Goal: Task Accomplishment & Management: Manage account settings

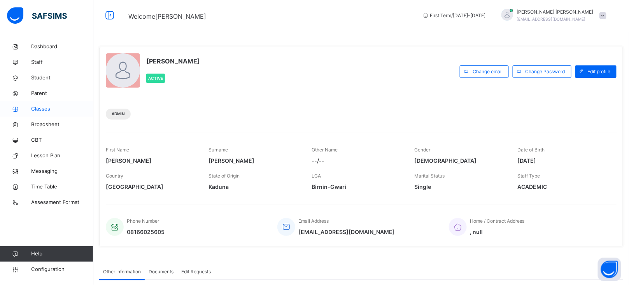
click at [44, 108] on span "Classes" at bounding box center [62, 109] width 62 height 8
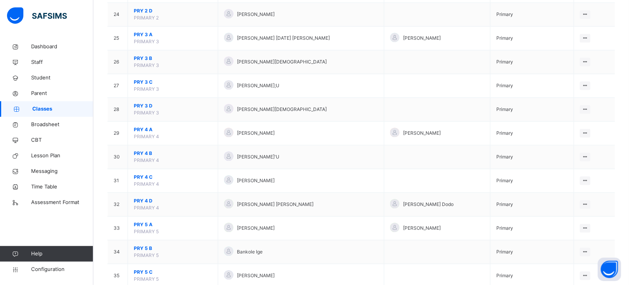
scroll to position [635, 0]
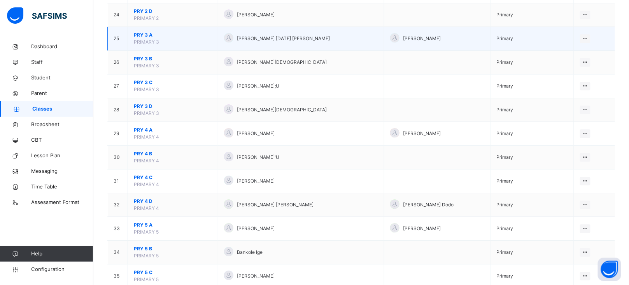
click at [146, 39] on span "PRY 3 A" at bounding box center [173, 35] width 78 height 7
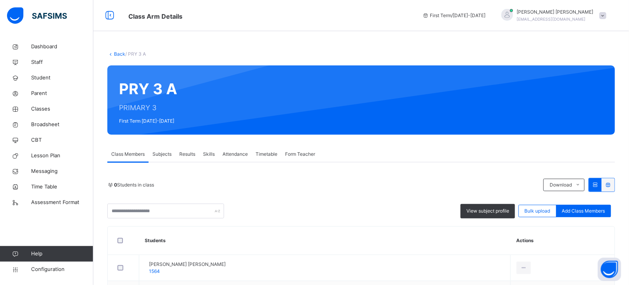
click at [165, 154] on span "Subjects" at bounding box center [162, 154] width 19 height 7
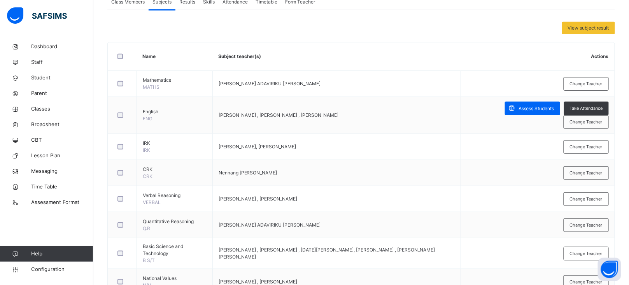
scroll to position [154, 0]
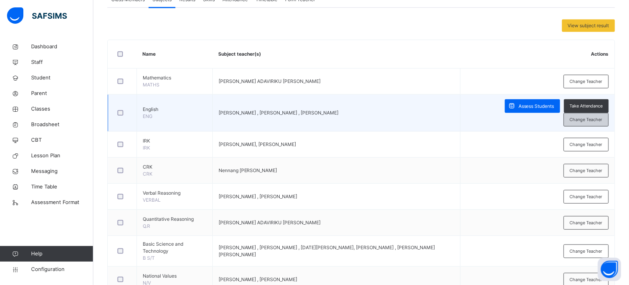
click at [594, 124] on div "Change Teacher" at bounding box center [586, 120] width 45 height 14
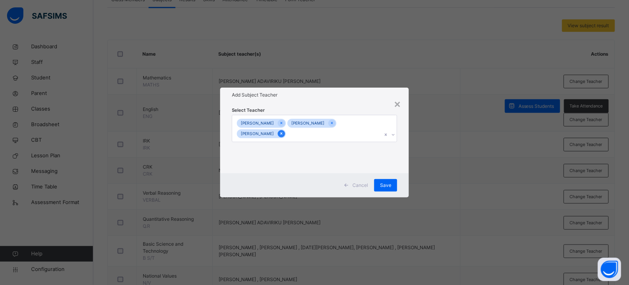
click at [283, 133] on icon at bounding box center [282, 134] width 2 height 2
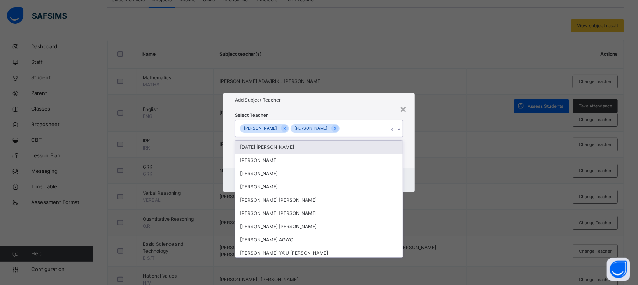
click at [361, 129] on div "[PERSON_NAME] [PERSON_NAME]" at bounding box center [311, 128] width 153 height 16
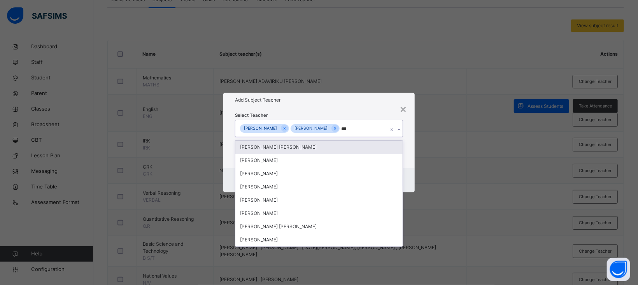
type input "****"
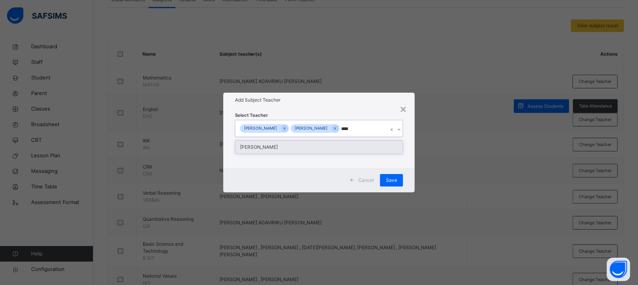
click at [293, 146] on div "[PERSON_NAME]" at bounding box center [318, 146] width 167 height 13
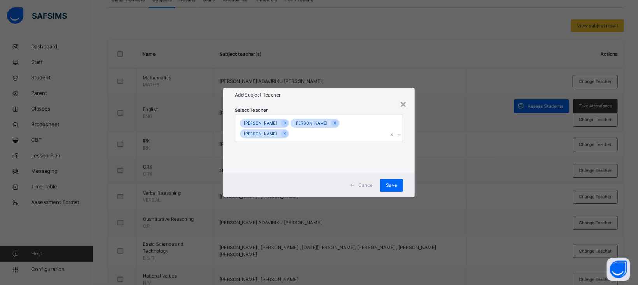
click at [364, 104] on div "Select Teacher [PERSON_NAME] [PERSON_NAME] Marietu Aye Baba" at bounding box center [318, 137] width 191 height 71
click at [395, 186] on span "Save" at bounding box center [391, 185] width 11 height 7
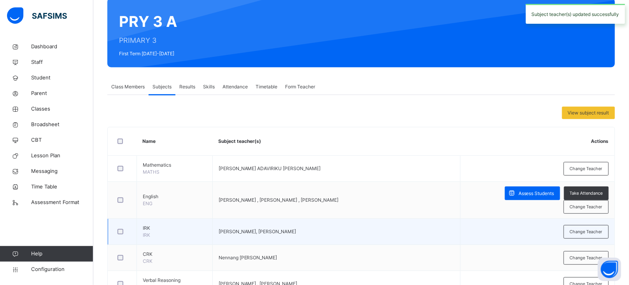
scroll to position [104, 0]
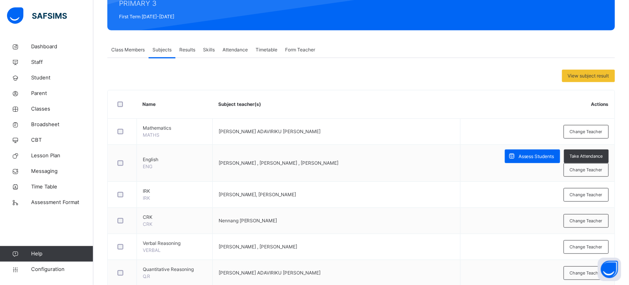
click at [182, 49] on span "Results" at bounding box center [187, 49] width 16 height 7
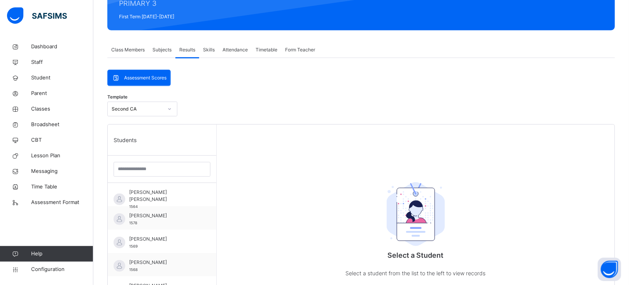
click at [165, 49] on span "Subjects" at bounding box center [162, 49] width 19 height 7
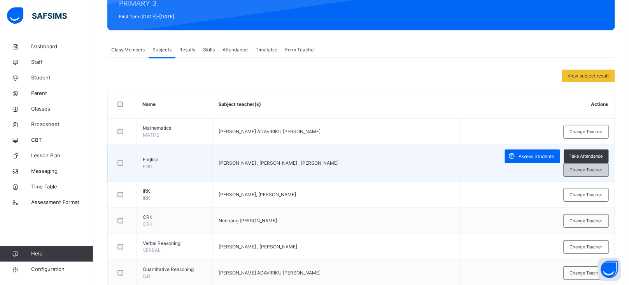
click at [587, 170] on span "Change Teacher" at bounding box center [586, 170] width 33 height 7
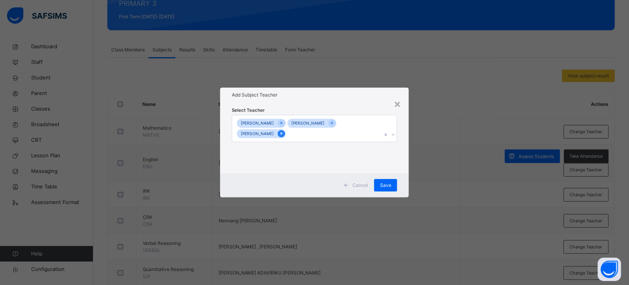
click at [284, 135] on icon at bounding box center [281, 133] width 4 height 5
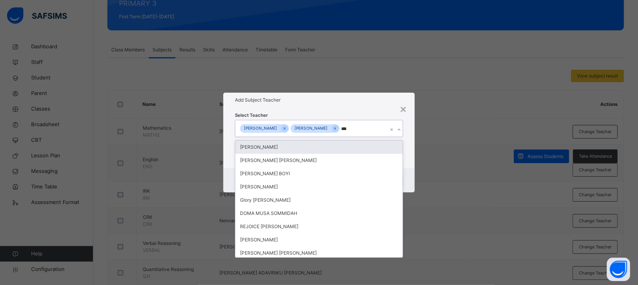
type input "****"
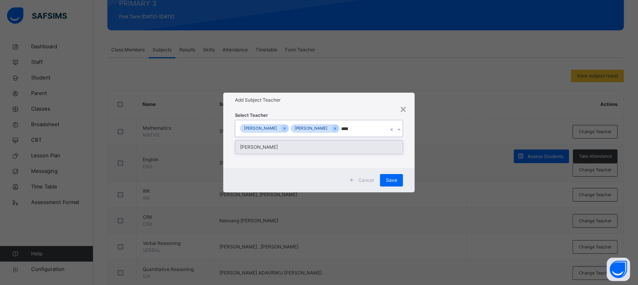
click at [300, 149] on div "[PERSON_NAME]" at bounding box center [318, 146] width 167 height 13
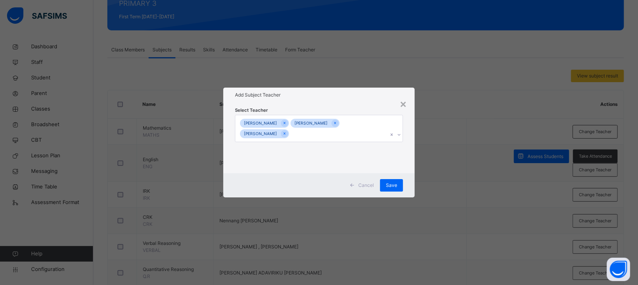
click at [367, 104] on div "Select Teacher [PERSON_NAME] [PERSON_NAME] Marietu Aye Baba" at bounding box center [318, 137] width 191 height 71
click at [396, 183] on span "Save" at bounding box center [391, 185] width 11 height 7
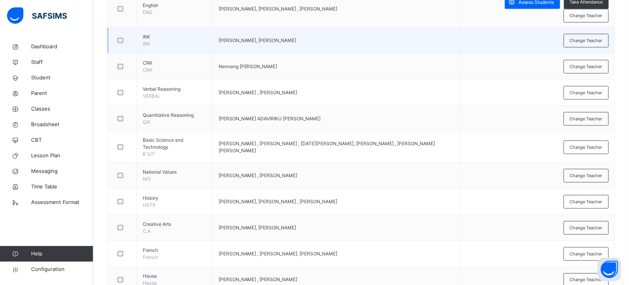
scroll to position [260, 0]
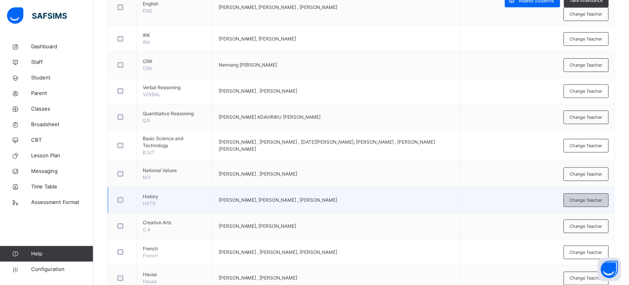
click at [603, 202] on span "Change Teacher" at bounding box center [586, 200] width 33 height 7
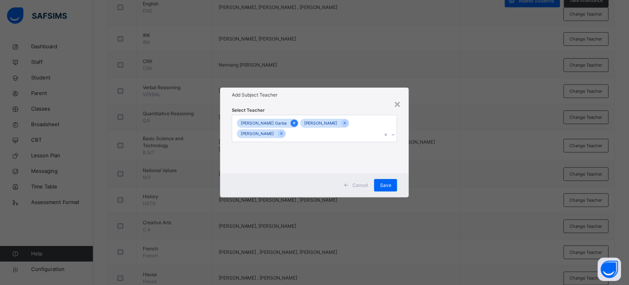
click at [293, 122] on icon at bounding box center [294, 123] width 2 height 2
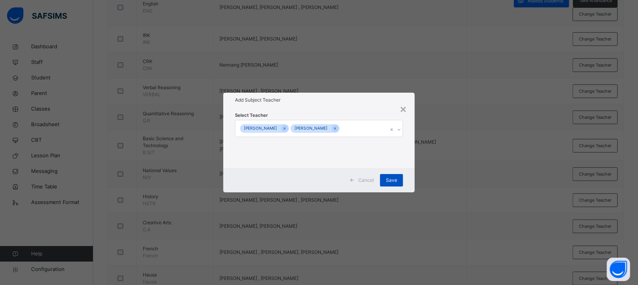
click at [396, 180] on span "Save" at bounding box center [391, 180] width 11 height 7
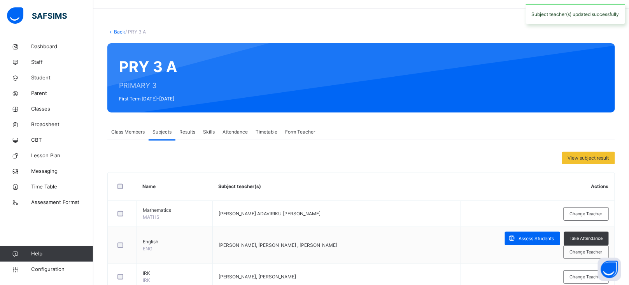
scroll to position [0, 0]
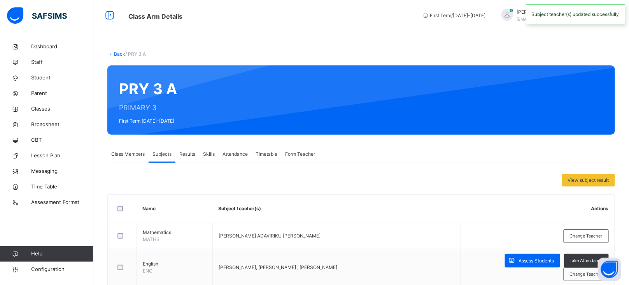
click at [118, 54] on link "Back" at bounding box center [119, 54] width 11 height 6
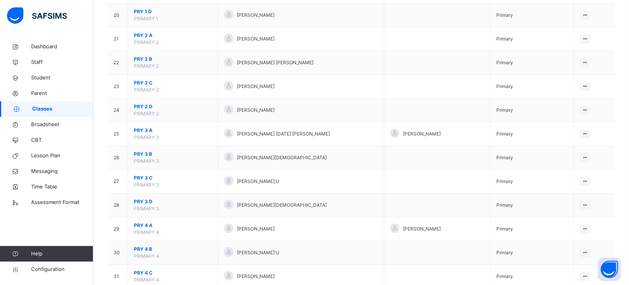
scroll to position [545, 0]
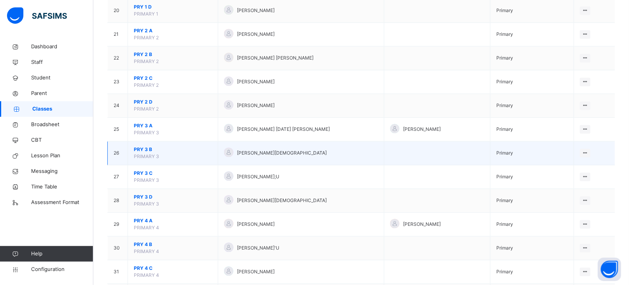
click at [141, 151] on span "PRY 3 B" at bounding box center [173, 149] width 78 height 7
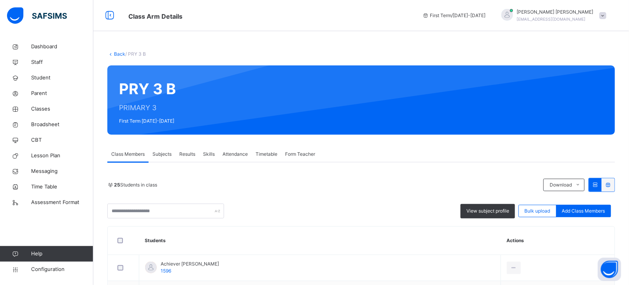
click at [158, 155] on span "Subjects" at bounding box center [162, 154] width 19 height 7
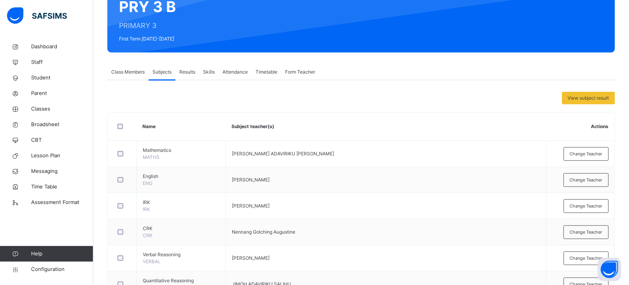
scroll to position [95, 0]
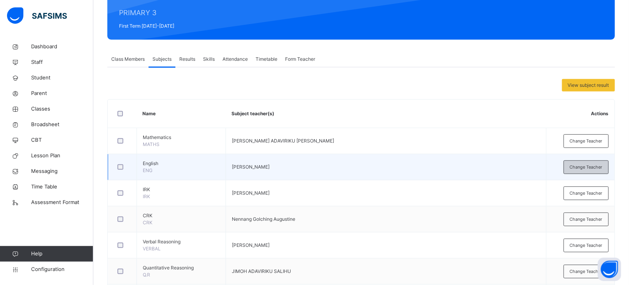
click at [587, 168] on span "Change Teacher" at bounding box center [586, 167] width 33 height 7
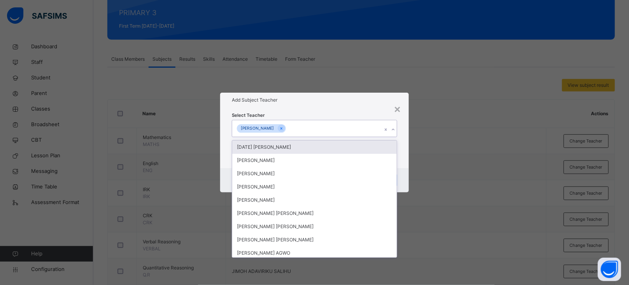
click at [304, 130] on div "[PERSON_NAME]" at bounding box center [307, 128] width 150 height 16
type input "****"
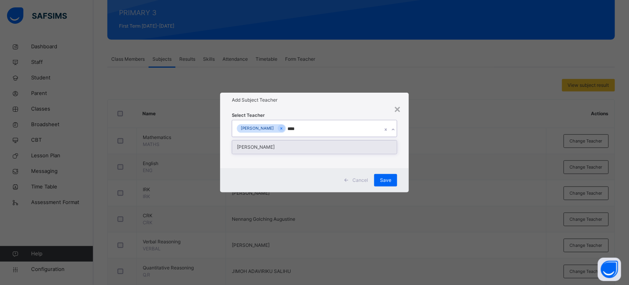
click at [277, 146] on div "[PERSON_NAME]" at bounding box center [314, 146] width 165 height 13
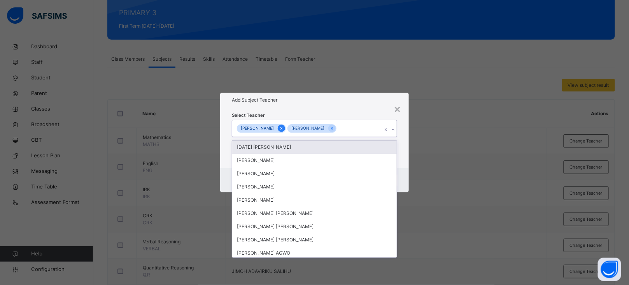
click at [284, 129] on icon at bounding box center [281, 128] width 4 height 5
click at [325, 106] on div "Add Subject Teacher" at bounding box center [318, 100] width 191 height 15
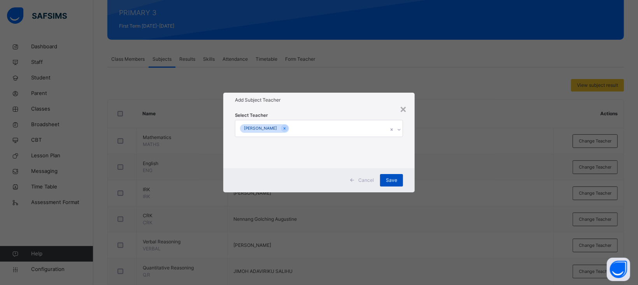
click at [388, 180] on span "Save" at bounding box center [391, 180] width 11 height 7
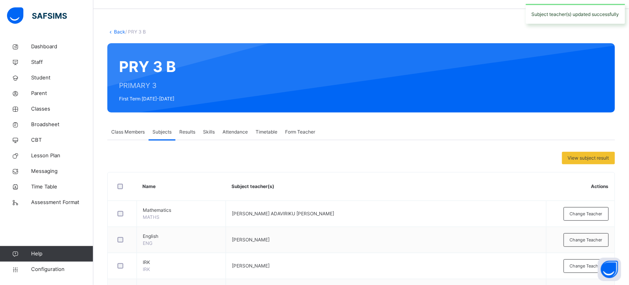
scroll to position [0, 0]
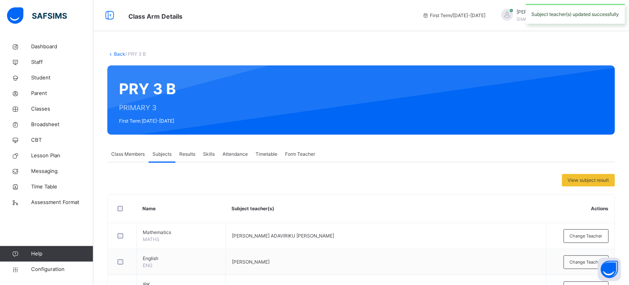
click at [118, 53] on link "Back" at bounding box center [119, 54] width 11 height 6
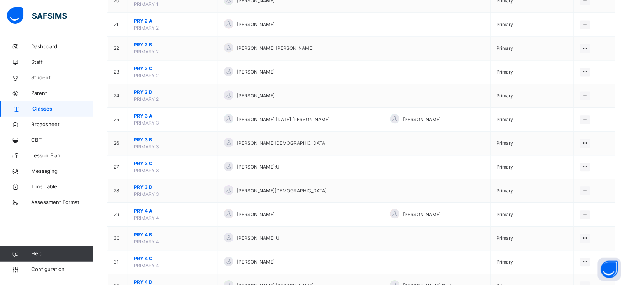
scroll to position [558, 0]
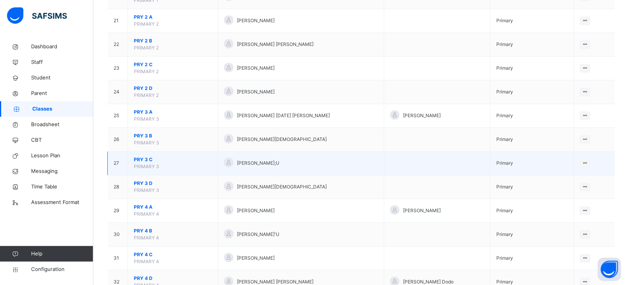
click at [144, 160] on span "PRY 3 C" at bounding box center [173, 159] width 78 height 7
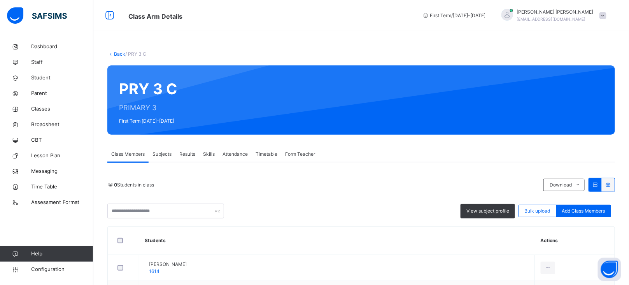
click at [160, 156] on span "Subjects" at bounding box center [162, 154] width 19 height 7
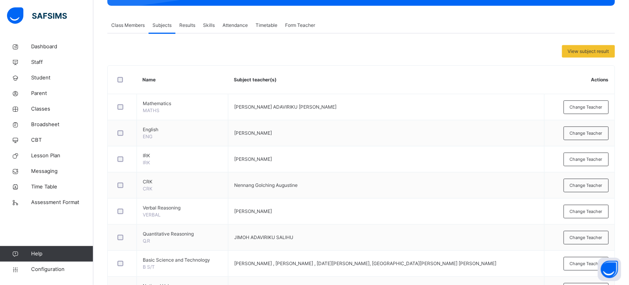
scroll to position [132, 0]
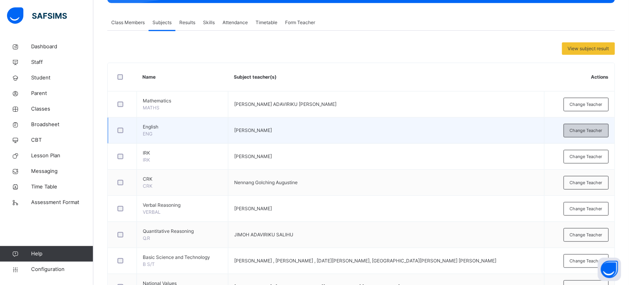
click at [595, 128] on span "Change Teacher" at bounding box center [586, 130] width 33 height 7
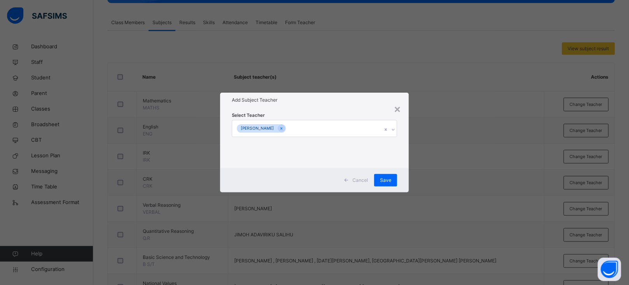
click at [309, 126] on div "[PERSON_NAME]" at bounding box center [307, 128] width 150 height 16
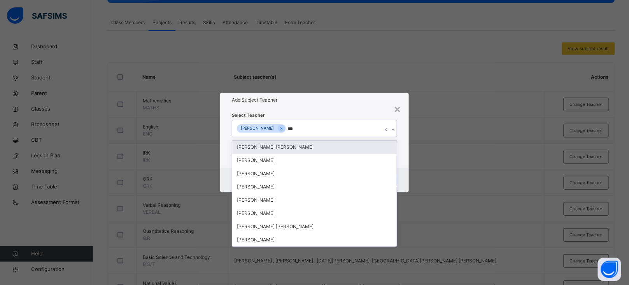
type input "****"
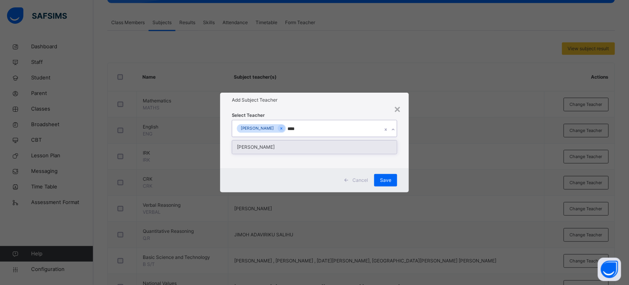
click at [270, 150] on div "[PERSON_NAME]" at bounding box center [314, 146] width 165 height 13
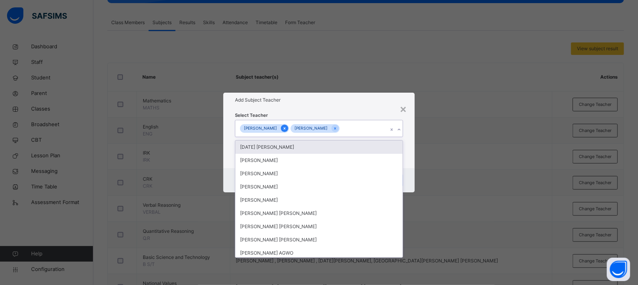
click at [287, 129] on icon at bounding box center [285, 128] width 4 height 5
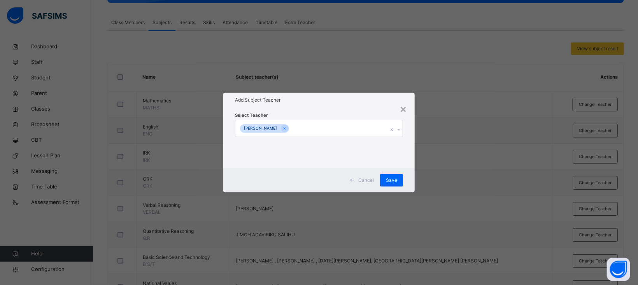
click at [310, 104] on div "Add Subject Teacher" at bounding box center [318, 100] width 191 height 15
click at [394, 180] on span "Save" at bounding box center [391, 180] width 11 height 7
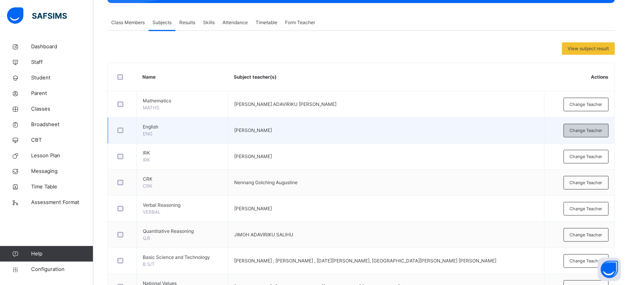
click at [593, 131] on span "Change Teacher" at bounding box center [586, 130] width 33 height 7
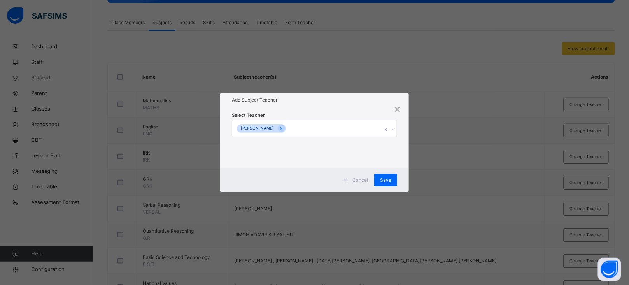
click at [319, 130] on div "[PERSON_NAME]" at bounding box center [307, 128] width 150 height 16
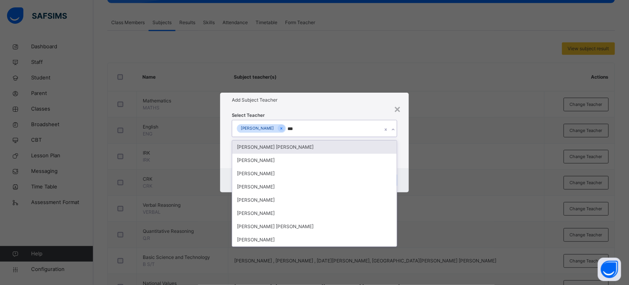
type input "****"
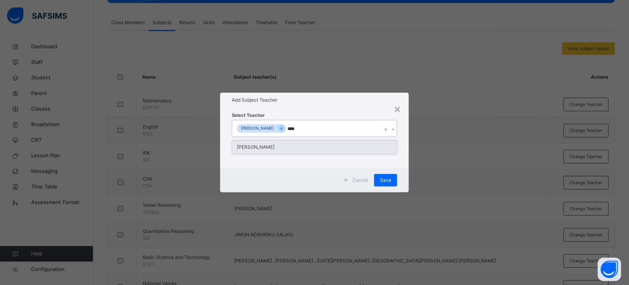
click at [284, 146] on div "[PERSON_NAME]" at bounding box center [314, 146] width 165 height 13
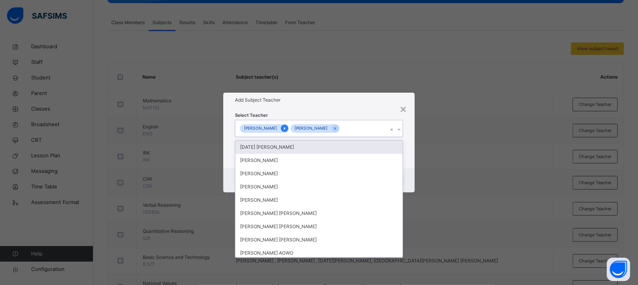
click at [287, 126] on icon at bounding box center [285, 128] width 4 height 5
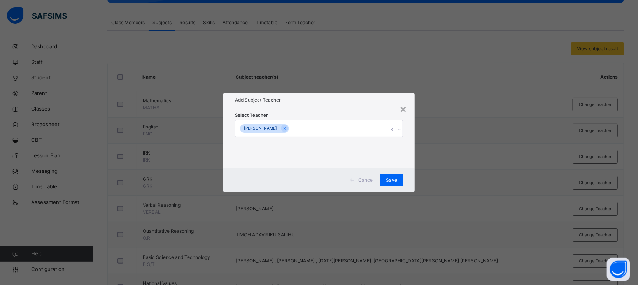
click at [316, 98] on h1 "Add Subject Teacher" at bounding box center [319, 100] width 168 height 7
click at [393, 181] on span "Save" at bounding box center [391, 180] width 11 height 7
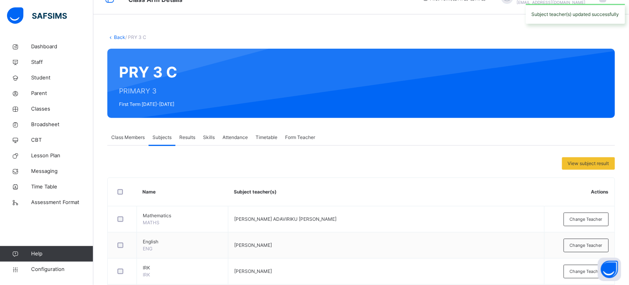
scroll to position [0, 0]
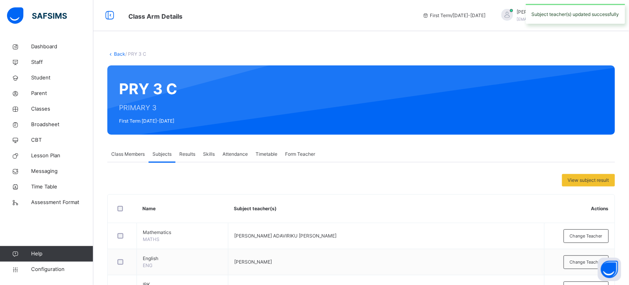
click at [119, 53] on link "Back" at bounding box center [119, 54] width 11 height 6
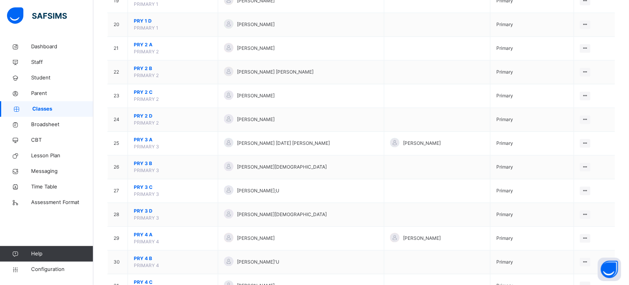
scroll to position [531, 0]
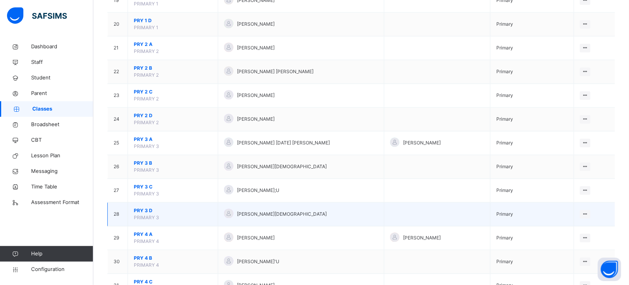
click at [144, 212] on span "PRY 3 D" at bounding box center [173, 210] width 78 height 7
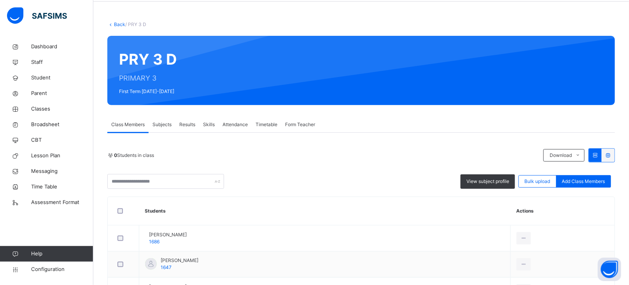
scroll to position [36, 0]
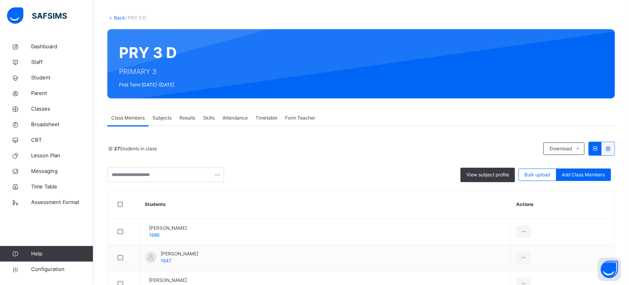
click at [167, 119] on span "Subjects" at bounding box center [162, 117] width 19 height 7
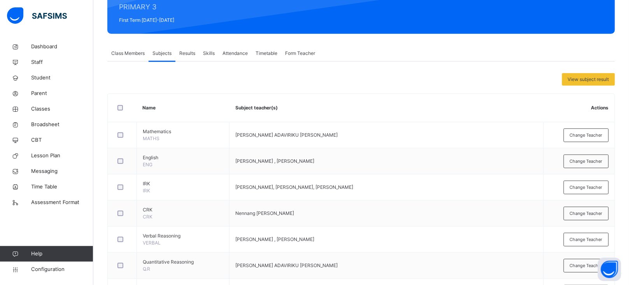
scroll to position [104, 0]
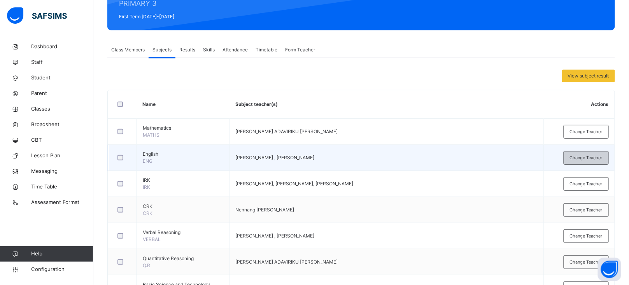
click at [593, 160] on span "Change Teacher" at bounding box center [586, 157] width 33 height 7
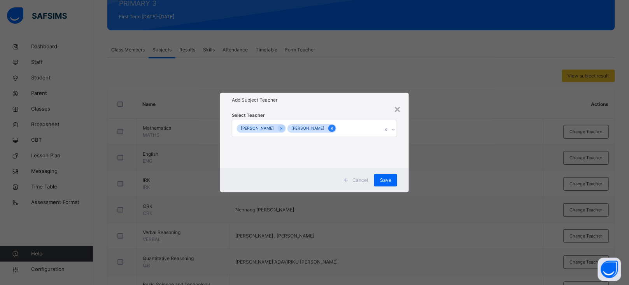
click at [333, 128] on icon at bounding box center [332, 128] width 2 height 2
click at [343, 128] on div "[PERSON_NAME]" at bounding box center [311, 128] width 153 height 16
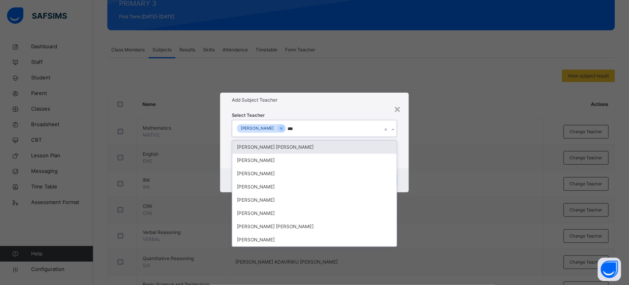
type input "****"
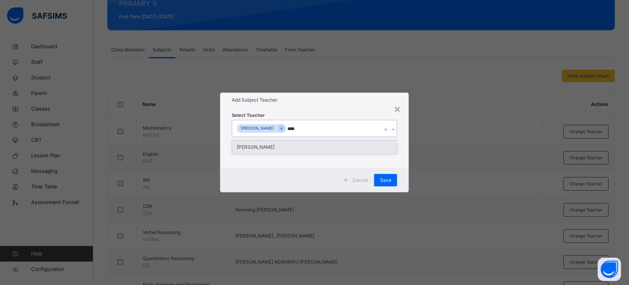
click at [297, 148] on div "[PERSON_NAME]" at bounding box center [314, 146] width 165 height 13
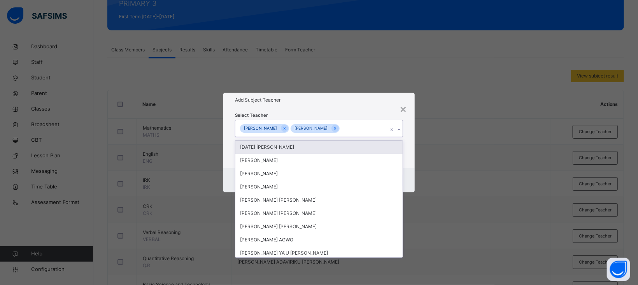
click at [340, 115] on div "Select Teacher option [PERSON_NAME], selected. option [DATE] [PERSON_NAME] focu…" at bounding box center [319, 137] width 168 height 53
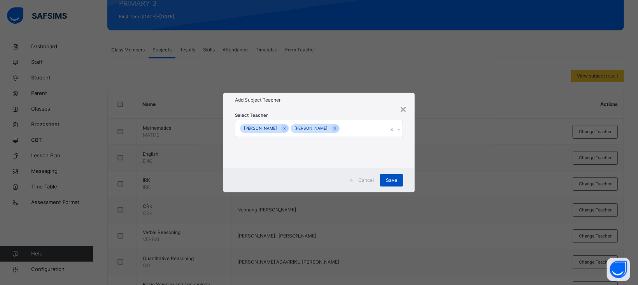
click at [395, 183] on span "Save" at bounding box center [391, 180] width 11 height 7
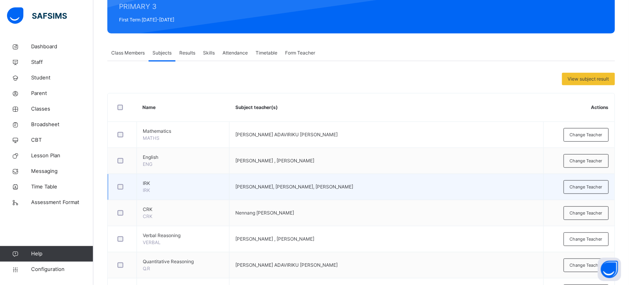
scroll to position [95, 0]
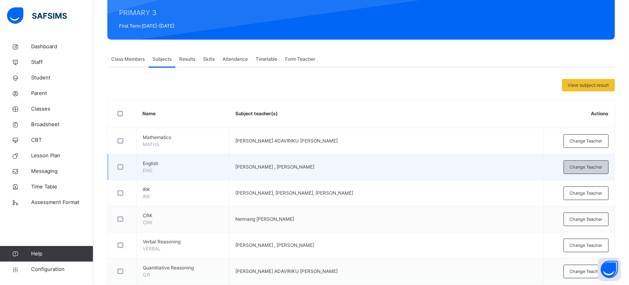
click at [590, 170] on div "Change Teacher" at bounding box center [586, 167] width 45 height 14
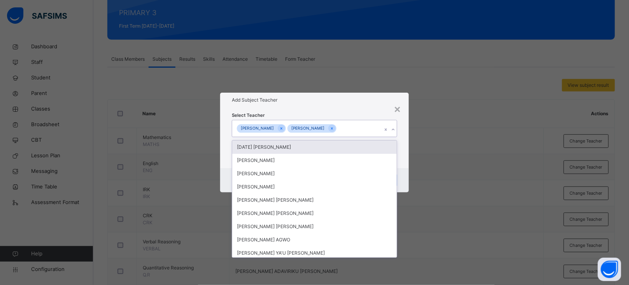
click at [337, 125] on div "[PERSON_NAME]" at bounding box center [312, 128] width 49 height 9
click at [333, 127] on icon at bounding box center [332, 128] width 2 height 2
click at [330, 129] on div "[PERSON_NAME]" at bounding box center [311, 128] width 153 height 16
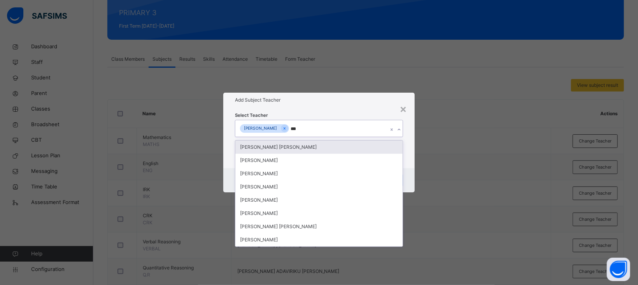
type input "****"
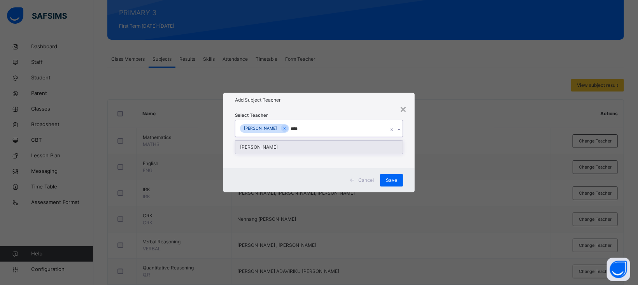
click at [289, 145] on div "[PERSON_NAME]" at bounding box center [318, 146] width 167 height 13
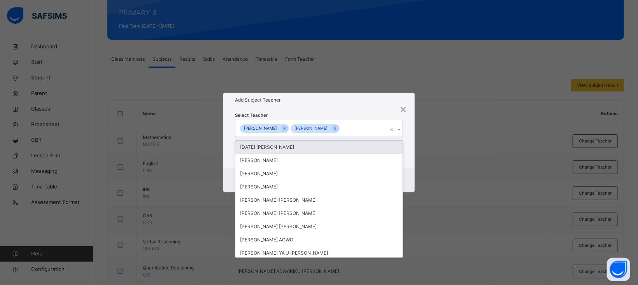
click at [321, 106] on div "Add Subject Teacher" at bounding box center [318, 100] width 191 height 15
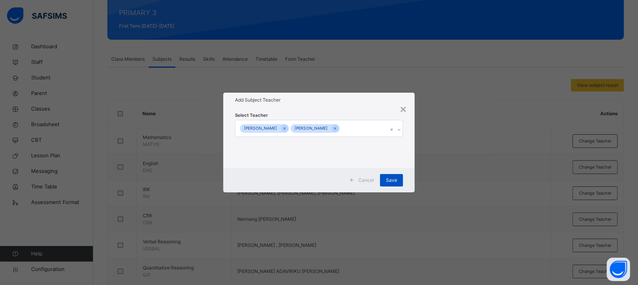
click at [390, 179] on span "Save" at bounding box center [391, 180] width 11 height 7
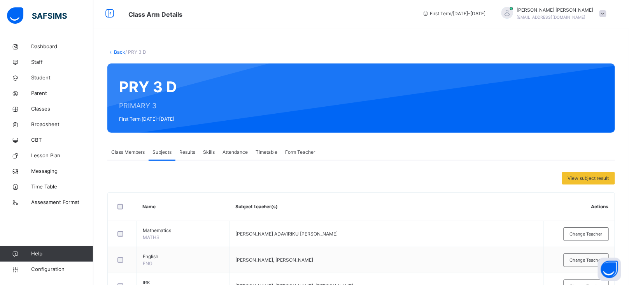
scroll to position [0, 0]
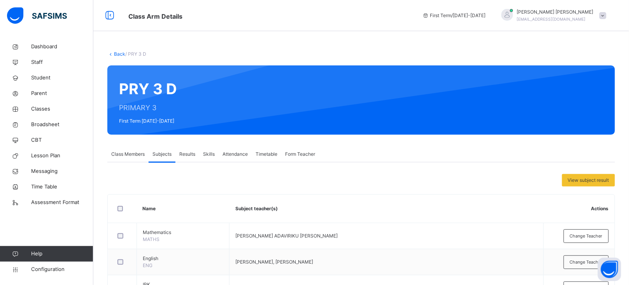
click at [119, 54] on link "Back" at bounding box center [119, 54] width 11 height 6
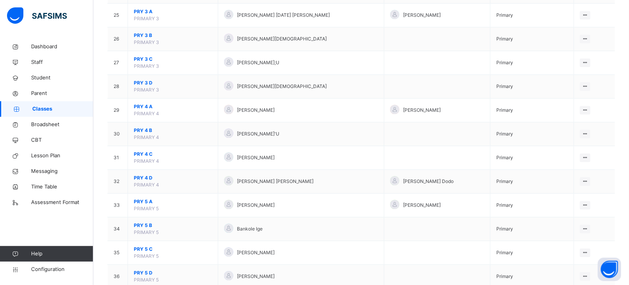
scroll to position [688, 0]
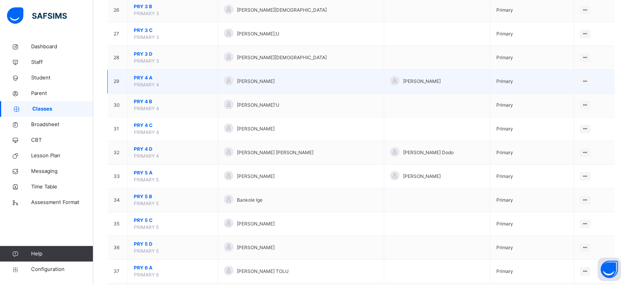
click at [142, 81] on span "PRY 4 A" at bounding box center [173, 77] width 78 height 7
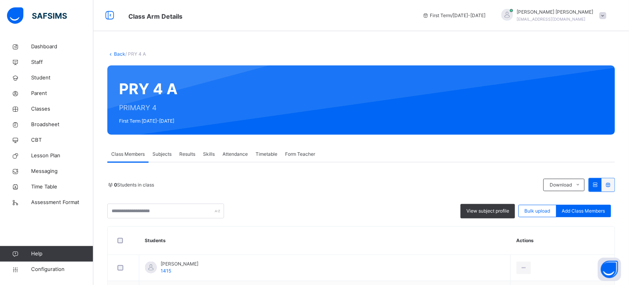
click at [167, 151] on span "Subjects" at bounding box center [162, 154] width 19 height 7
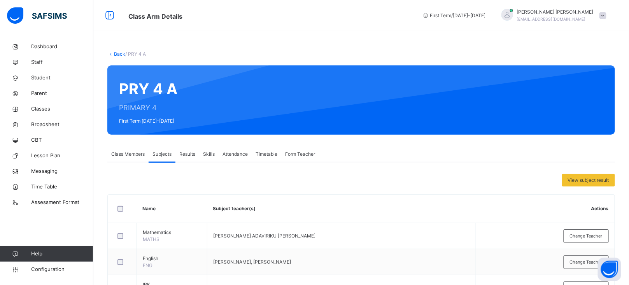
click at [583, 259] on span "Change Teacher" at bounding box center [586, 262] width 33 height 7
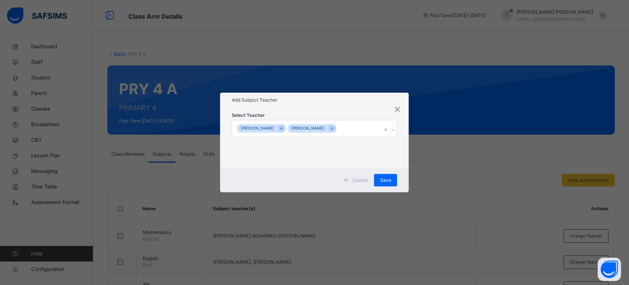
click at [279, 128] on icon at bounding box center [281, 128] width 4 height 5
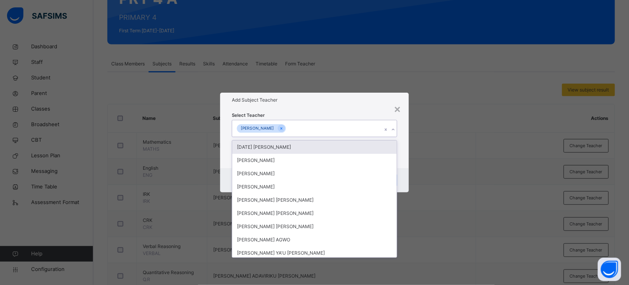
click at [316, 126] on div "[PERSON_NAME]" at bounding box center [307, 128] width 150 height 16
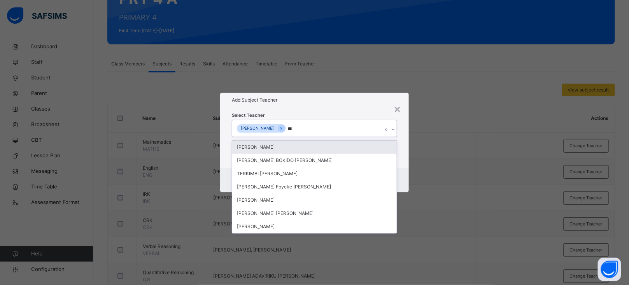
type input "****"
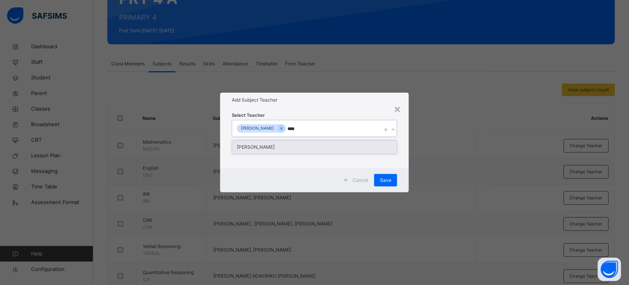
click at [284, 147] on div "[PERSON_NAME]" at bounding box center [314, 146] width 165 height 13
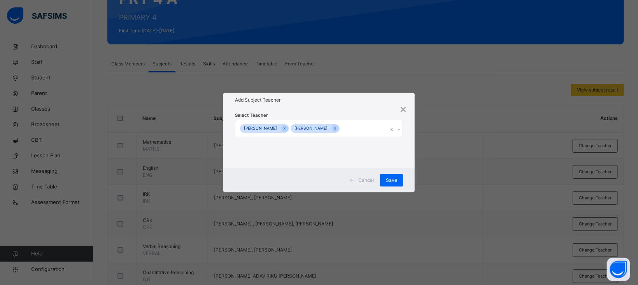
click at [337, 107] on div "Select Teacher [PERSON_NAME] [PERSON_NAME]" at bounding box center [318, 137] width 191 height 61
click at [398, 181] on div "Save" at bounding box center [391, 180] width 23 height 12
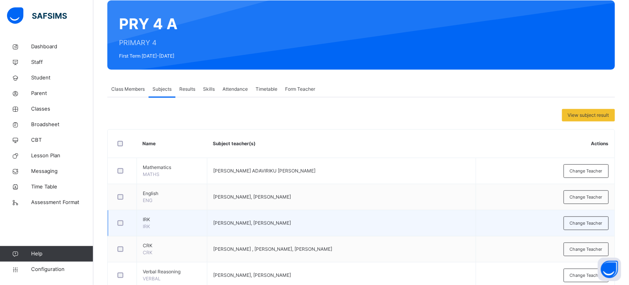
scroll to position [63, 0]
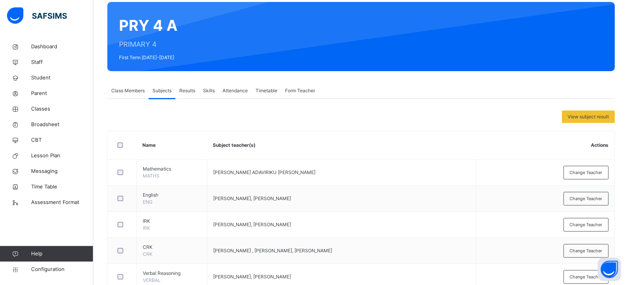
click at [186, 92] on span "Results" at bounding box center [187, 90] width 16 height 7
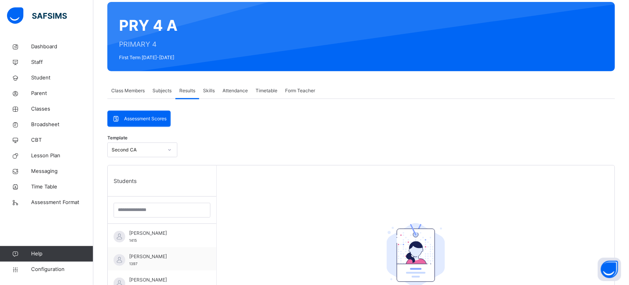
click at [163, 92] on span "Subjects" at bounding box center [162, 90] width 19 height 7
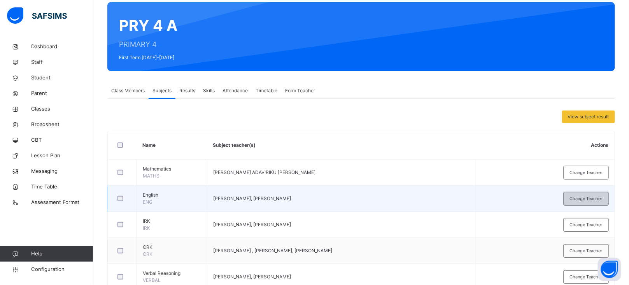
click at [583, 204] on div "Change Teacher" at bounding box center [586, 199] width 45 height 14
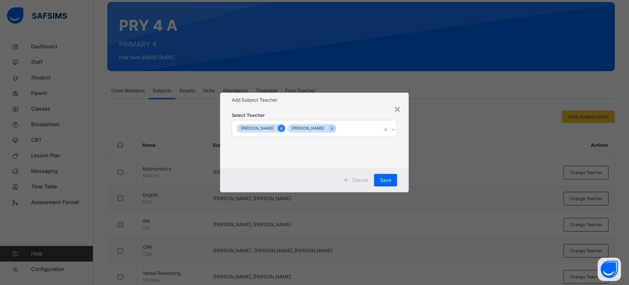
click at [279, 130] on icon at bounding box center [281, 128] width 4 height 5
click at [321, 129] on div "[PERSON_NAME]" at bounding box center [311, 128] width 153 height 16
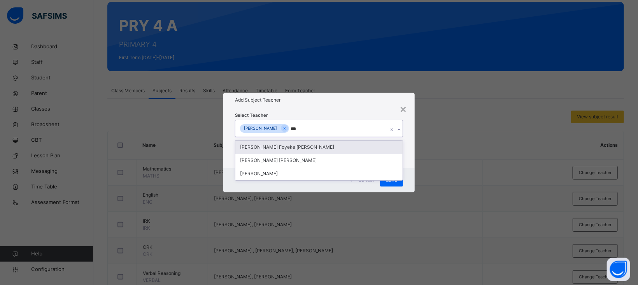
type input "****"
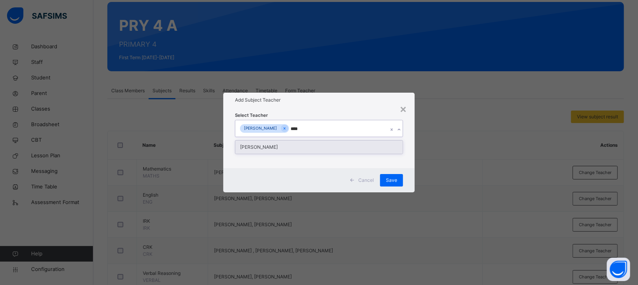
click at [300, 145] on div "[PERSON_NAME]" at bounding box center [318, 146] width 167 height 13
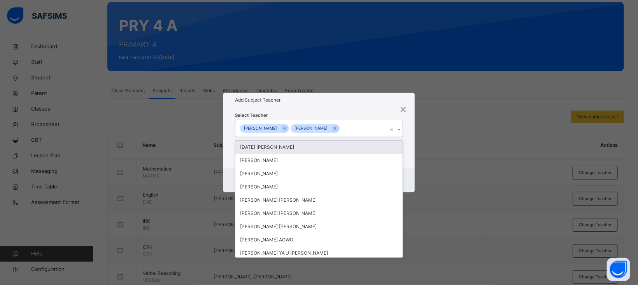
click at [345, 104] on div "Add Subject Teacher" at bounding box center [318, 100] width 191 height 15
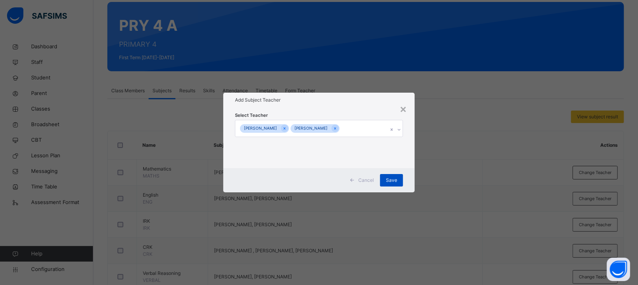
click at [394, 180] on span "Save" at bounding box center [391, 180] width 11 height 7
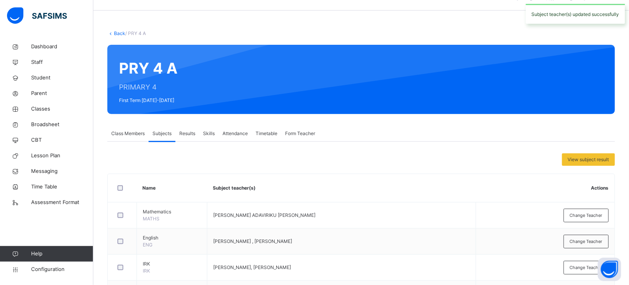
scroll to position [0, 0]
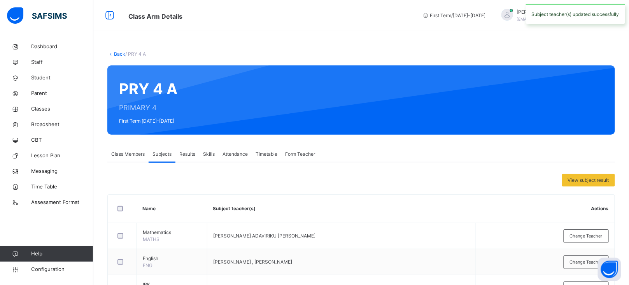
click at [116, 54] on link "Back" at bounding box center [119, 54] width 11 height 6
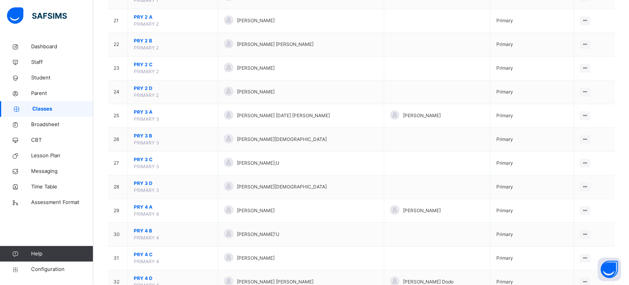
scroll to position [567, 0]
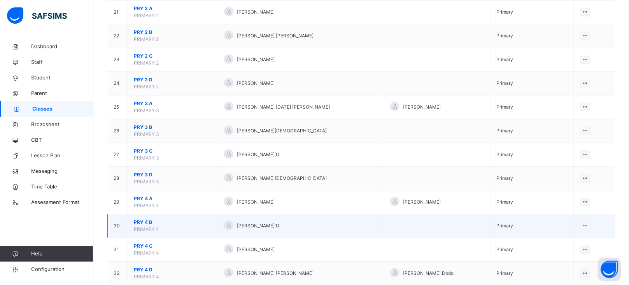
click at [144, 221] on span "PRY 4 B" at bounding box center [173, 222] width 78 height 7
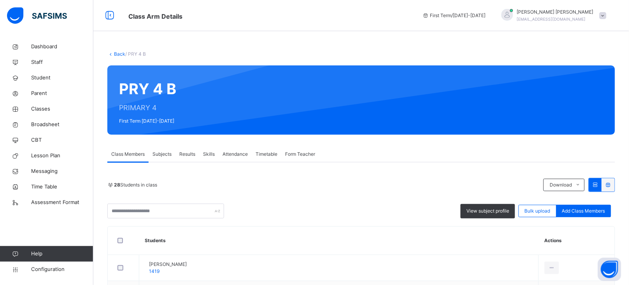
click at [158, 154] on span "Subjects" at bounding box center [162, 154] width 19 height 7
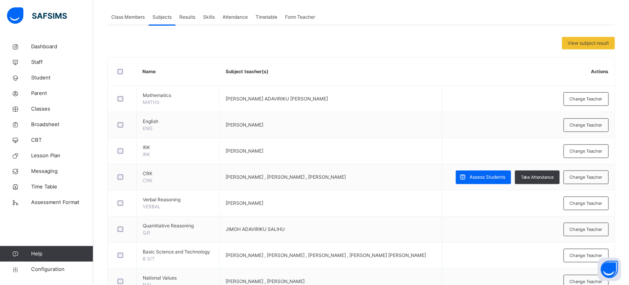
scroll to position [132, 0]
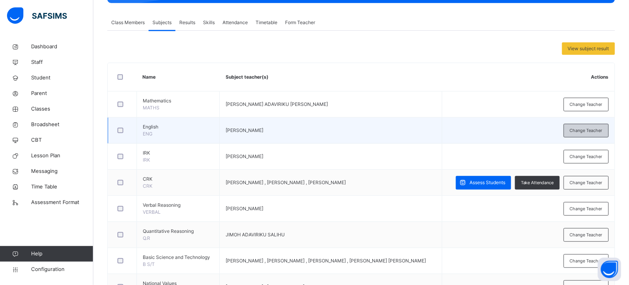
click at [591, 135] on div "Change Teacher" at bounding box center [586, 131] width 45 height 14
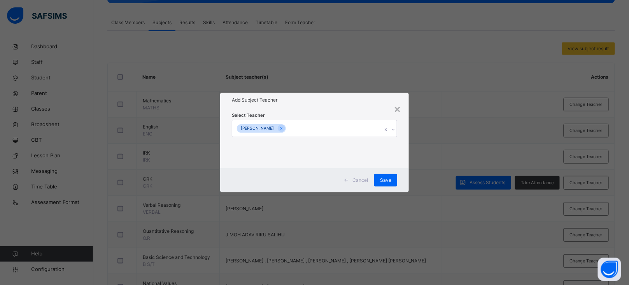
click at [296, 129] on div "[PERSON_NAME]" at bounding box center [307, 128] width 150 height 16
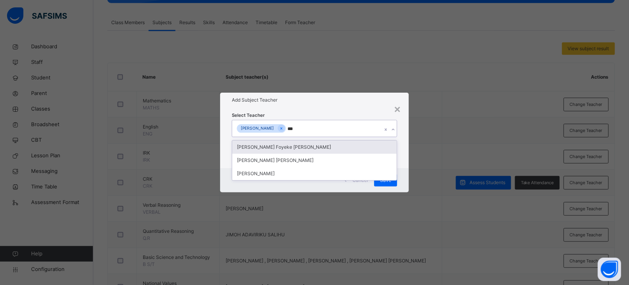
type input "****"
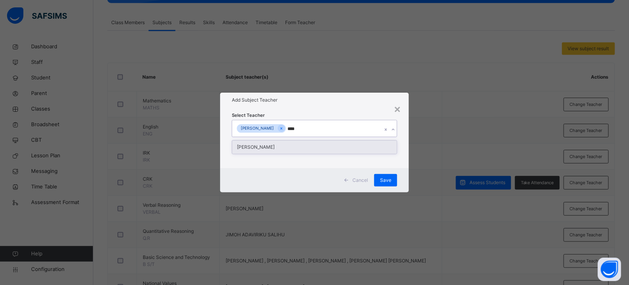
click at [274, 150] on div "[PERSON_NAME]" at bounding box center [314, 146] width 165 height 13
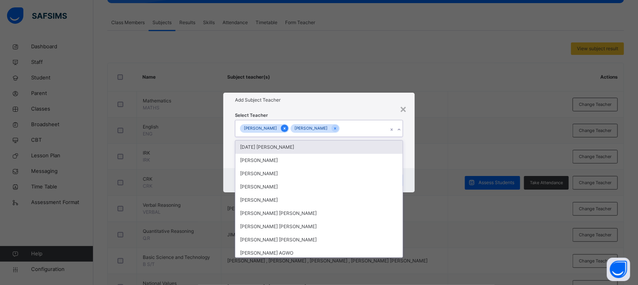
click at [283, 129] on icon at bounding box center [285, 128] width 4 height 5
click at [300, 111] on div "Select Teacher option [PERSON_NAME], deselected. option [DATE] [PERSON_NAME] fo…" at bounding box center [319, 137] width 168 height 53
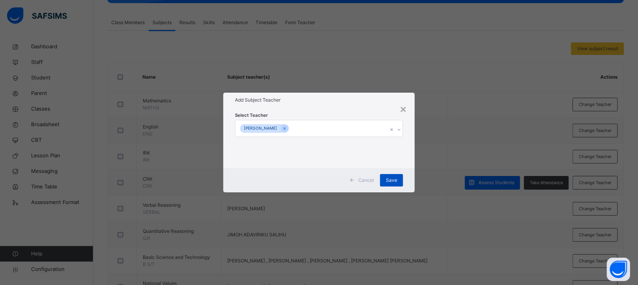
click at [387, 180] on span "Save" at bounding box center [391, 180] width 11 height 7
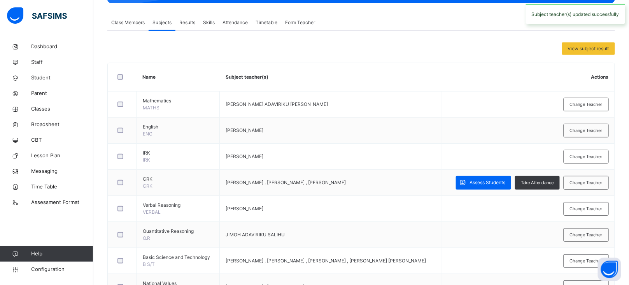
scroll to position [0, 0]
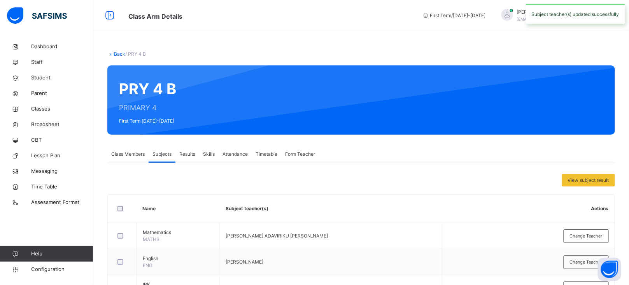
click at [115, 54] on link "Back" at bounding box center [119, 54] width 11 height 6
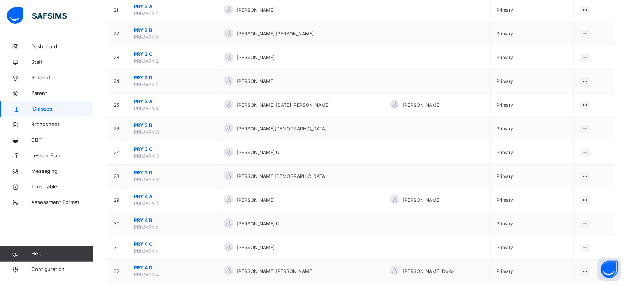
scroll to position [576, 0]
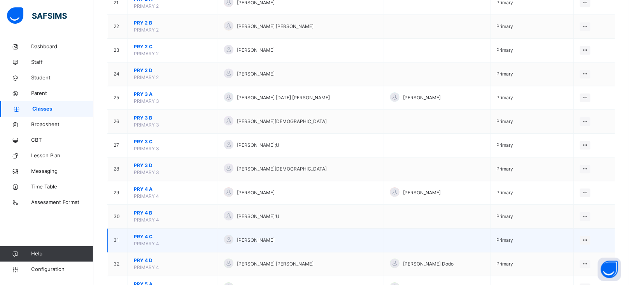
click at [142, 237] on span "PRY 4 C" at bounding box center [173, 236] width 78 height 7
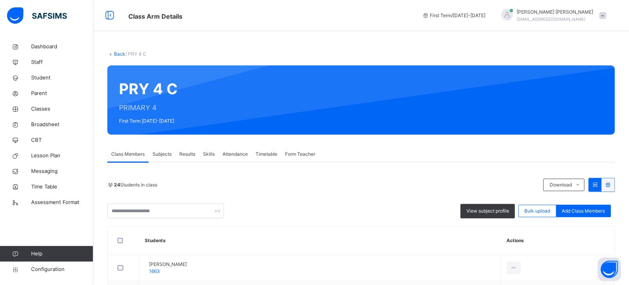
click at [162, 154] on span "Subjects" at bounding box center [162, 154] width 19 height 7
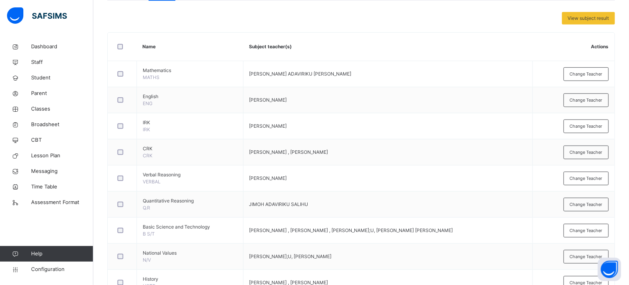
scroll to position [168, 0]
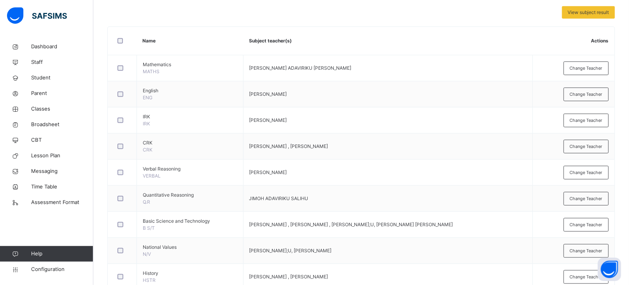
click at [597, 94] on span "Change Teacher" at bounding box center [586, 94] width 33 height 7
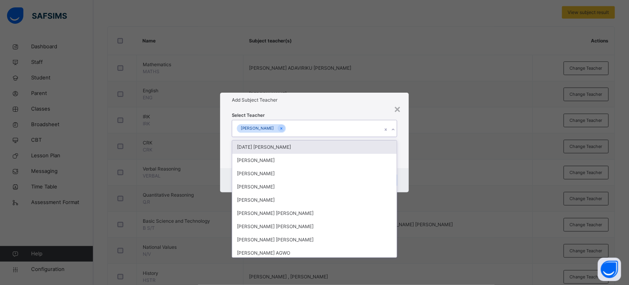
click at [323, 129] on div "[PERSON_NAME]" at bounding box center [307, 128] width 150 height 16
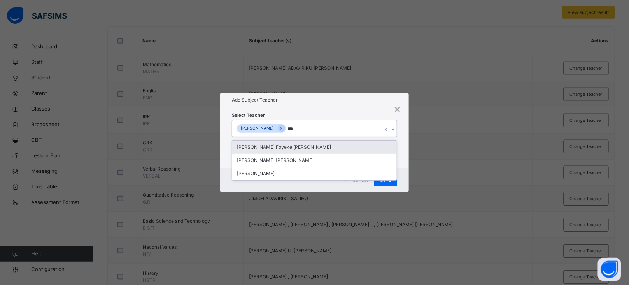
type input "****"
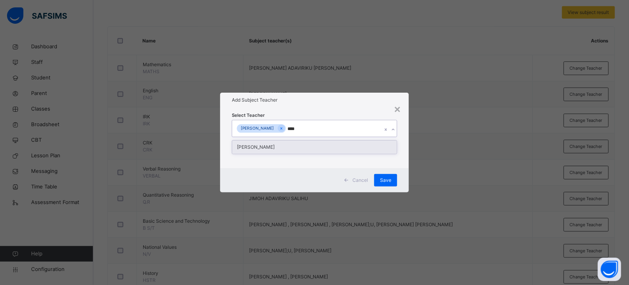
click at [283, 146] on div "[PERSON_NAME]" at bounding box center [314, 146] width 165 height 13
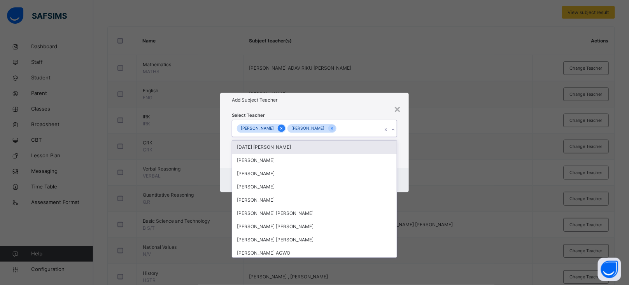
click at [281, 127] on icon at bounding box center [282, 128] width 2 height 2
click at [303, 104] on div "Add Subject Teacher" at bounding box center [318, 100] width 191 height 15
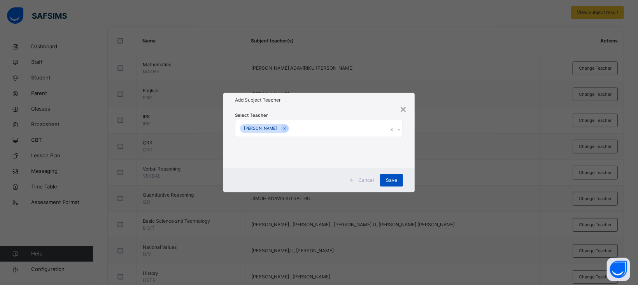
click at [393, 182] on span "Save" at bounding box center [391, 180] width 11 height 7
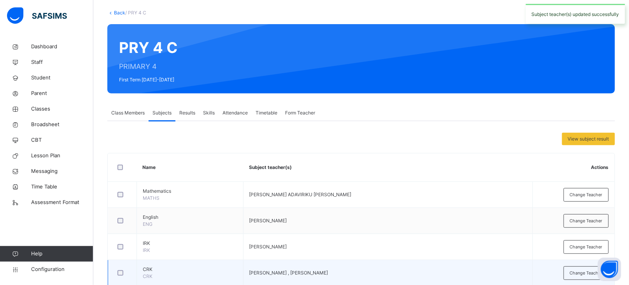
scroll to position [0, 0]
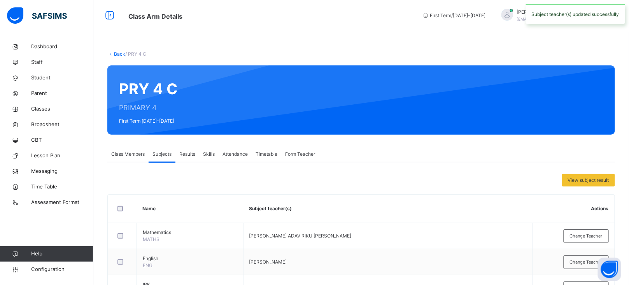
click at [119, 54] on link "Back" at bounding box center [119, 54] width 11 height 6
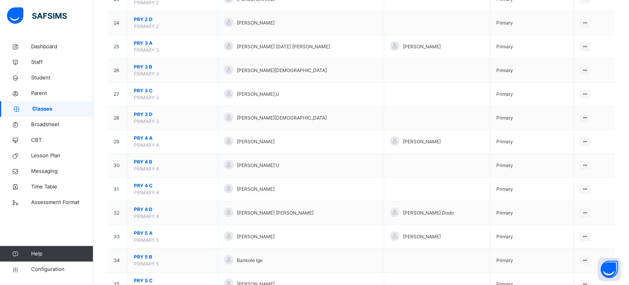
scroll to position [653, 0]
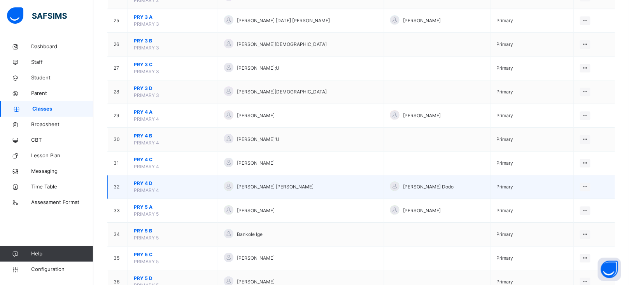
click at [144, 183] on span "PRY 4 D" at bounding box center [173, 183] width 78 height 7
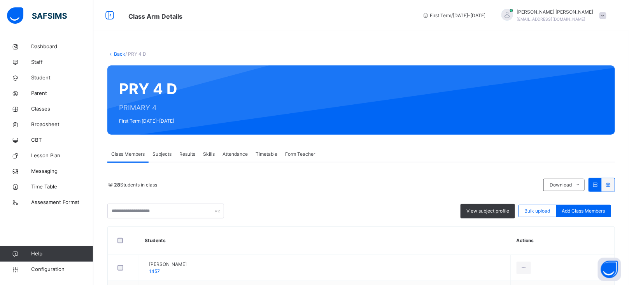
click at [163, 152] on span "Subjects" at bounding box center [162, 154] width 19 height 7
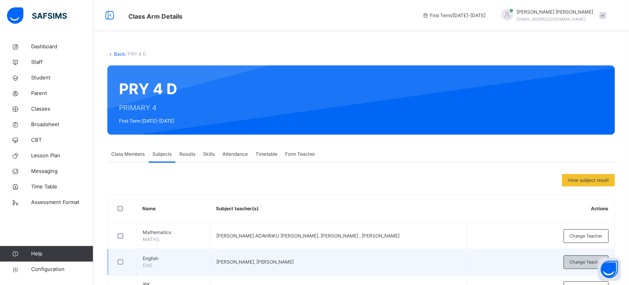
click at [588, 259] on span "Change Teacher" at bounding box center [586, 262] width 33 height 7
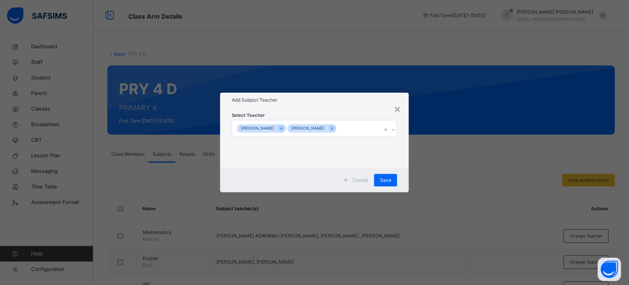
scroll to position [81, 0]
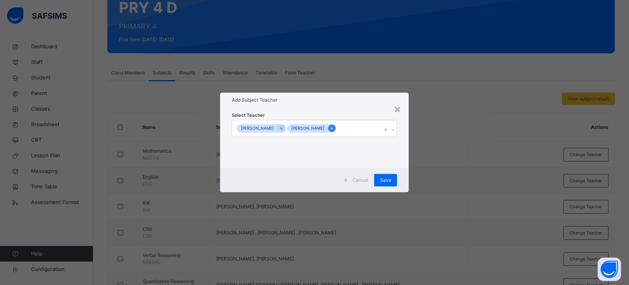
click at [330, 128] on icon at bounding box center [332, 128] width 4 height 5
click at [281, 125] on div at bounding box center [284, 128] width 7 height 7
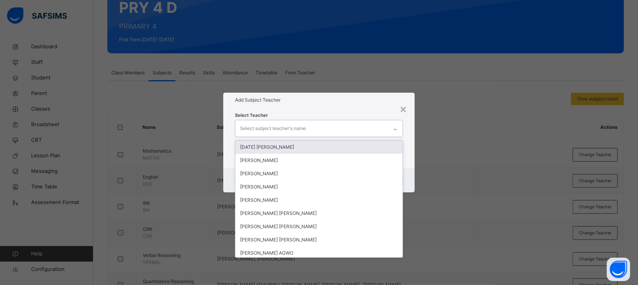
click at [281, 125] on div "Select subject teacher's name" at bounding box center [273, 128] width 66 height 15
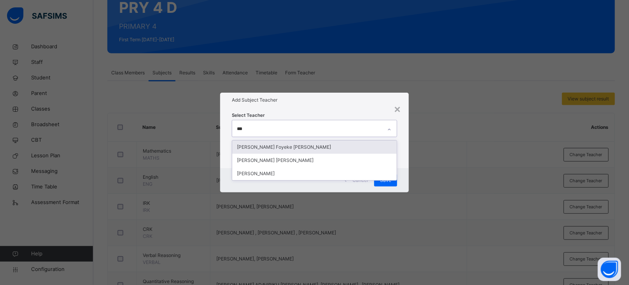
type input "****"
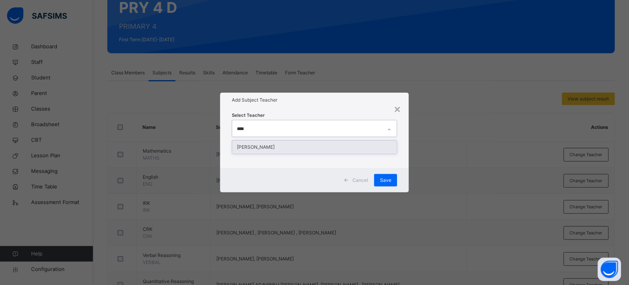
click at [277, 148] on div "[PERSON_NAME]" at bounding box center [314, 146] width 165 height 13
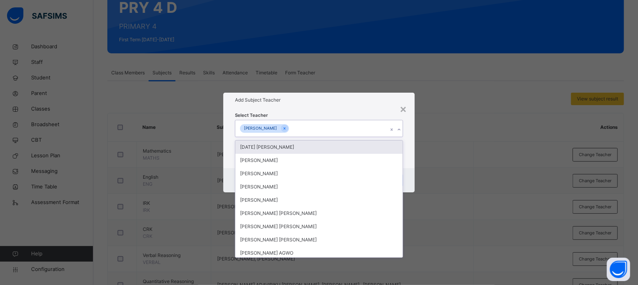
click at [301, 101] on h1 "Add Subject Teacher" at bounding box center [319, 100] width 168 height 7
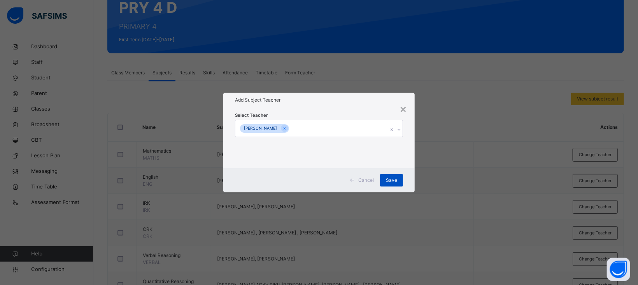
click at [391, 180] on span "Save" at bounding box center [391, 180] width 11 height 7
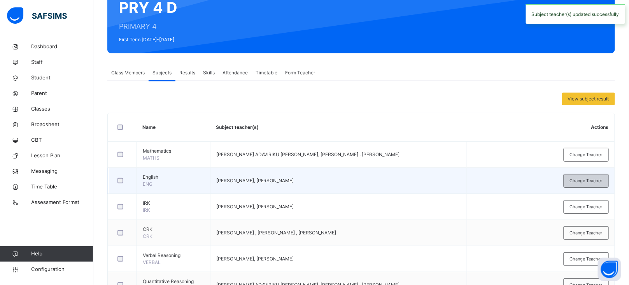
click at [589, 182] on span "Change Teacher" at bounding box center [586, 180] width 33 height 7
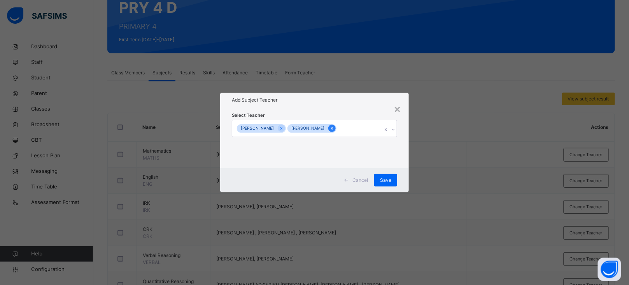
click at [330, 128] on icon at bounding box center [332, 128] width 4 height 5
click at [282, 124] on div "[PERSON_NAME]" at bounding box center [264, 128] width 49 height 9
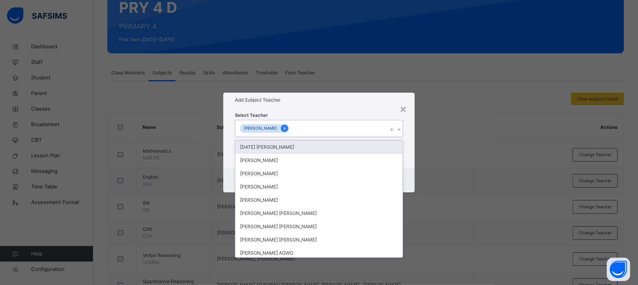
click at [286, 130] on icon at bounding box center [285, 128] width 4 height 5
click at [286, 130] on div "Select subject teacher's name" at bounding box center [273, 128] width 66 height 15
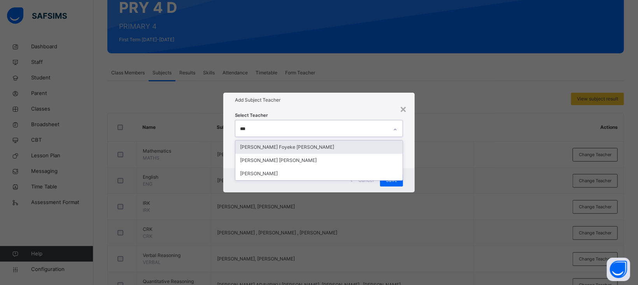
type input "****"
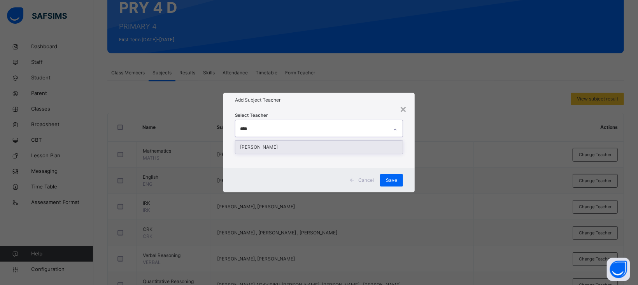
click at [278, 148] on div "[PERSON_NAME]" at bounding box center [318, 146] width 167 height 13
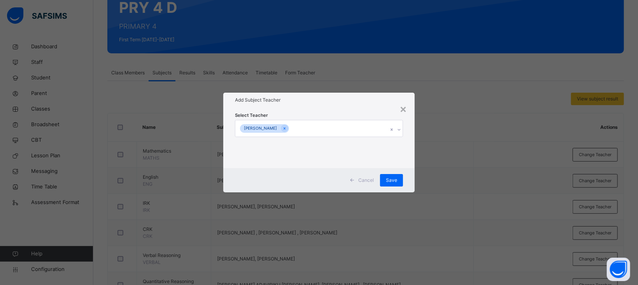
click at [338, 109] on div "Select Teacher [PERSON_NAME]" at bounding box center [318, 137] width 191 height 61
click at [397, 175] on div "Save" at bounding box center [391, 180] width 23 height 12
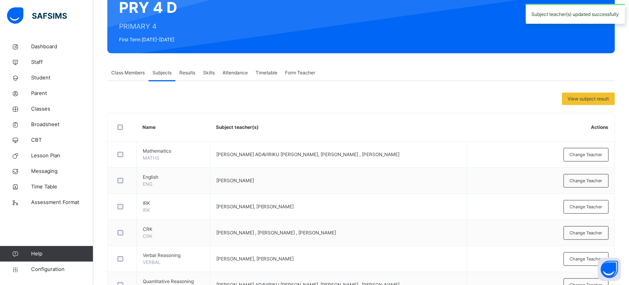
scroll to position [0, 0]
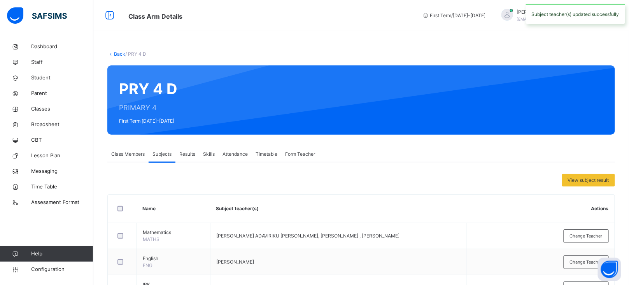
click at [118, 54] on link "Back" at bounding box center [119, 54] width 11 height 6
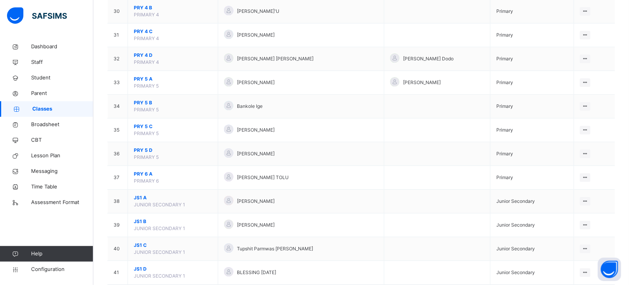
scroll to position [790, 0]
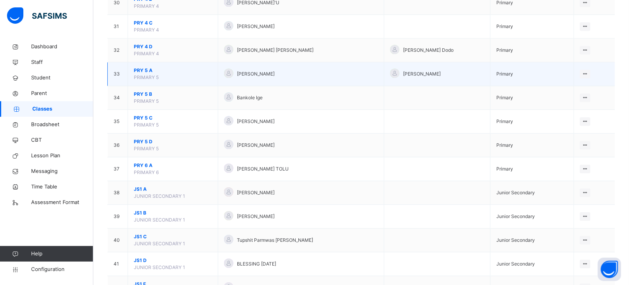
click at [144, 73] on span "PRY 5 A" at bounding box center [173, 70] width 78 height 7
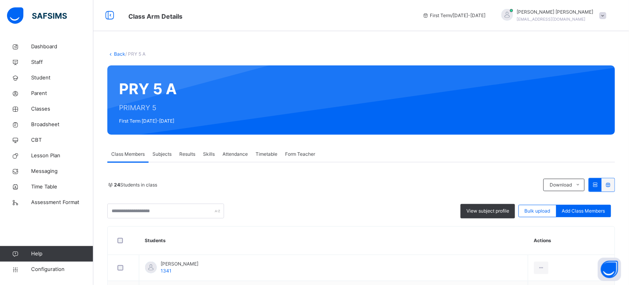
click at [165, 151] on span "Subjects" at bounding box center [162, 154] width 19 height 7
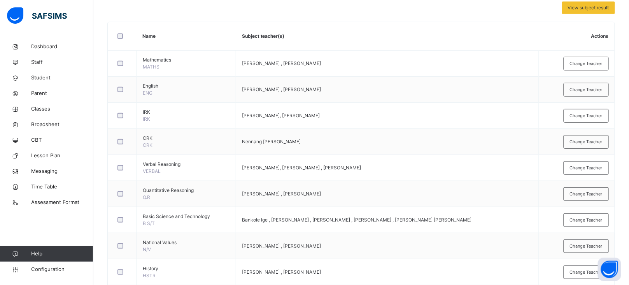
scroll to position [172, 0]
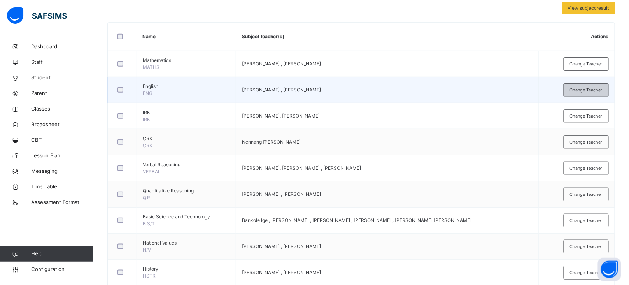
click at [584, 92] on span "Change Teacher" at bounding box center [586, 90] width 33 height 7
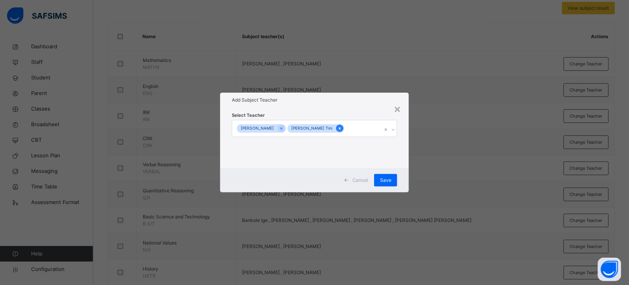
click at [342, 129] on icon at bounding box center [340, 128] width 4 height 5
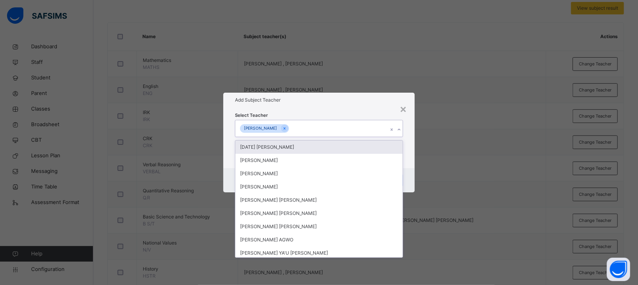
click at [342, 129] on div "[PERSON_NAME]" at bounding box center [311, 128] width 153 height 16
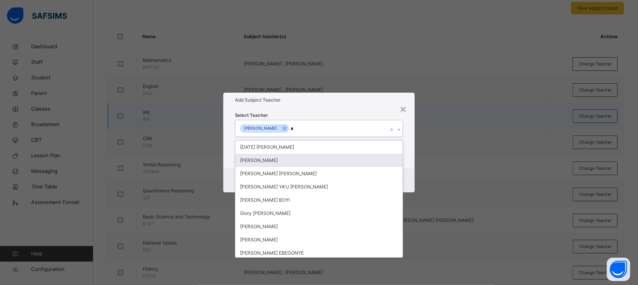
type input "*"
click at [402, 108] on div "×" at bounding box center [403, 108] width 7 height 16
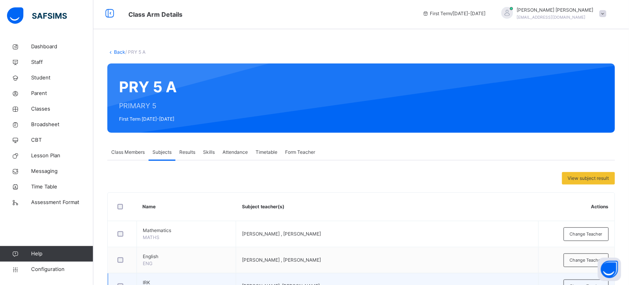
scroll to position [0, 0]
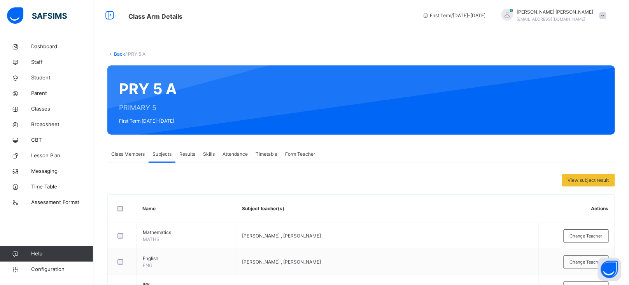
click at [118, 54] on link "Back" at bounding box center [119, 54] width 11 height 6
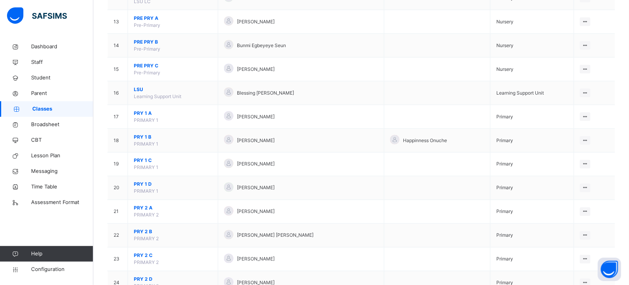
scroll to position [368, 0]
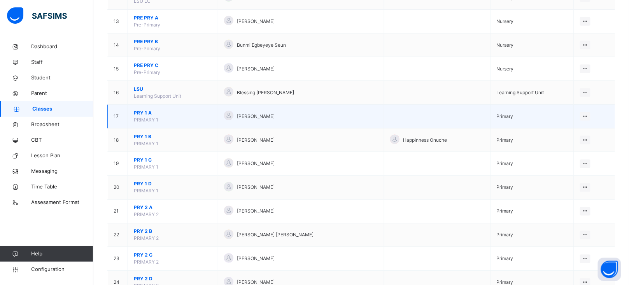
click at [146, 107] on td "PRY 1 A PRIMARY 1" at bounding box center [173, 117] width 90 height 24
click at [144, 115] on span "PRY 1 A" at bounding box center [173, 112] width 78 height 7
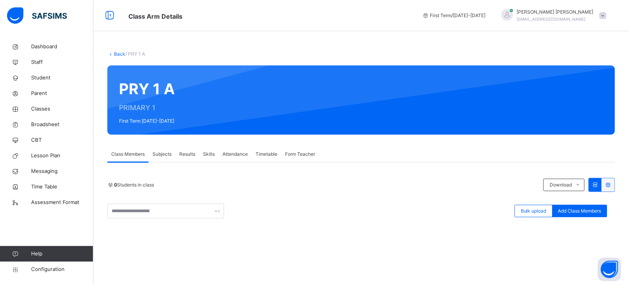
scroll to position [23, 0]
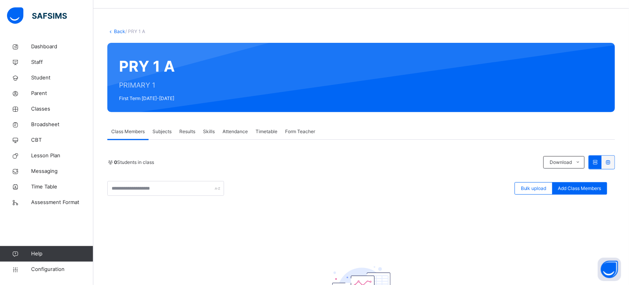
click at [160, 131] on span "Subjects" at bounding box center [162, 131] width 19 height 7
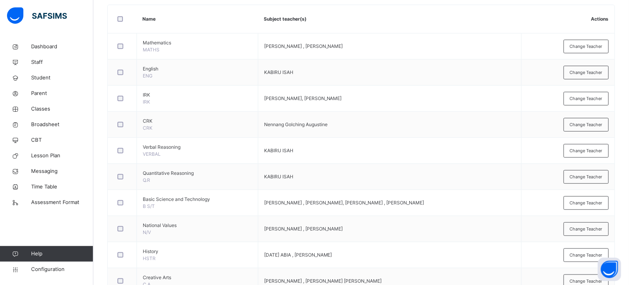
scroll to position [190, 0]
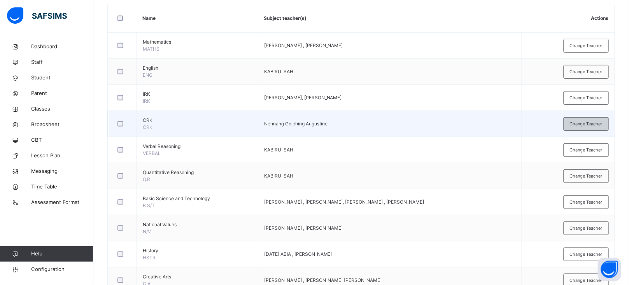
click at [591, 127] on div "Change Teacher" at bounding box center [586, 124] width 45 height 14
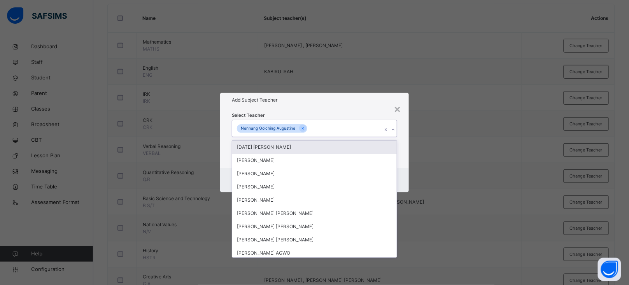
click at [327, 126] on div "Nennang Golching Augustine" at bounding box center [307, 128] width 150 height 16
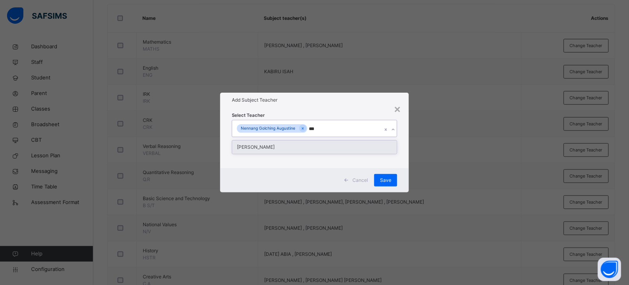
type input "****"
click at [303, 147] on div "[PERSON_NAME]" at bounding box center [314, 146] width 165 height 13
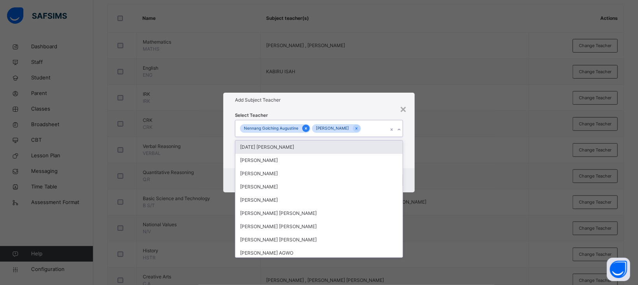
click at [304, 127] on icon at bounding box center [306, 128] width 4 height 5
click at [353, 117] on div "Select Teacher option Nennang Golching Augustine, deselected. option [DATE] [PE…" at bounding box center [319, 137] width 168 height 53
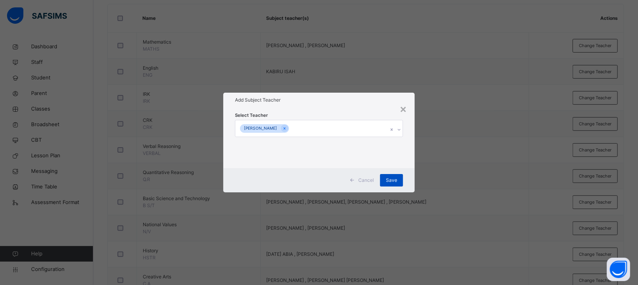
click at [391, 179] on span "Save" at bounding box center [391, 180] width 11 height 7
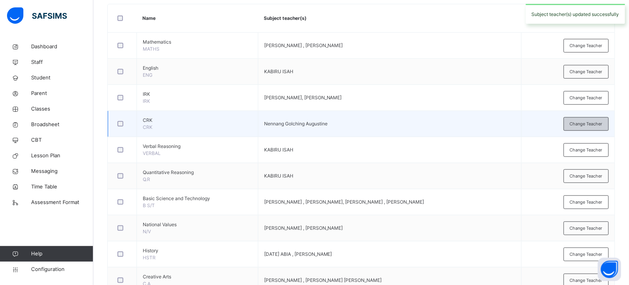
click at [588, 122] on span "Change Teacher" at bounding box center [586, 124] width 33 height 7
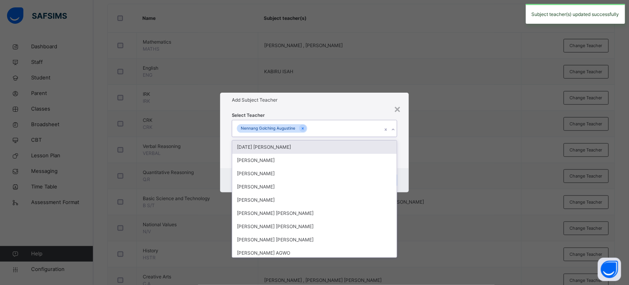
click at [319, 125] on div "Nennang Golching Augustine" at bounding box center [307, 128] width 150 height 16
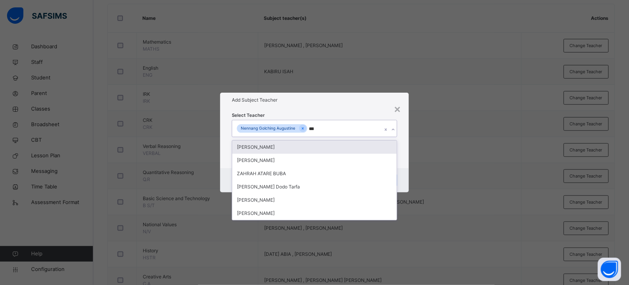
type input "****"
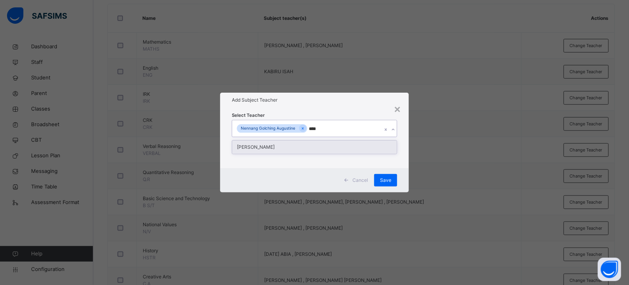
click at [297, 146] on div "[PERSON_NAME]" at bounding box center [314, 146] width 165 height 13
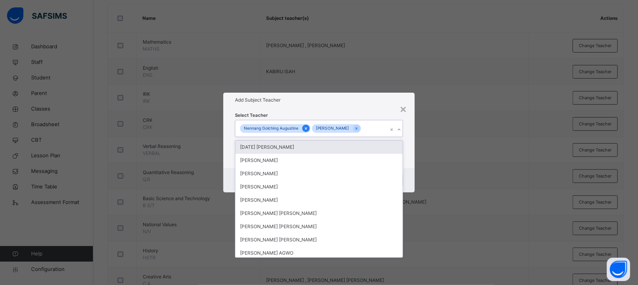
click at [305, 129] on icon at bounding box center [306, 128] width 2 height 2
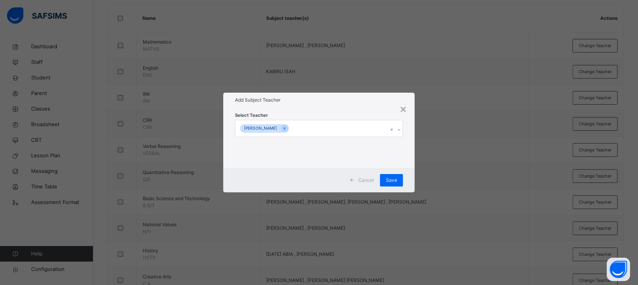
click at [331, 107] on div "Select Teacher [PERSON_NAME]" at bounding box center [318, 137] width 191 height 61
click at [388, 181] on span "Save" at bounding box center [391, 180] width 11 height 7
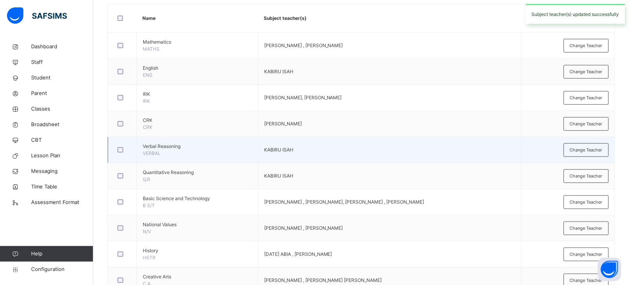
scroll to position [0, 0]
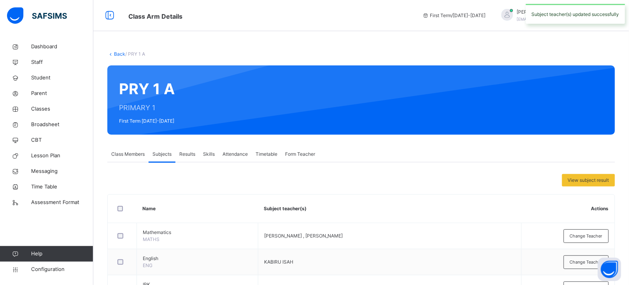
click at [118, 55] on link "Back" at bounding box center [119, 54] width 11 height 6
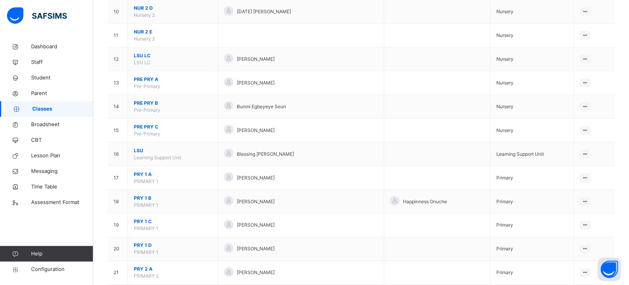
scroll to position [354, 0]
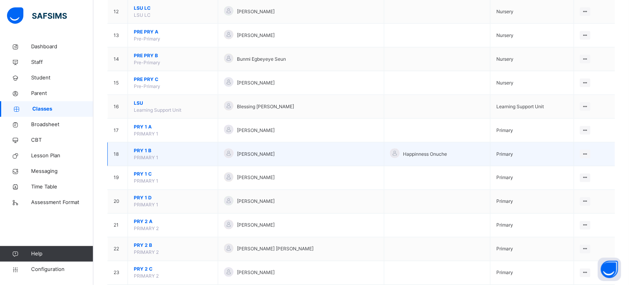
click at [139, 151] on span "PRY 1 B" at bounding box center [173, 150] width 78 height 7
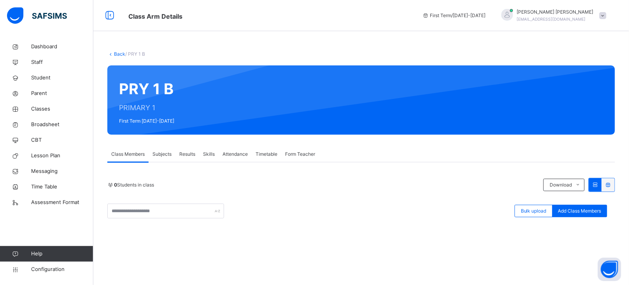
click at [161, 152] on span "Subjects" at bounding box center [162, 154] width 19 height 7
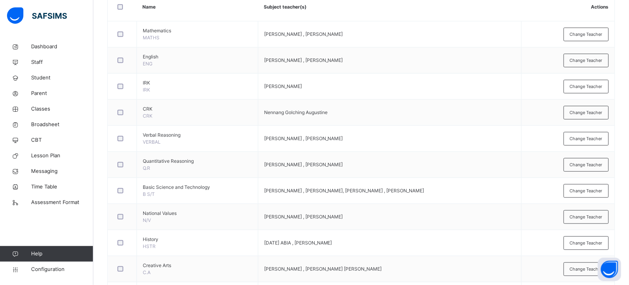
scroll to position [204, 0]
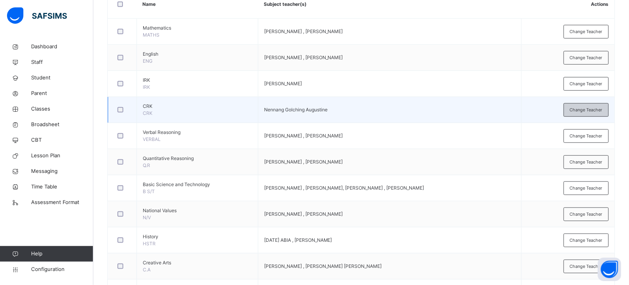
click at [591, 113] on span "Change Teacher" at bounding box center [586, 110] width 33 height 7
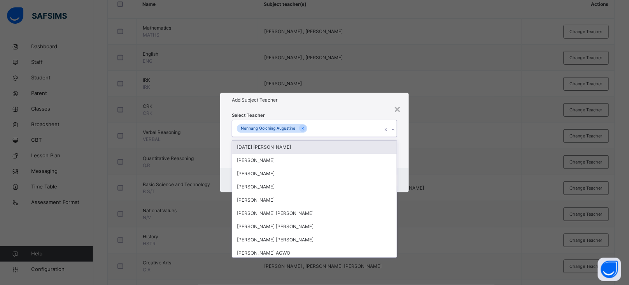
click at [331, 130] on div "Nennang Golching Augustine" at bounding box center [307, 128] width 150 height 16
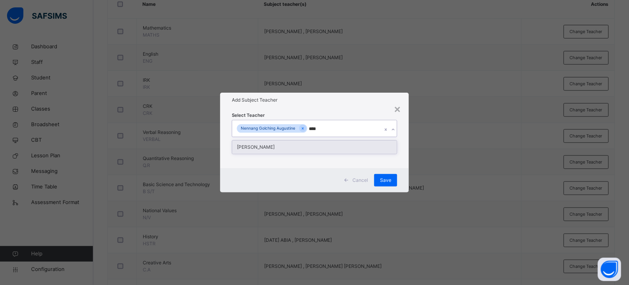
type input "*****"
click at [301, 127] on icon at bounding box center [303, 128] width 4 height 5
click at [268, 146] on div "[PERSON_NAME]" at bounding box center [318, 146] width 167 height 13
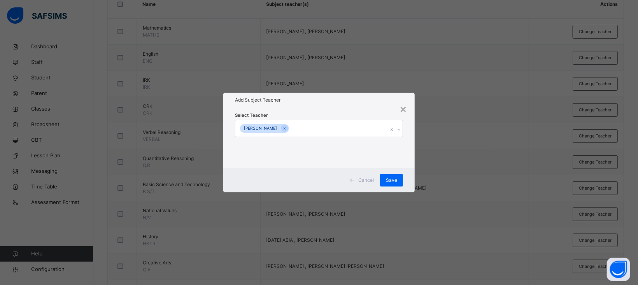
click at [302, 114] on div "Select Teacher [PERSON_NAME]" at bounding box center [319, 137] width 168 height 53
click at [393, 182] on span "Save" at bounding box center [391, 180] width 11 height 7
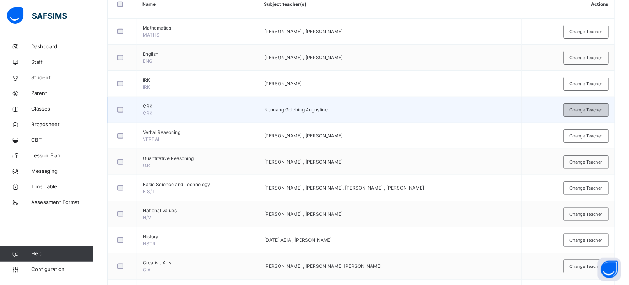
click at [597, 113] on div "Change Teacher" at bounding box center [586, 110] width 45 height 14
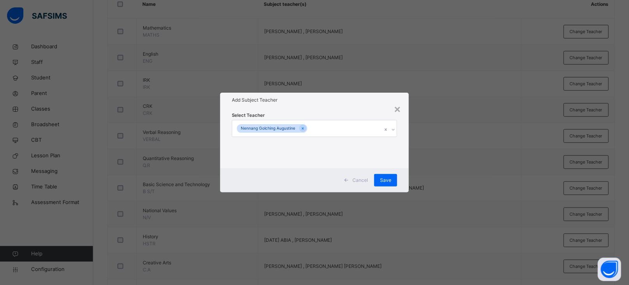
click at [334, 129] on div "Nennang Golching Augustine" at bounding box center [307, 128] width 150 height 16
click at [404, 109] on div "Select Teacher Nennang Golching Augustine" at bounding box center [314, 137] width 189 height 61
click at [400, 109] on div "×" at bounding box center [397, 108] width 7 height 16
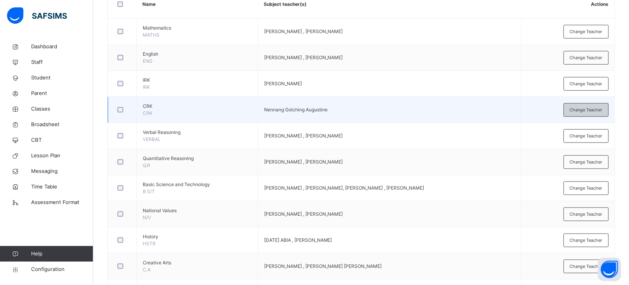
click at [584, 107] on span "Change Teacher" at bounding box center [586, 110] width 33 height 7
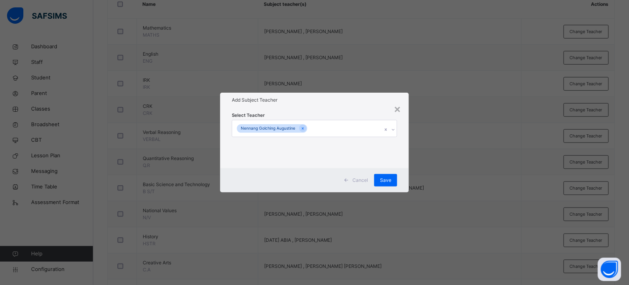
click at [321, 123] on div "Nennang Golching Augustine" at bounding box center [307, 128] width 150 height 16
type input "****"
click at [284, 151] on div "[PERSON_NAME]" at bounding box center [314, 146] width 165 height 13
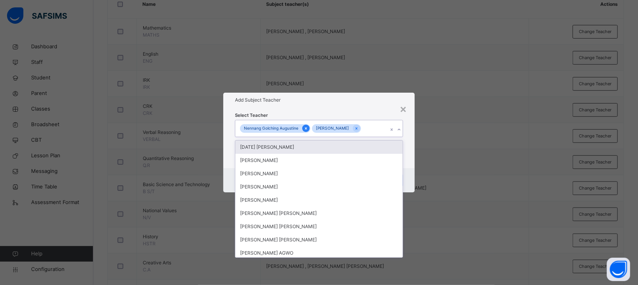
click at [304, 129] on icon at bounding box center [306, 128] width 4 height 5
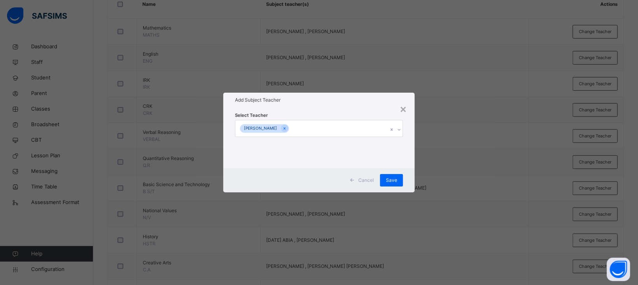
click at [322, 100] on h1 "Add Subject Teacher" at bounding box center [319, 100] width 168 height 7
click at [390, 181] on span "Save" at bounding box center [391, 180] width 11 height 7
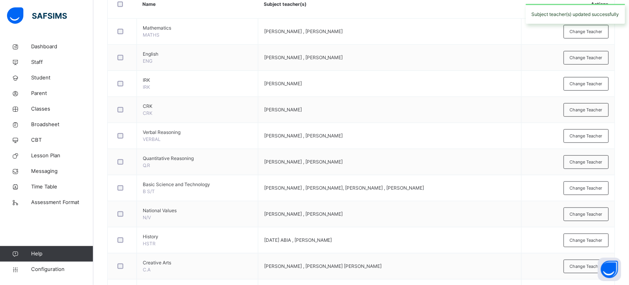
scroll to position [0, 0]
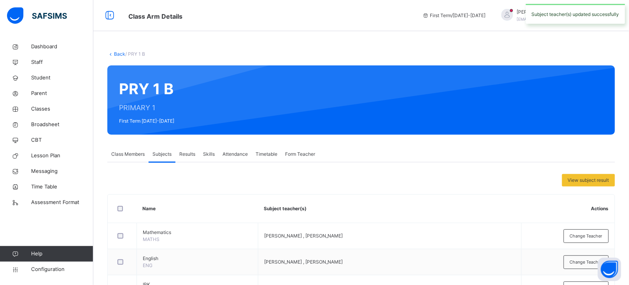
click at [122, 53] on link "Back" at bounding box center [119, 54] width 11 height 6
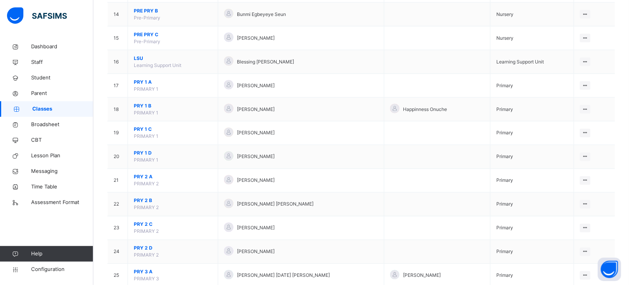
scroll to position [400, 0]
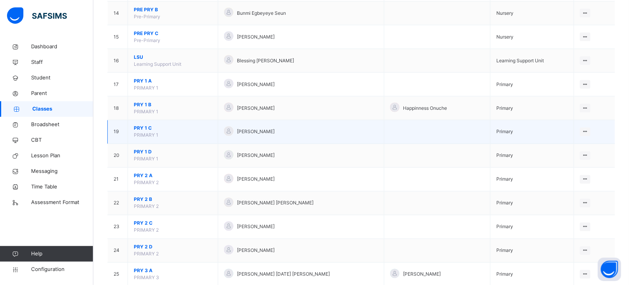
click at [147, 127] on span "PRY 1 C" at bounding box center [173, 128] width 78 height 7
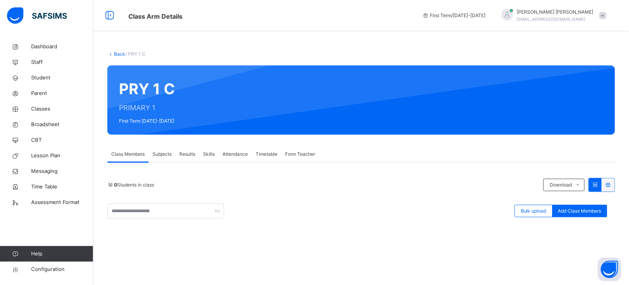
click at [162, 151] on span "Subjects" at bounding box center [162, 154] width 19 height 7
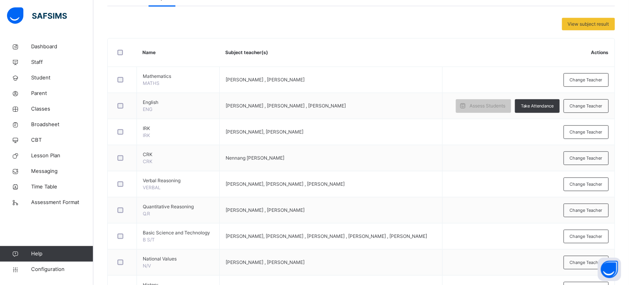
scroll to position [154, 0]
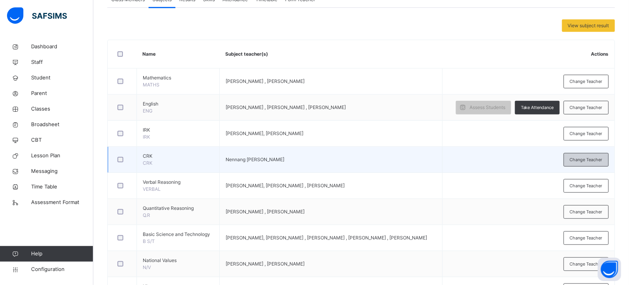
click at [577, 161] on div "Change Teacher" at bounding box center [586, 160] width 45 height 14
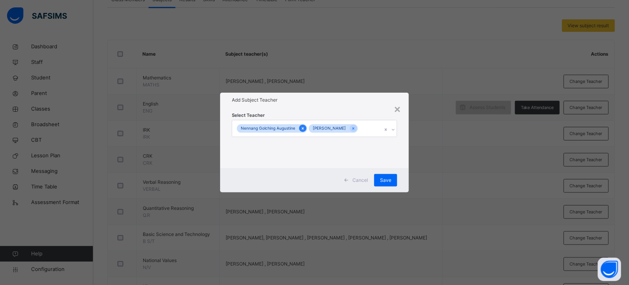
click at [302, 129] on icon at bounding box center [303, 128] width 2 height 2
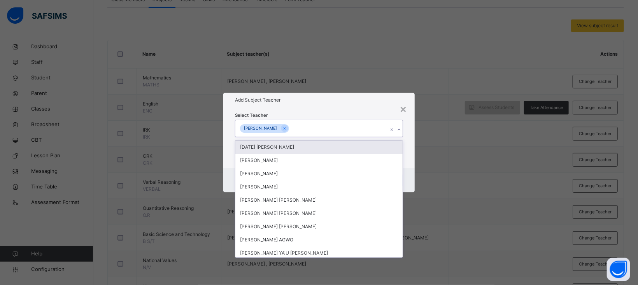
click at [325, 127] on div "[PERSON_NAME]" at bounding box center [311, 128] width 153 height 16
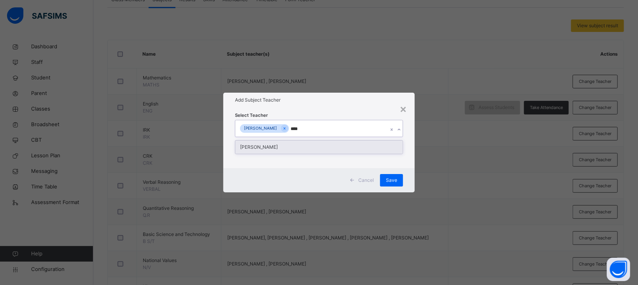
type input "*****"
click at [293, 147] on div "[PERSON_NAME]" at bounding box center [318, 146] width 167 height 13
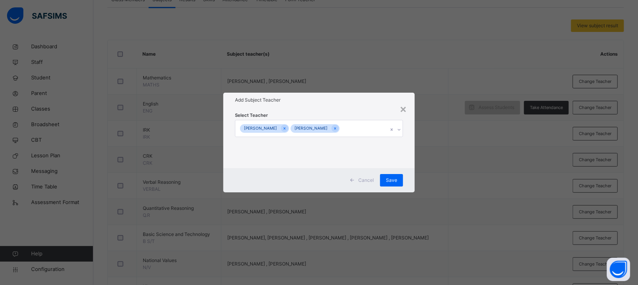
click at [343, 118] on div "Select Teacher [PERSON_NAME] [PERSON_NAME]" at bounding box center [319, 137] width 168 height 53
click at [391, 182] on span "Save" at bounding box center [391, 180] width 11 height 7
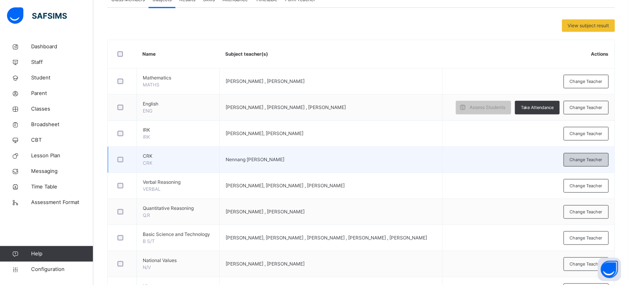
click at [585, 161] on span "Change Teacher" at bounding box center [586, 159] width 33 height 7
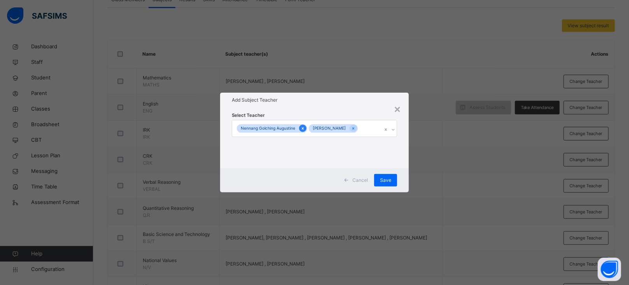
click at [302, 130] on icon at bounding box center [303, 128] width 4 height 5
click at [313, 128] on div "[PERSON_NAME]" at bounding box center [311, 128] width 153 height 16
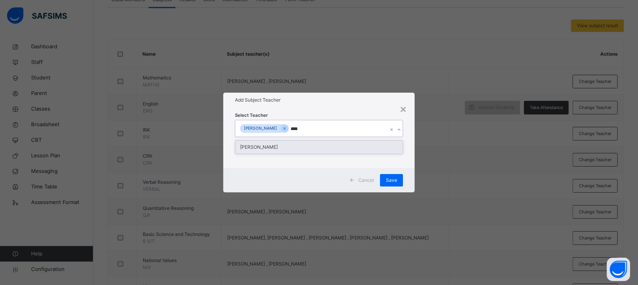
type input "*****"
click at [276, 149] on div "[PERSON_NAME]" at bounding box center [318, 146] width 167 height 13
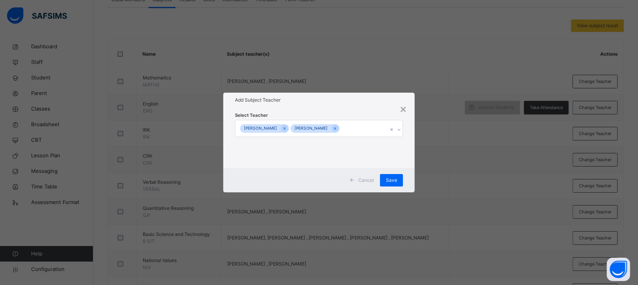
click at [340, 109] on div "Select Teacher [PERSON_NAME] [PERSON_NAME]" at bounding box center [318, 137] width 191 height 61
click at [391, 183] on span "Save" at bounding box center [391, 180] width 11 height 7
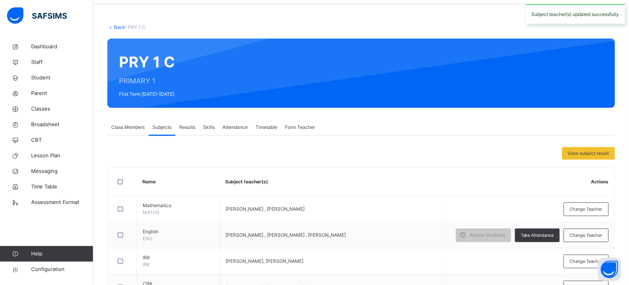
scroll to position [0, 0]
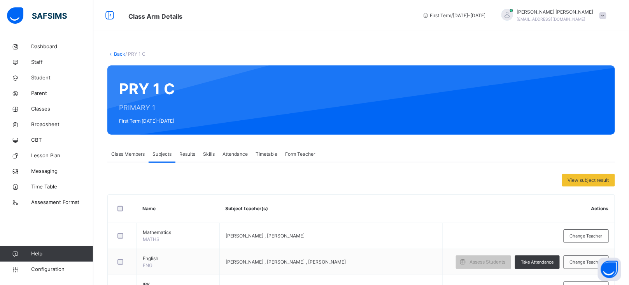
click at [115, 54] on link "Back" at bounding box center [119, 54] width 11 height 6
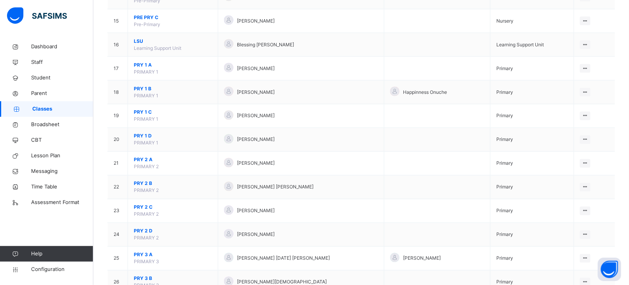
scroll to position [417, 0]
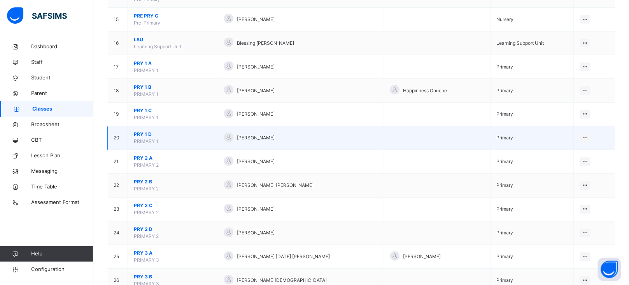
click at [147, 135] on span "PRY 1 D" at bounding box center [173, 134] width 78 height 7
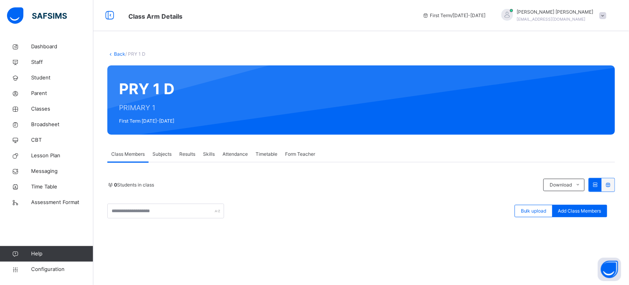
click at [157, 153] on span "Subjects" at bounding box center [162, 154] width 19 height 7
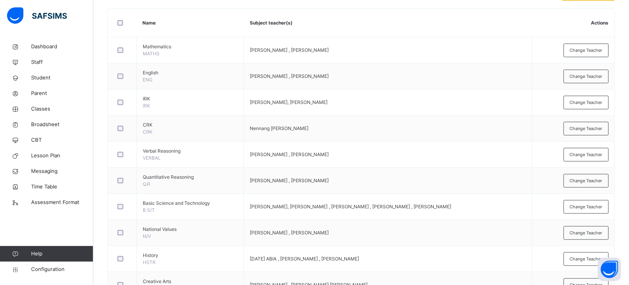
scroll to position [186, 0]
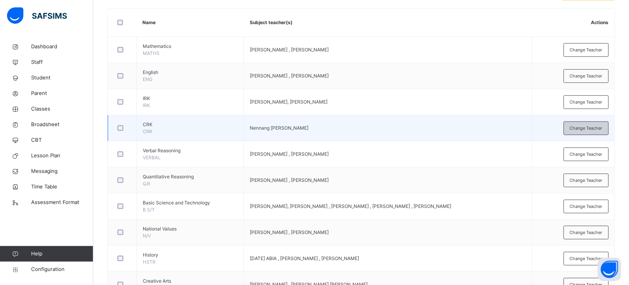
click at [580, 129] on span "Change Teacher" at bounding box center [586, 128] width 33 height 7
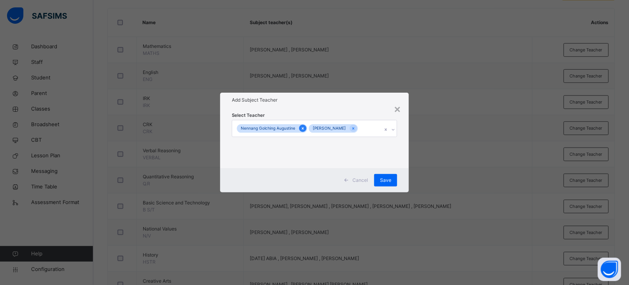
click at [301, 126] on icon at bounding box center [303, 128] width 4 height 5
click at [330, 126] on div "[PERSON_NAME]" at bounding box center [311, 128] width 153 height 16
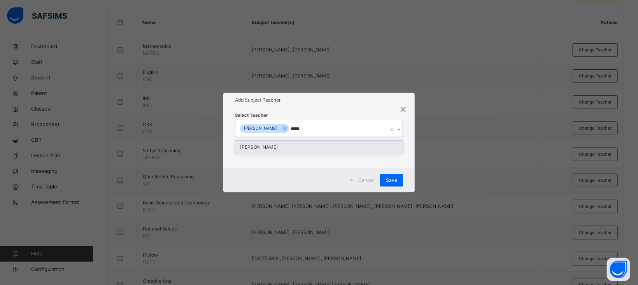
type input "*****"
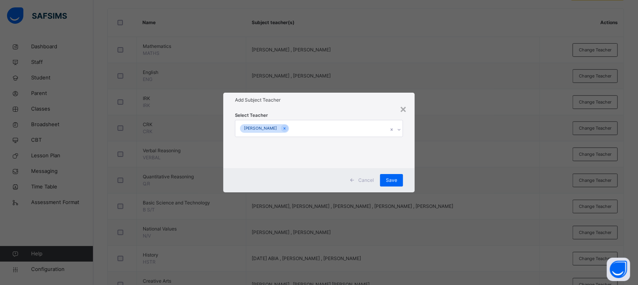
click at [300, 157] on div "Select Teacher [PERSON_NAME]" at bounding box center [319, 137] width 168 height 53
click at [314, 130] on div "[PERSON_NAME]" at bounding box center [311, 128] width 153 height 16
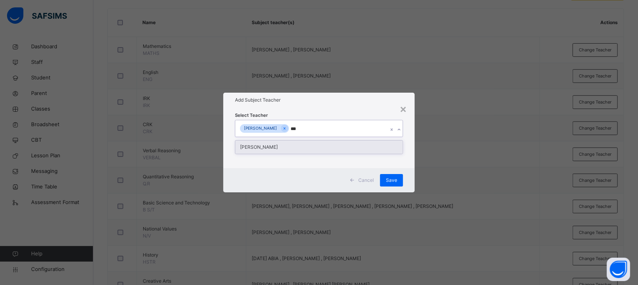
type input "****"
click at [286, 148] on div "[PERSON_NAME]" at bounding box center [318, 146] width 167 height 13
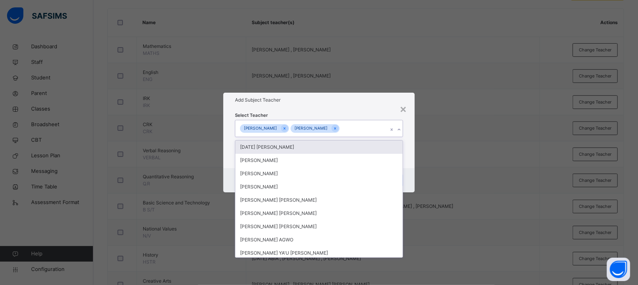
click at [331, 110] on div "Select Teacher option [PERSON_NAME], selected. option [DATE] [PERSON_NAME] focu…" at bounding box center [318, 137] width 191 height 61
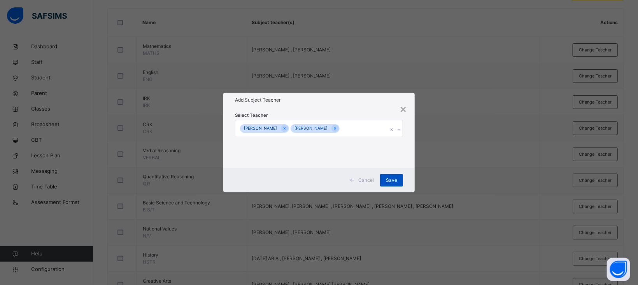
click at [392, 178] on span "Save" at bounding box center [391, 180] width 11 height 7
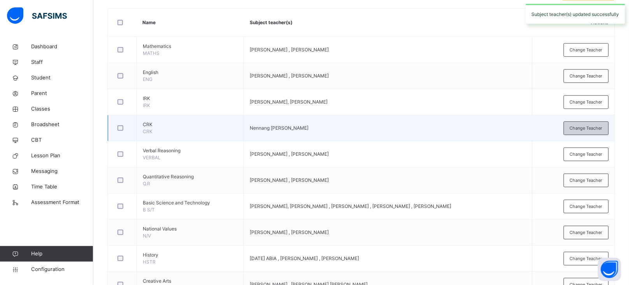
click at [593, 128] on span "Change Teacher" at bounding box center [586, 128] width 33 height 7
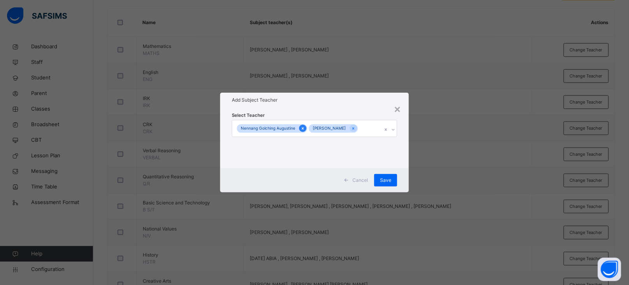
click at [302, 126] on icon at bounding box center [303, 128] width 4 height 5
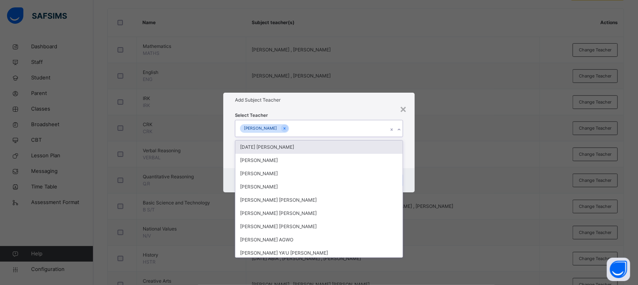
click at [309, 126] on div "[PERSON_NAME]" at bounding box center [311, 128] width 153 height 16
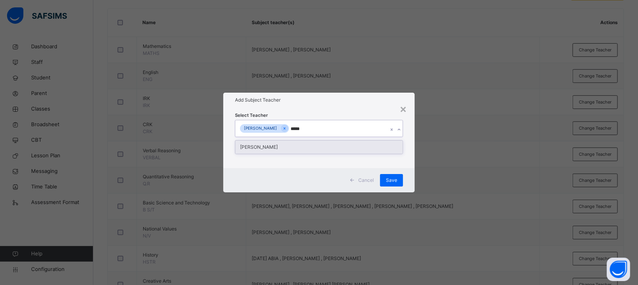
type input "******"
click at [300, 149] on div "[PERSON_NAME]" at bounding box center [318, 146] width 167 height 13
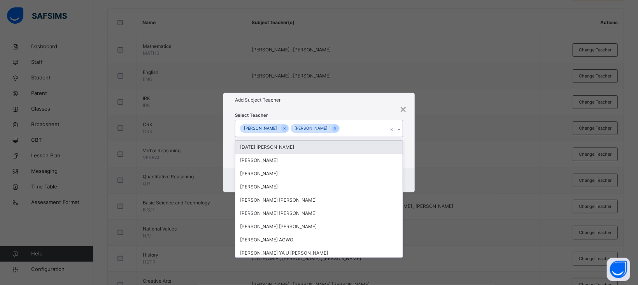
click at [349, 108] on div "Select Teacher option [PERSON_NAME], selected. option [DATE] [PERSON_NAME] focu…" at bounding box center [318, 137] width 191 height 61
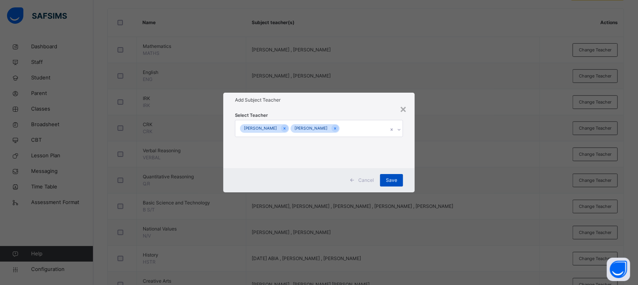
click at [392, 177] on span "Save" at bounding box center [391, 180] width 11 height 7
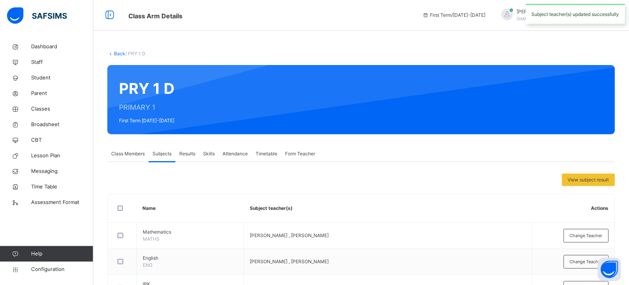
scroll to position [0, 0]
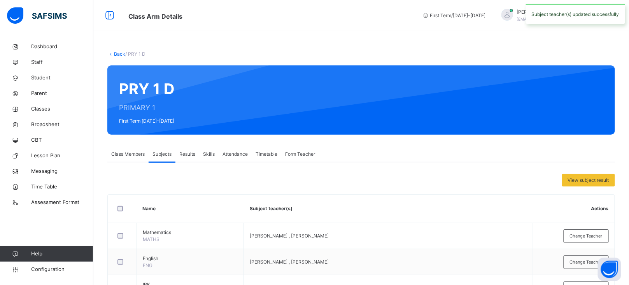
click at [119, 54] on link "Back" at bounding box center [119, 54] width 11 height 6
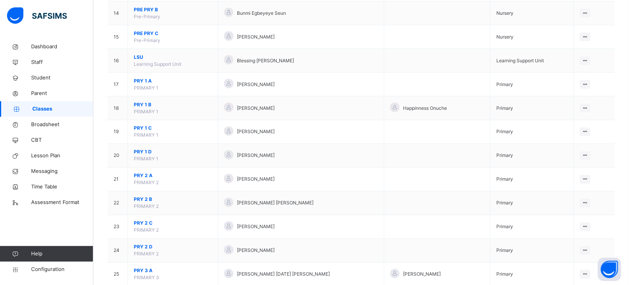
scroll to position [622, 0]
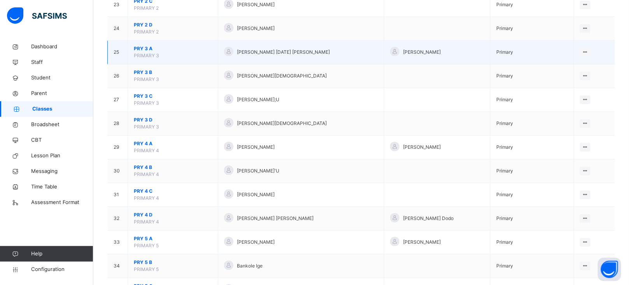
click at [146, 49] on span "PRY 3 A" at bounding box center [173, 48] width 78 height 7
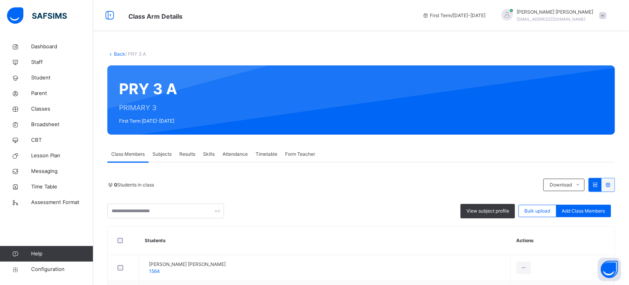
click at [161, 154] on span "Subjects" at bounding box center [162, 154] width 19 height 7
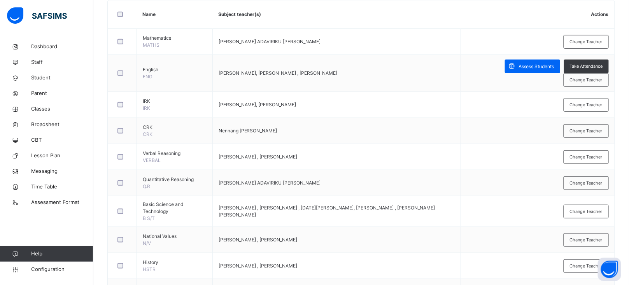
scroll to position [192, 0]
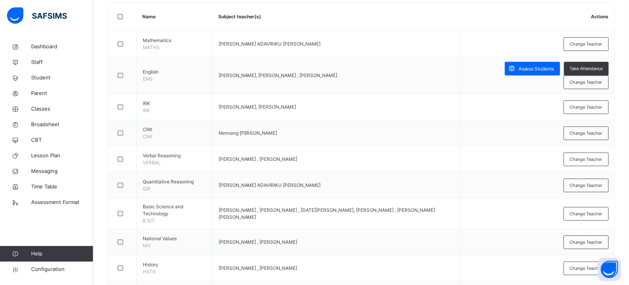
click at [586, 136] on div "Change Teacher" at bounding box center [586, 133] width 45 height 14
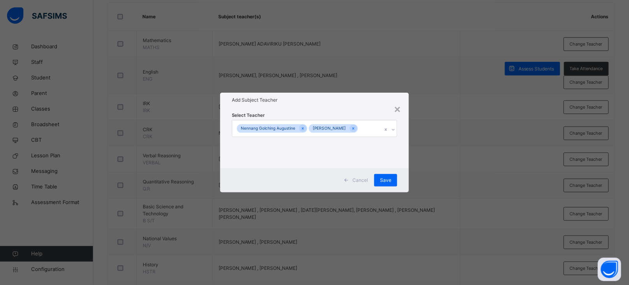
click at [369, 126] on div "Nennang Golching [PERSON_NAME] [PERSON_NAME]" at bounding box center [307, 128] width 150 height 16
type input "******"
click at [302, 147] on div "[PERSON_NAME]" at bounding box center [314, 146] width 165 height 13
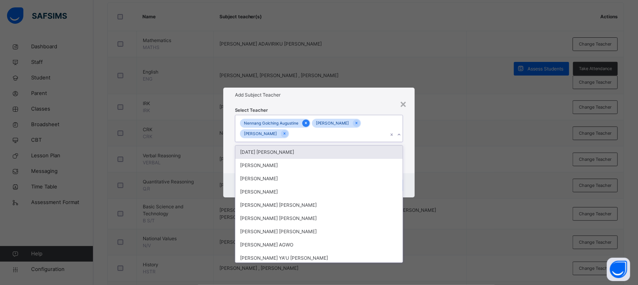
click at [306, 120] on icon at bounding box center [306, 122] width 4 height 5
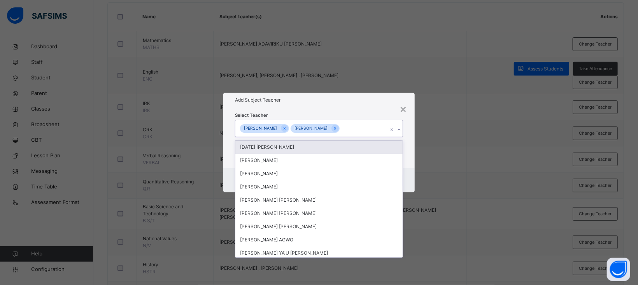
click at [329, 104] on div "Add Subject Teacher" at bounding box center [318, 100] width 191 height 15
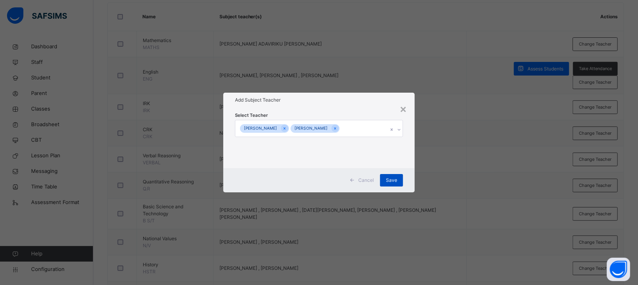
click at [394, 177] on span "Save" at bounding box center [391, 180] width 11 height 7
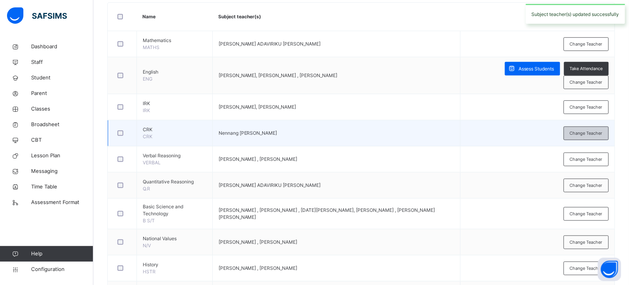
click at [587, 135] on span "Change Teacher" at bounding box center [586, 133] width 33 height 7
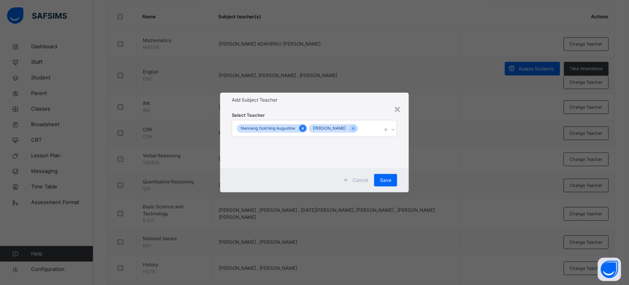
click at [302, 127] on icon at bounding box center [303, 128] width 2 height 2
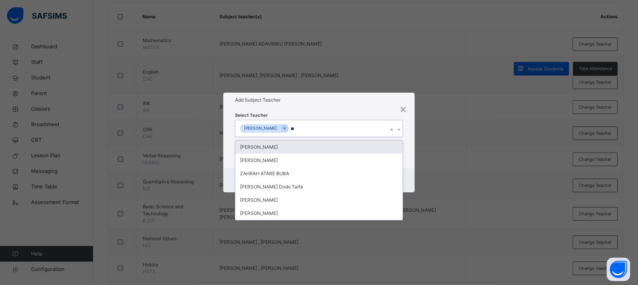
type input "***"
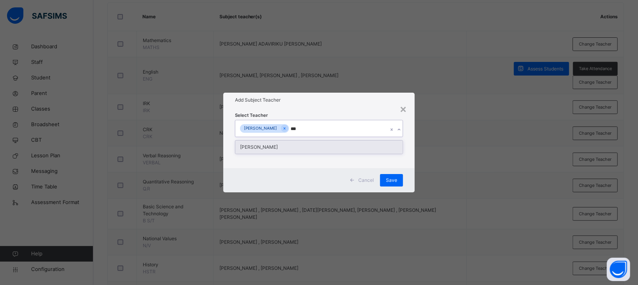
click at [269, 144] on div "[PERSON_NAME]" at bounding box center [318, 146] width 167 height 13
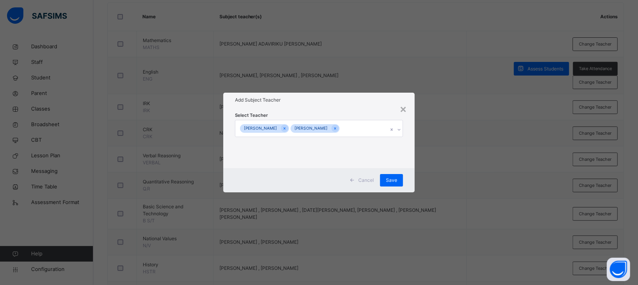
click at [328, 103] on h1 "Add Subject Teacher" at bounding box center [319, 100] width 168 height 7
click at [390, 182] on span "Save" at bounding box center [391, 180] width 11 height 7
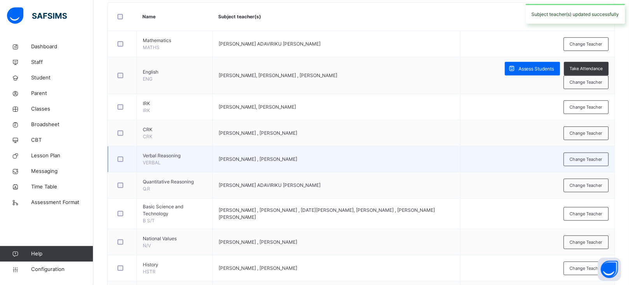
scroll to position [0, 0]
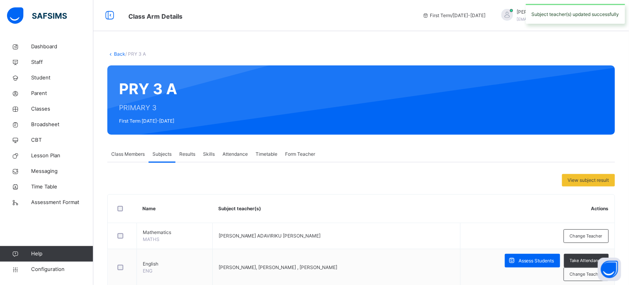
click at [116, 51] on link "Back" at bounding box center [119, 54] width 11 height 6
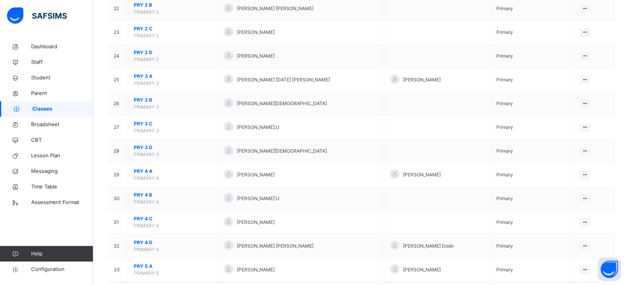
scroll to position [595, 0]
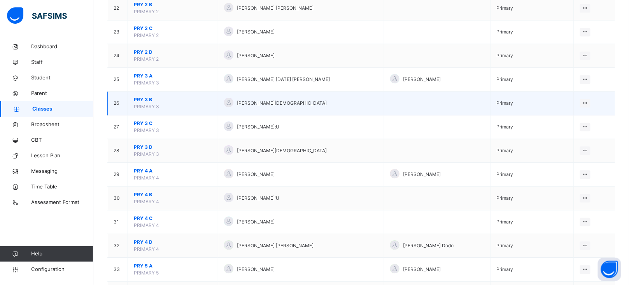
click at [138, 102] on span "PRY 3 B" at bounding box center [173, 99] width 78 height 7
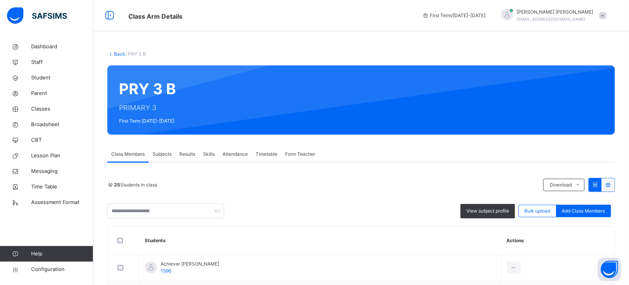
click at [163, 153] on span "Subjects" at bounding box center [162, 154] width 19 height 7
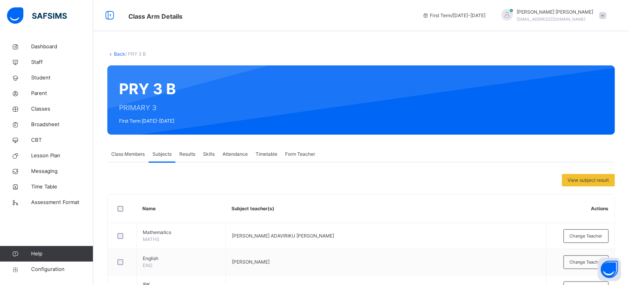
scroll to position [195, 0]
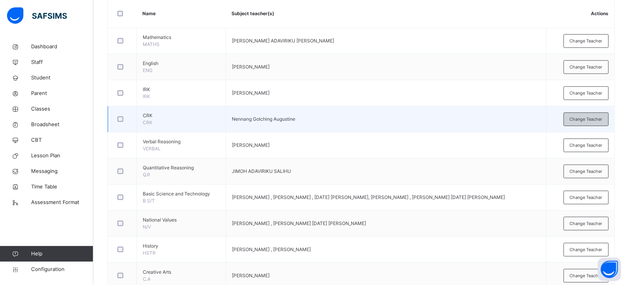
click at [588, 121] on span "Change Teacher" at bounding box center [586, 119] width 33 height 7
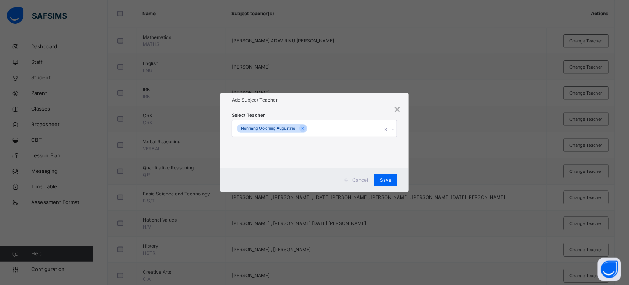
click at [344, 129] on div "Nennang Golching Augustine" at bounding box center [307, 128] width 150 height 16
type input "******"
click at [287, 149] on div "[PERSON_NAME]" at bounding box center [314, 146] width 165 height 13
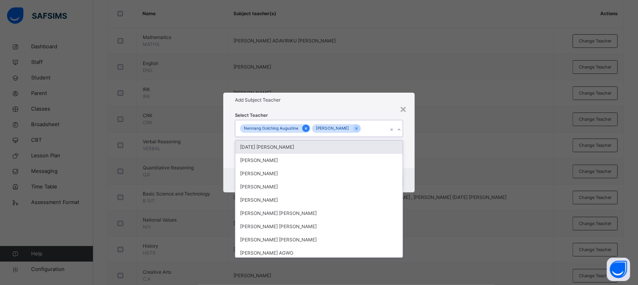
click at [306, 130] on icon at bounding box center [306, 128] width 4 height 5
click at [332, 109] on div "Select Teacher option Nennang Golching Augustine, deselected. option [DATE] [PE…" at bounding box center [318, 137] width 191 height 61
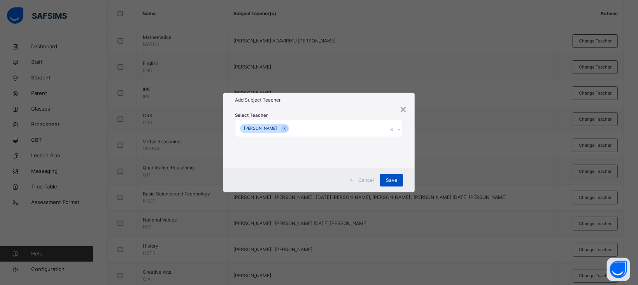
click at [394, 179] on span "Save" at bounding box center [391, 180] width 11 height 7
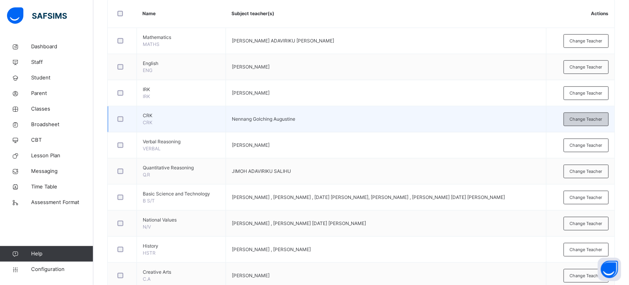
click at [599, 119] on span "Change Teacher" at bounding box center [586, 119] width 33 height 7
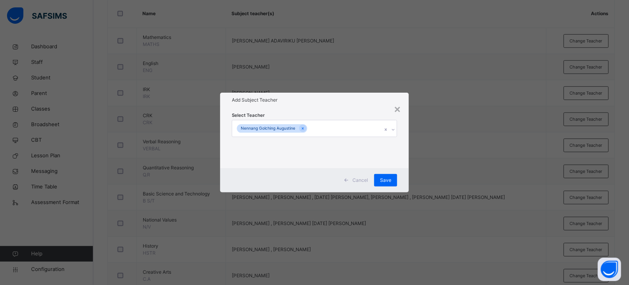
click at [321, 127] on div "Nennang Golching Augustine" at bounding box center [307, 128] width 150 height 16
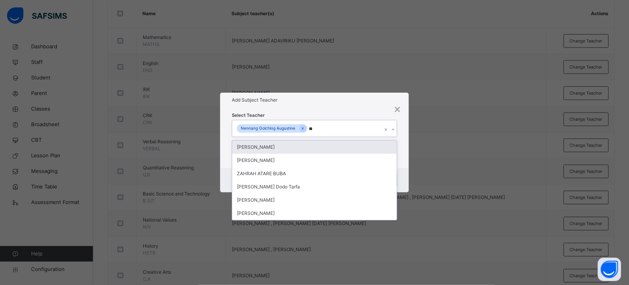
type input "***"
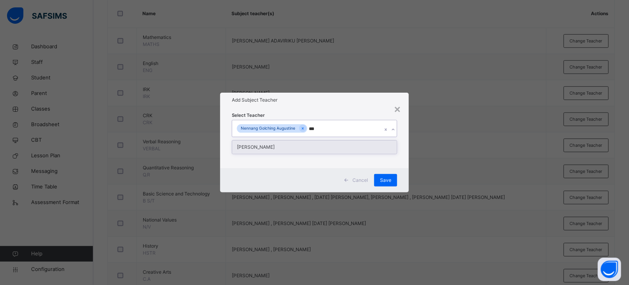
click at [281, 146] on div "[PERSON_NAME]" at bounding box center [314, 146] width 165 height 13
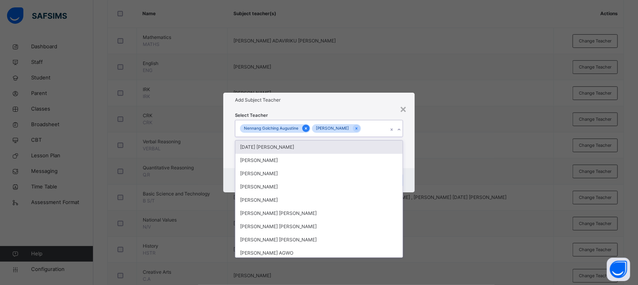
click at [305, 126] on icon at bounding box center [306, 128] width 4 height 5
click at [325, 111] on div "Select Teacher option Nennang Golching Augustine, deselected. option [DATE] [PE…" at bounding box center [319, 137] width 168 height 53
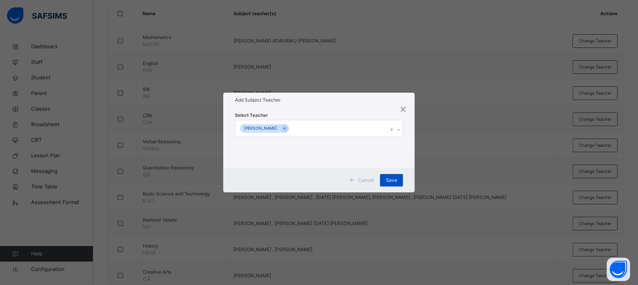
click at [394, 181] on span "Save" at bounding box center [391, 180] width 11 height 7
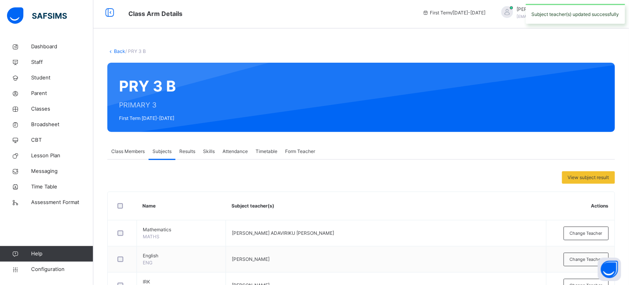
scroll to position [0, 0]
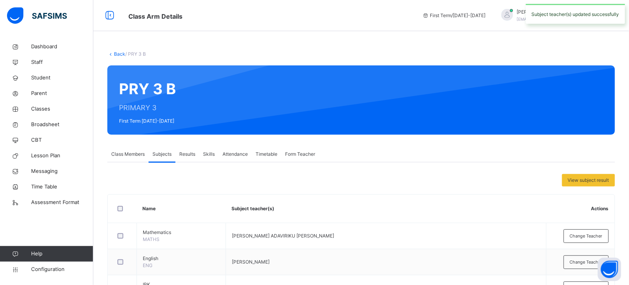
click at [118, 53] on link "Back" at bounding box center [119, 54] width 11 height 6
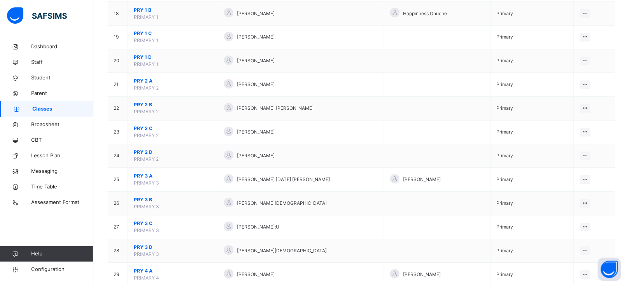
scroll to position [495, 0]
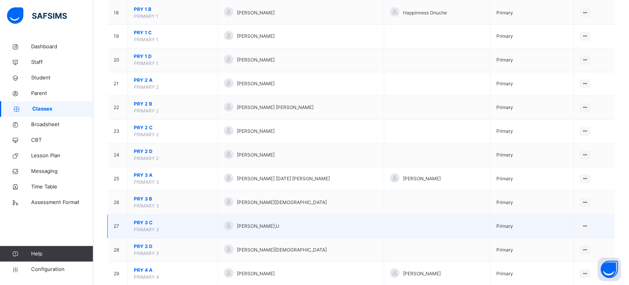
click at [144, 223] on span "PRY 3 C" at bounding box center [173, 222] width 78 height 7
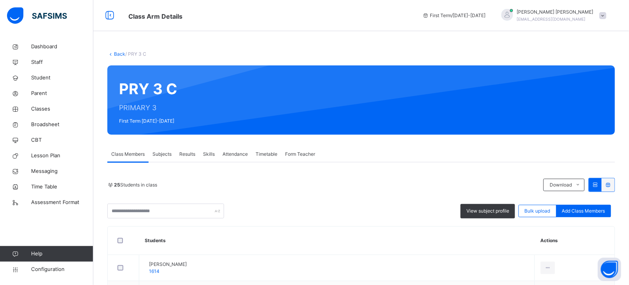
click at [168, 154] on span "Subjects" at bounding box center [162, 154] width 19 height 7
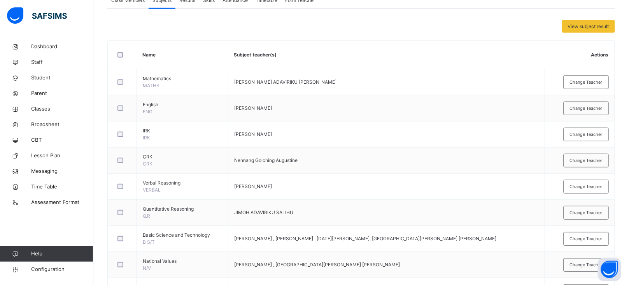
scroll to position [154, 0]
click at [594, 163] on div "Change Teacher" at bounding box center [586, 160] width 45 height 14
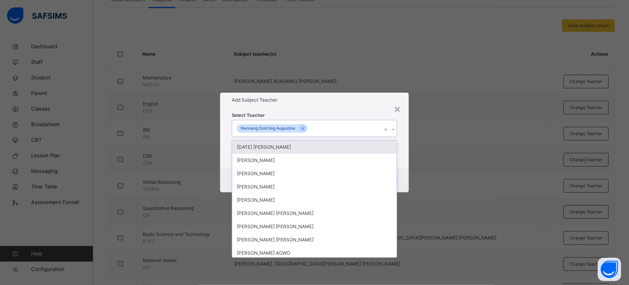
click at [325, 133] on div "Nennang Golching Augustine" at bounding box center [307, 128] width 150 height 16
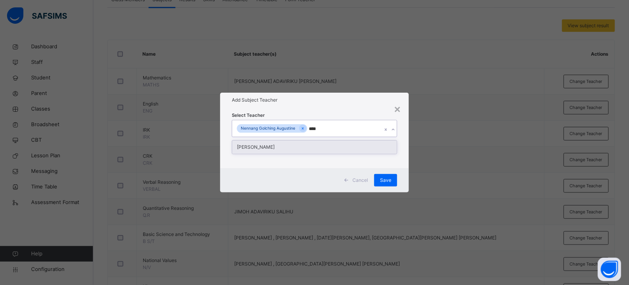
type input "*****"
click at [302, 129] on icon at bounding box center [303, 128] width 2 height 2
click at [263, 151] on div "[PERSON_NAME]" at bounding box center [318, 146] width 167 height 13
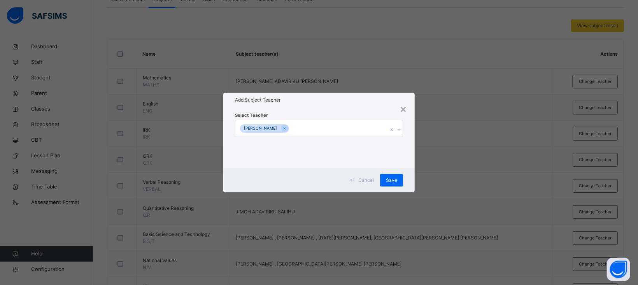
click at [331, 107] on div "Select Teacher [PERSON_NAME]" at bounding box center [318, 137] width 191 height 61
click at [391, 178] on span "Save" at bounding box center [391, 180] width 11 height 7
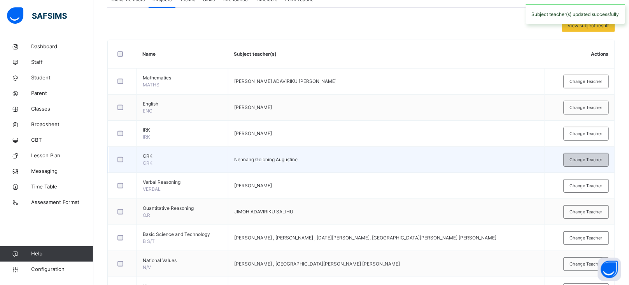
click at [593, 159] on span "Change Teacher" at bounding box center [586, 159] width 33 height 7
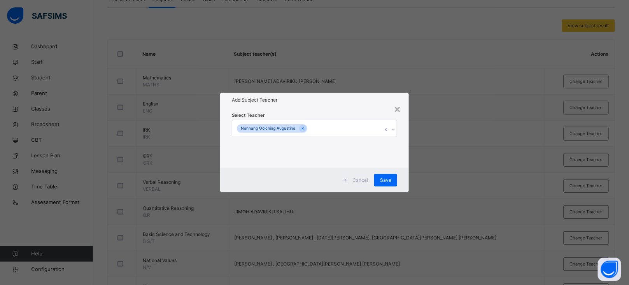
click at [328, 130] on div "Nennang Golching Augustine" at bounding box center [307, 128] width 150 height 16
type input "****"
click at [274, 148] on div "[PERSON_NAME]" at bounding box center [314, 146] width 165 height 13
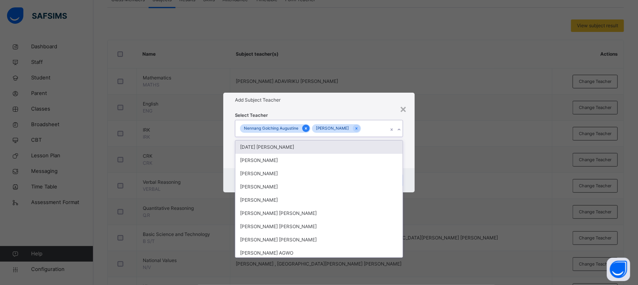
click at [307, 129] on icon at bounding box center [306, 128] width 2 height 2
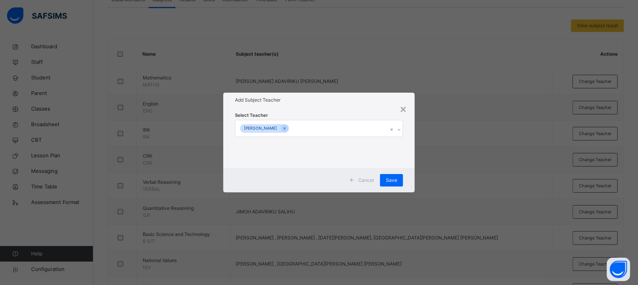
click at [326, 114] on div "Select Teacher [PERSON_NAME]" at bounding box center [319, 137] width 168 height 53
click at [395, 185] on div "Save" at bounding box center [391, 180] width 23 height 12
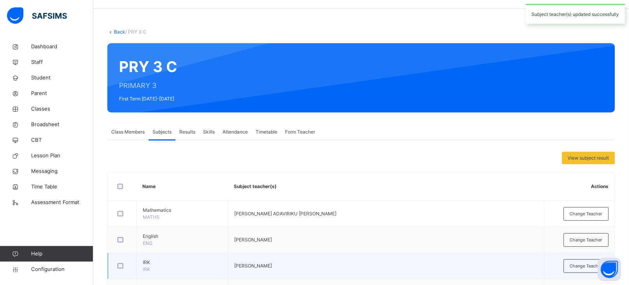
scroll to position [0, 0]
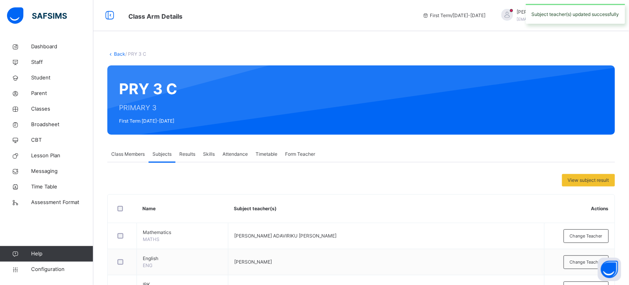
click at [121, 55] on link "Back" at bounding box center [119, 54] width 11 height 6
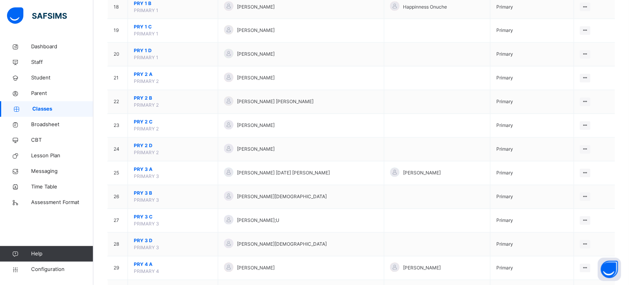
scroll to position [503, 0]
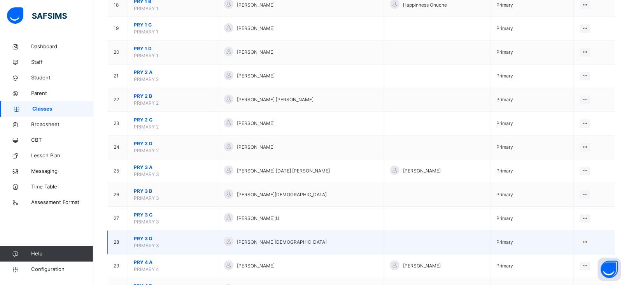
click at [142, 241] on span "PRY 3 D" at bounding box center [173, 238] width 78 height 7
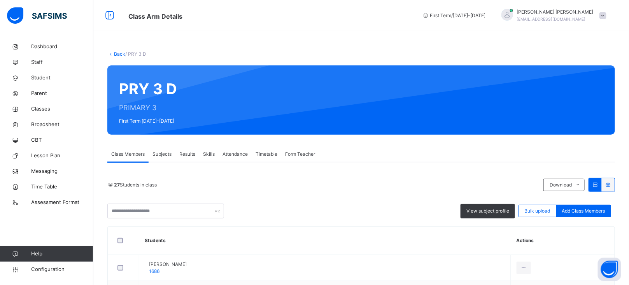
scroll to position [90, 0]
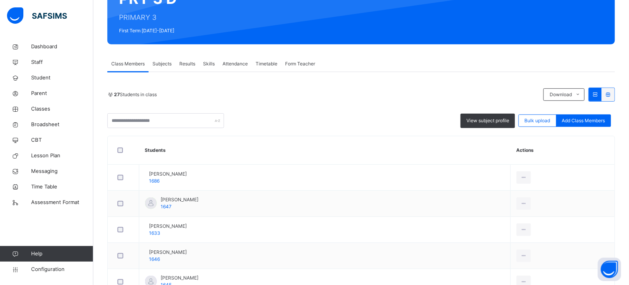
click at [162, 61] on span "Subjects" at bounding box center [162, 63] width 19 height 7
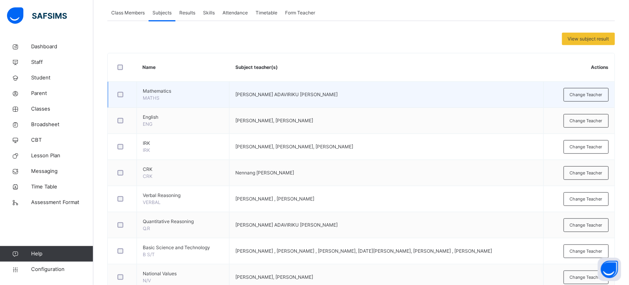
scroll to position [158, 0]
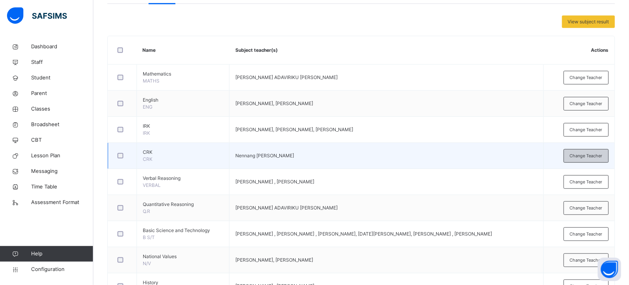
click at [576, 154] on div "Change Teacher" at bounding box center [586, 156] width 45 height 14
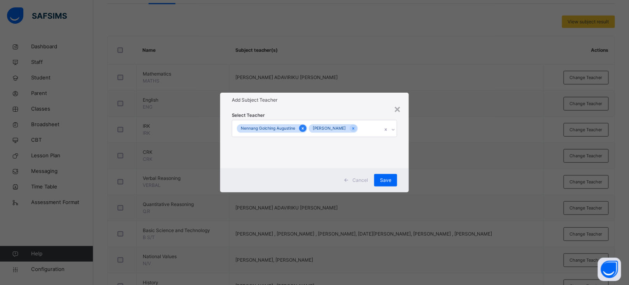
click at [301, 127] on icon at bounding box center [303, 128] width 4 height 5
click at [348, 132] on div "[PERSON_NAME]" at bounding box center [311, 128] width 153 height 16
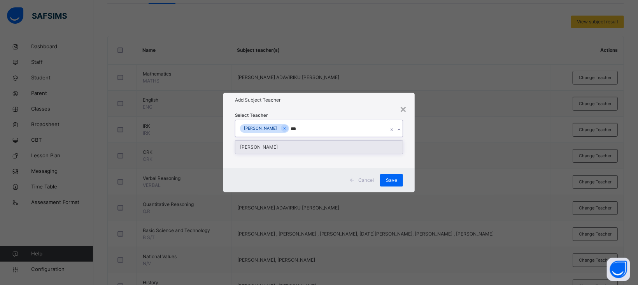
type input "****"
click at [288, 148] on div "[PERSON_NAME]" at bounding box center [318, 146] width 167 height 13
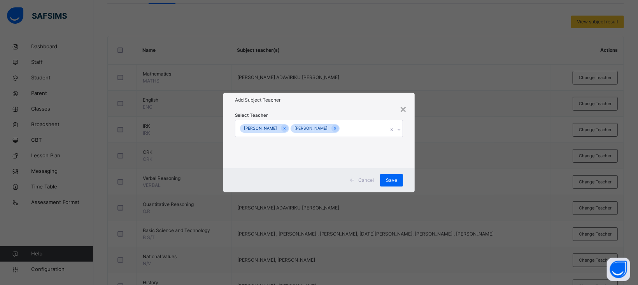
click at [333, 108] on div "Select Teacher [PERSON_NAME] [PERSON_NAME]" at bounding box center [318, 137] width 191 height 61
click at [390, 181] on span "Save" at bounding box center [391, 180] width 11 height 7
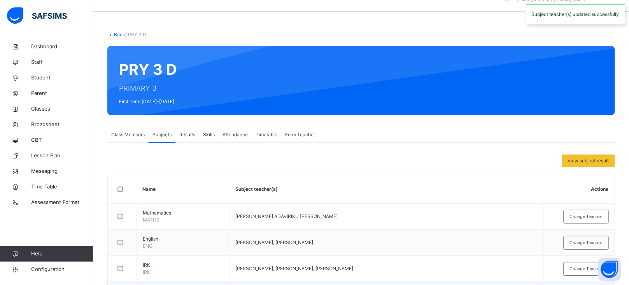
scroll to position [0, 0]
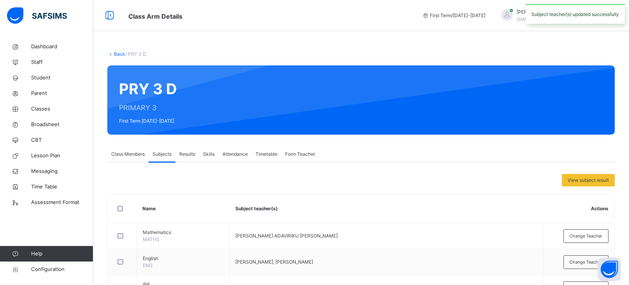
click at [119, 51] on link "Back" at bounding box center [119, 54] width 11 height 6
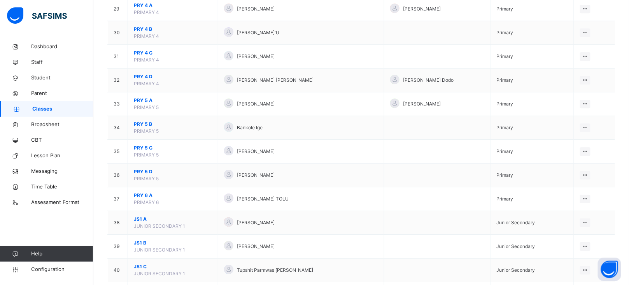
scroll to position [777, 0]
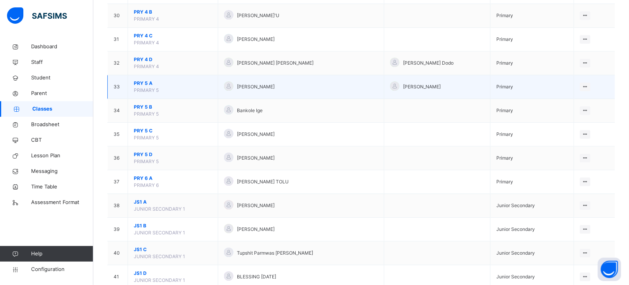
click at [143, 89] on span "PRIMARY 5" at bounding box center [146, 90] width 25 height 6
click at [143, 86] on span "PRY 5 A" at bounding box center [173, 83] width 78 height 7
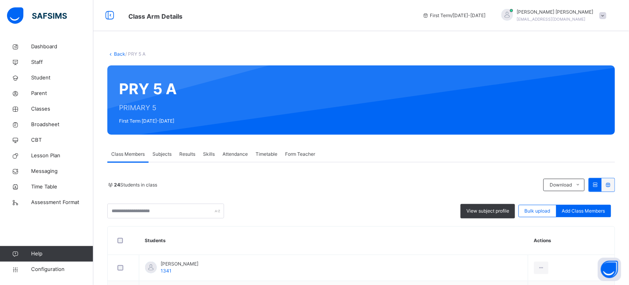
click at [160, 156] on span "Subjects" at bounding box center [162, 154] width 19 height 7
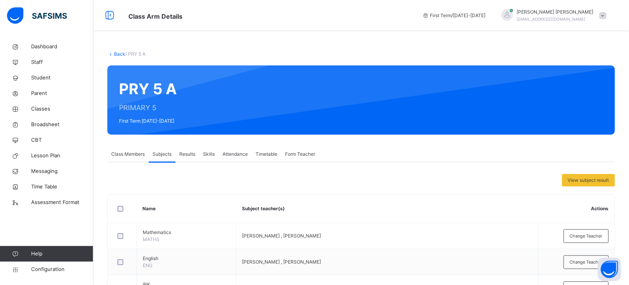
scroll to position [140, 0]
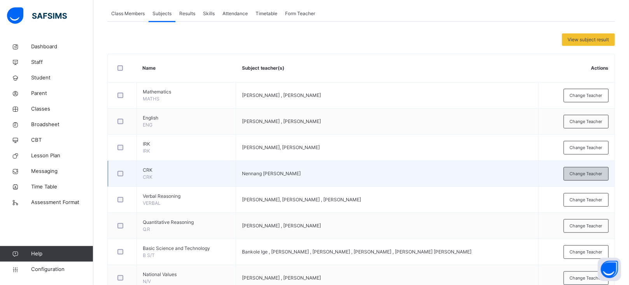
click at [591, 178] on div "Change Teacher" at bounding box center [586, 174] width 45 height 14
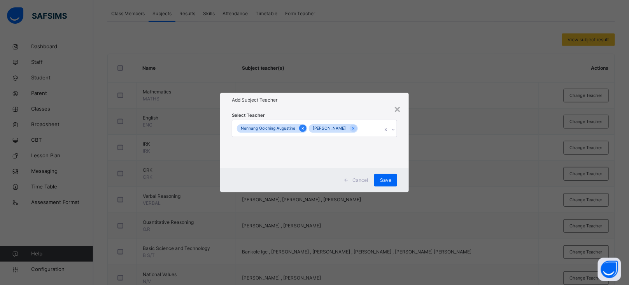
click at [301, 129] on icon at bounding box center [303, 128] width 4 height 5
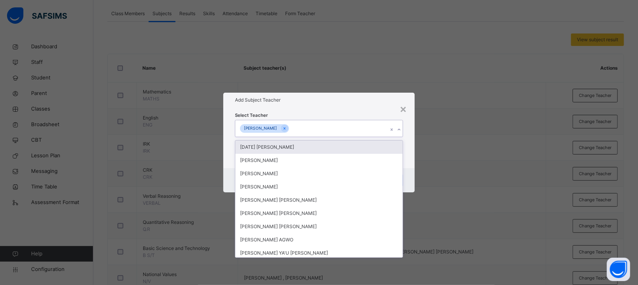
click at [331, 126] on div "[PERSON_NAME]" at bounding box center [311, 128] width 153 height 16
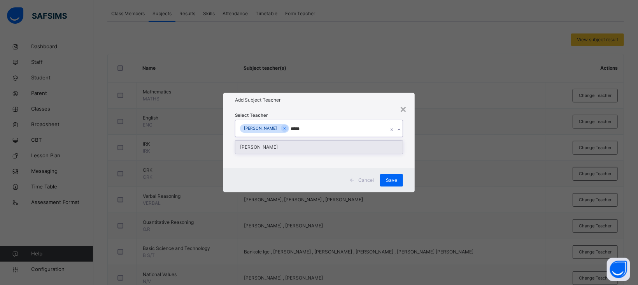
type input "******"
click at [256, 147] on div "[PERSON_NAME]" at bounding box center [318, 146] width 167 height 13
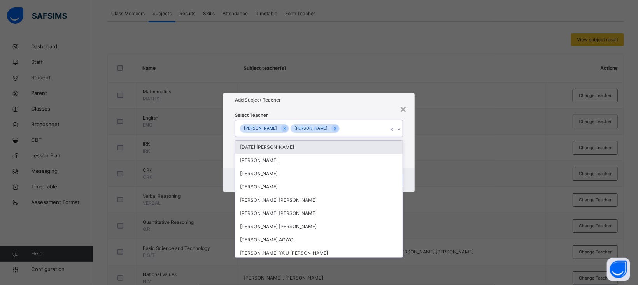
click at [346, 109] on div "Select Teacher option [PERSON_NAME], selected. option [DATE] [PERSON_NAME] focu…" at bounding box center [318, 137] width 191 height 61
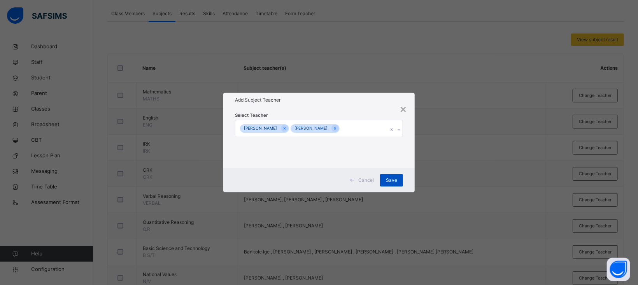
click at [393, 178] on span "Save" at bounding box center [391, 180] width 11 height 7
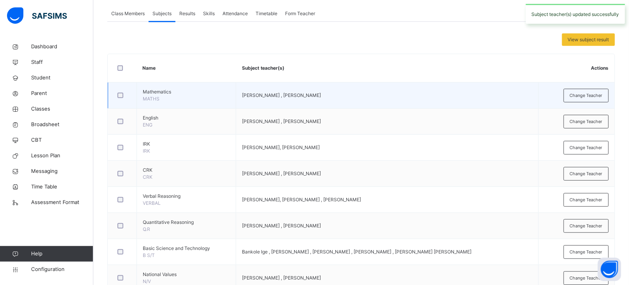
scroll to position [0, 0]
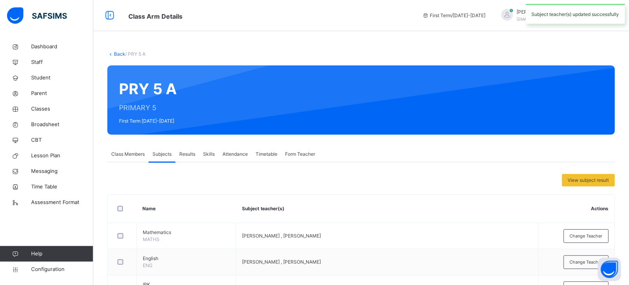
click at [119, 54] on link "Back" at bounding box center [119, 54] width 11 height 6
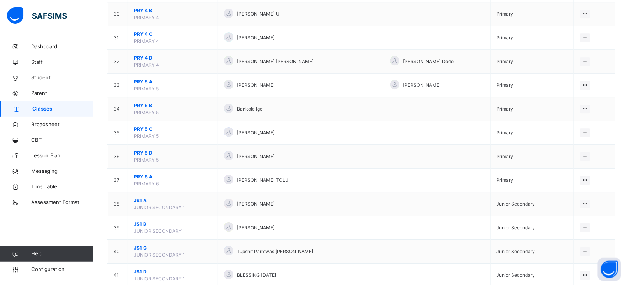
scroll to position [772, 0]
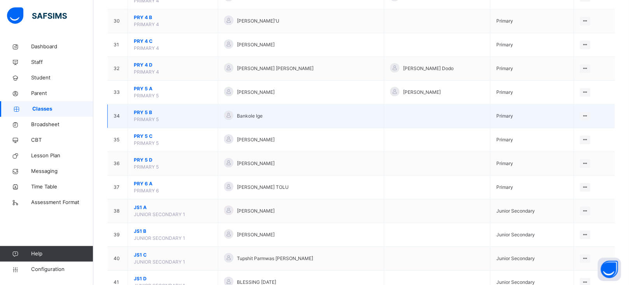
click at [141, 116] on span "PRY 5 B" at bounding box center [173, 112] width 78 height 7
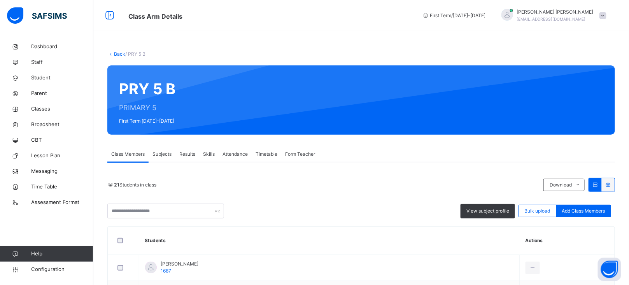
click at [166, 154] on span "Subjects" at bounding box center [162, 154] width 19 height 7
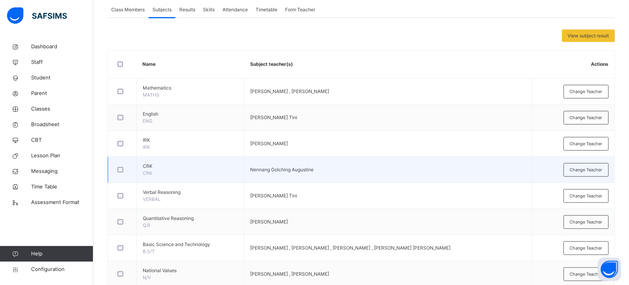
scroll to position [145, 0]
click at [589, 167] on span "Change Teacher" at bounding box center [586, 169] width 33 height 7
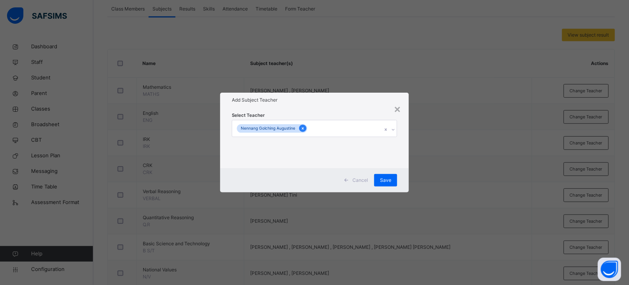
click at [302, 128] on icon at bounding box center [303, 128] width 2 height 2
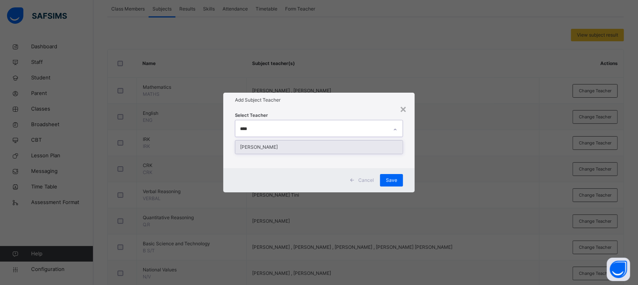
type input "*****"
click at [265, 149] on div "[PERSON_NAME]" at bounding box center [318, 146] width 167 height 13
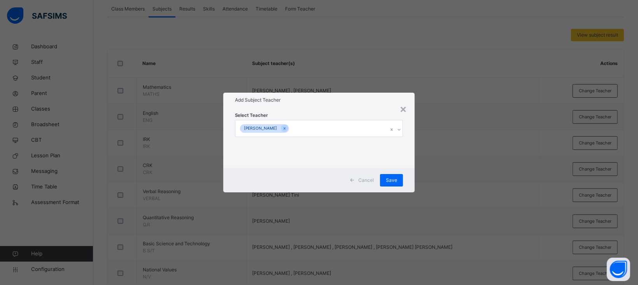
click at [316, 112] on div "Select Teacher [PERSON_NAME]" at bounding box center [319, 137] width 168 height 53
click at [396, 178] on span "Save" at bounding box center [391, 180] width 11 height 7
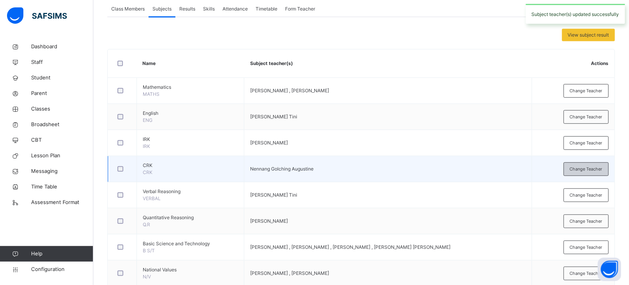
click at [590, 173] on div "Change Teacher" at bounding box center [586, 169] width 45 height 14
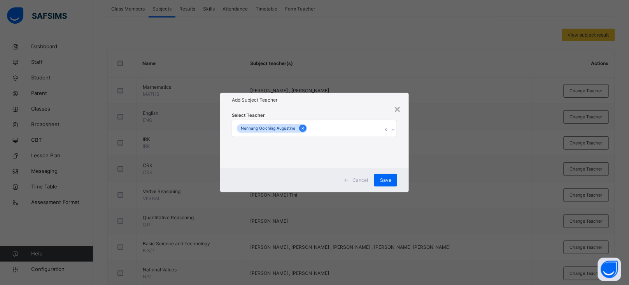
click at [301, 126] on icon at bounding box center [303, 128] width 4 height 5
click at [300, 126] on div "Select subject teacher's name" at bounding box center [273, 128] width 66 height 15
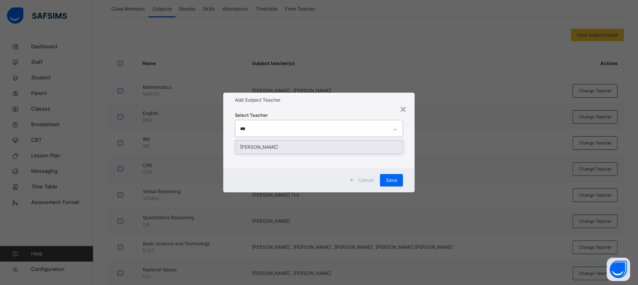
type input "****"
click at [263, 148] on div "[PERSON_NAME]" at bounding box center [318, 146] width 167 height 13
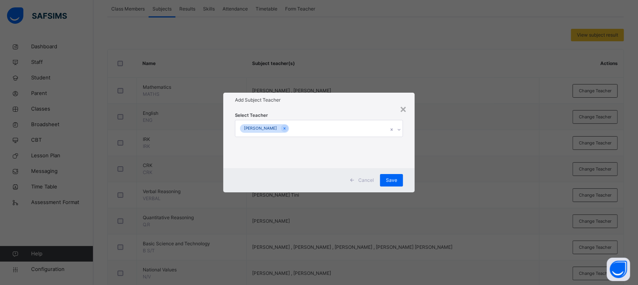
click at [333, 107] on div "Select Teacher [PERSON_NAME]" at bounding box center [318, 137] width 191 height 61
click at [393, 182] on span "Save" at bounding box center [391, 180] width 11 height 7
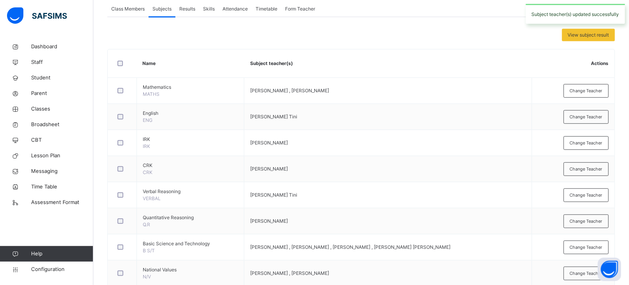
scroll to position [0, 0]
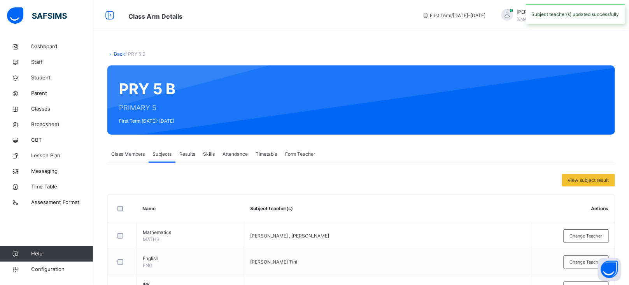
click at [116, 56] on link "Back" at bounding box center [119, 54] width 11 height 6
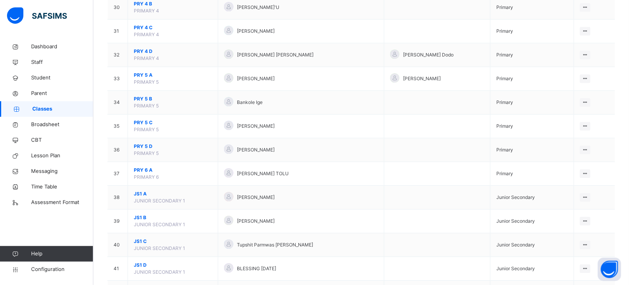
scroll to position [790, 0]
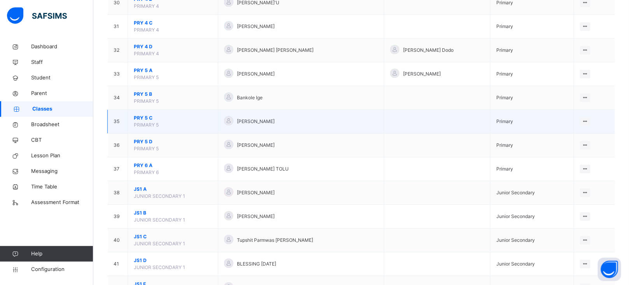
click at [144, 119] on span "PRY 5 C" at bounding box center [173, 117] width 78 height 7
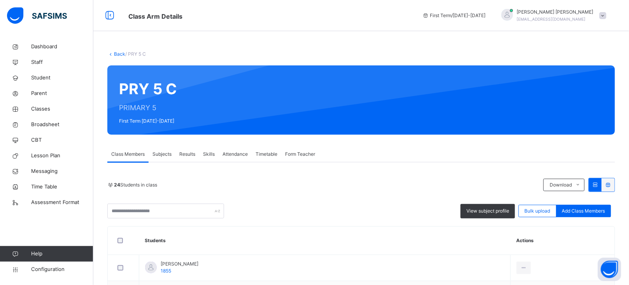
click at [160, 152] on span "Subjects" at bounding box center [162, 154] width 19 height 7
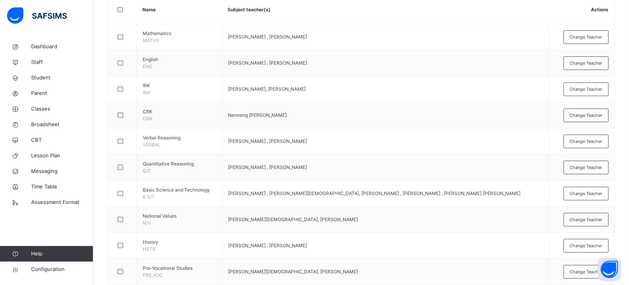
scroll to position [195, 0]
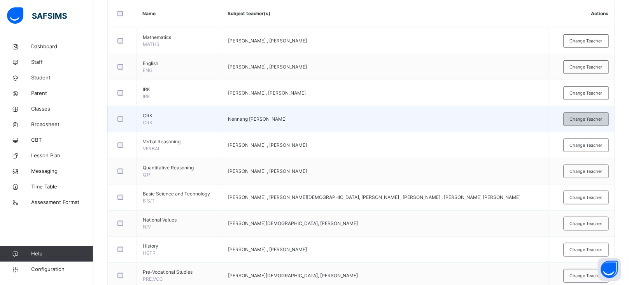
click at [584, 119] on span "Change Teacher" at bounding box center [586, 119] width 33 height 7
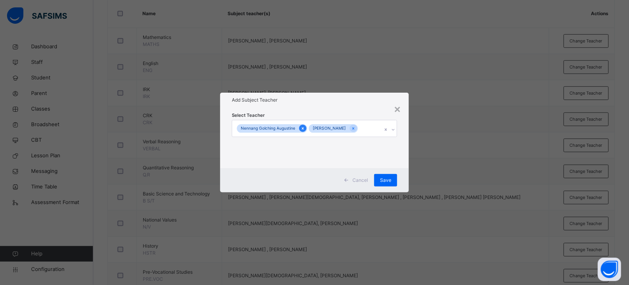
click at [301, 127] on icon at bounding box center [303, 128] width 4 height 5
click at [314, 125] on div "[PERSON_NAME]" at bounding box center [311, 128] width 153 height 16
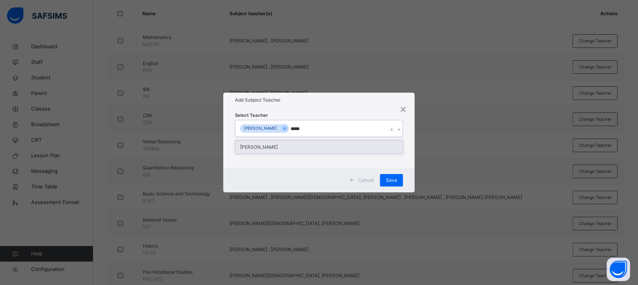
type input "******"
click at [265, 148] on div "[PERSON_NAME]" at bounding box center [318, 146] width 167 height 13
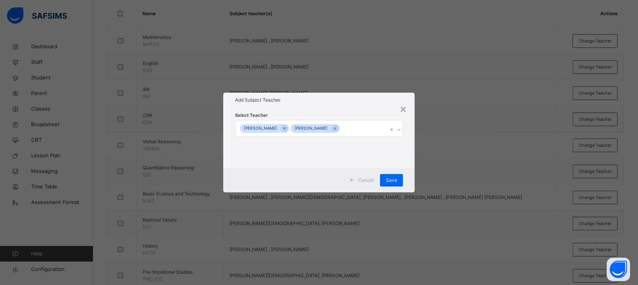
click at [333, 106] on div "Add Subject Teacher" at bounding box center [318, 100] width 191 height 15
click at [393, 175] on div "Save" at bounding box center [391, 180] width 23 height 12
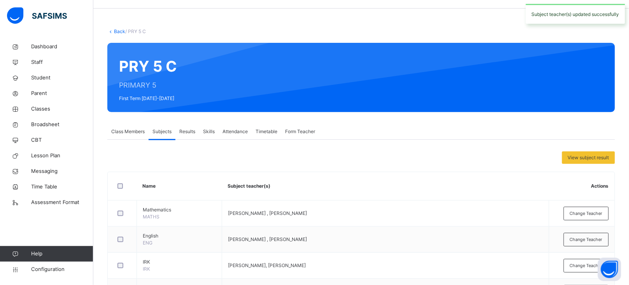
scroll to position [0, 0]
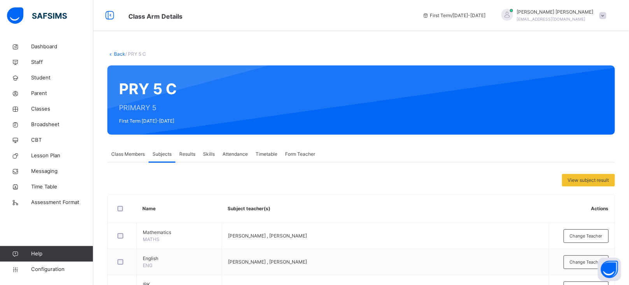
click at [117, 54] on link "Back" at bounding box center [119, 54] width 11 height 6
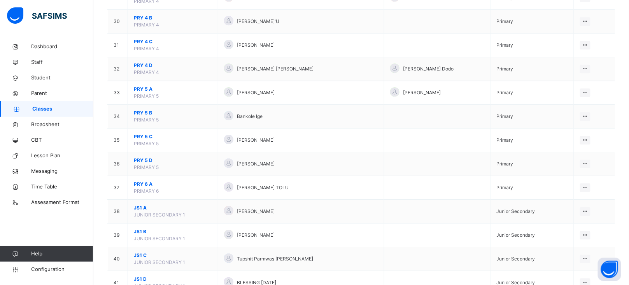
scroll to position [781, 0]
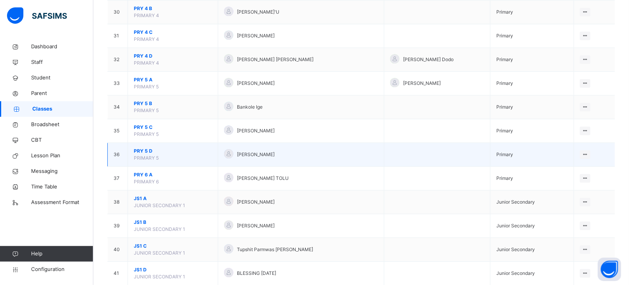
click at [143, 151] on span "PRY 5 D" at bounding box center [173, 150] width 78 height 7
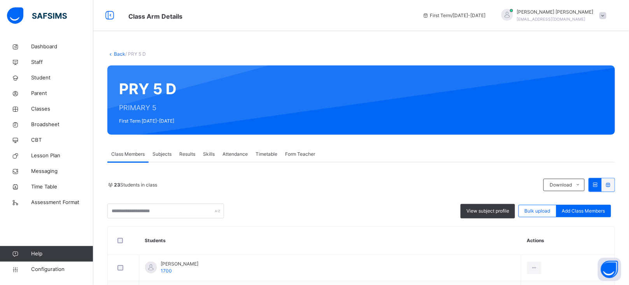
click at [164, 155] on span "Subjects" at bounding box center [162, 154] width 19 height 7
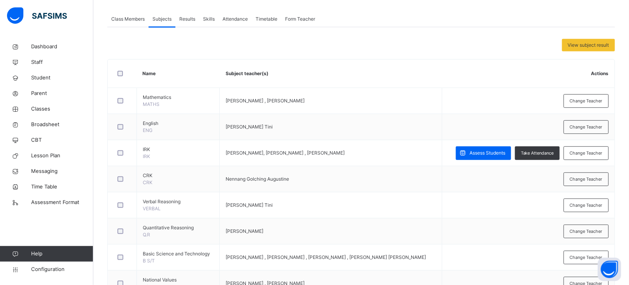
scroll to position [140, 0]
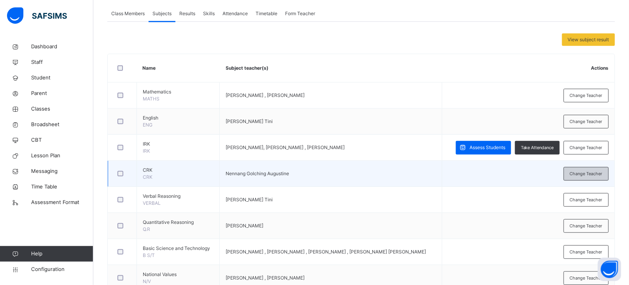
click at [583, 178] on div "Change Teacher" at bounding box center [586, 174] width 45 height 14
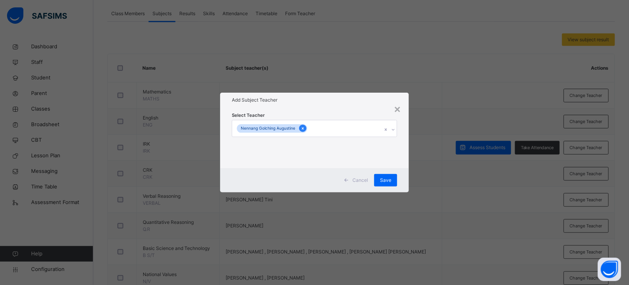
click at [302, 127] on icon at bounding box center [303, 128] width 4 height 5
click at [302, 127] on div "Select subject teacher's name" at bounding box center [270, 128] width 66 height 15
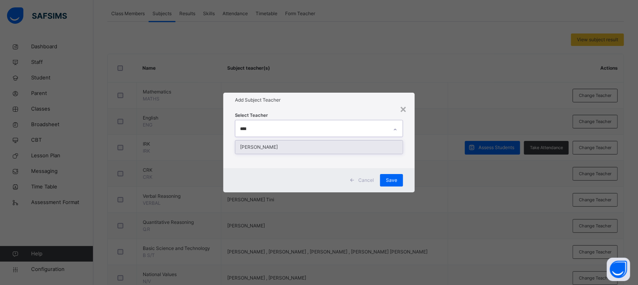
type input "*****"
click at [260, 150] on div "[PERSON_NAME]" at bounding box center [318, 146] width 167 height 13
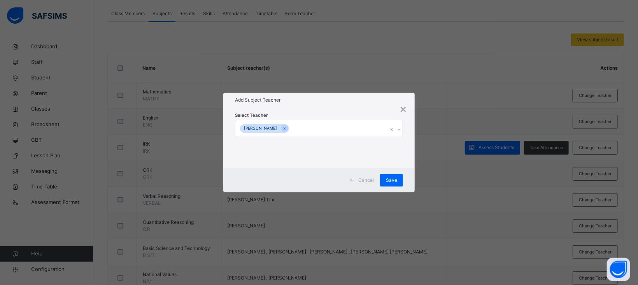
click at [335, 106] on div "Add Subject Teacher" at bounding box center [318, 100] width 191 height 15
click at [390, 180] on span "Save" at bounding box center [391, 180] width 11 height 7
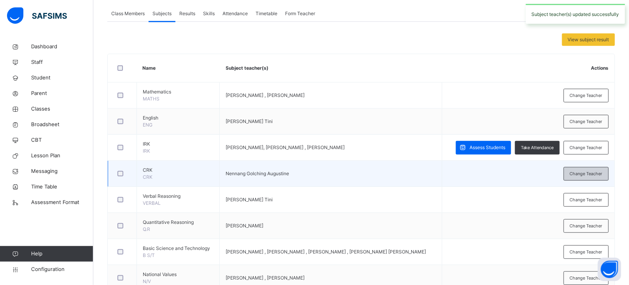
click at [593, 176] on span "Change Teacher" at bounding box center [586, 173] width 33 height 7
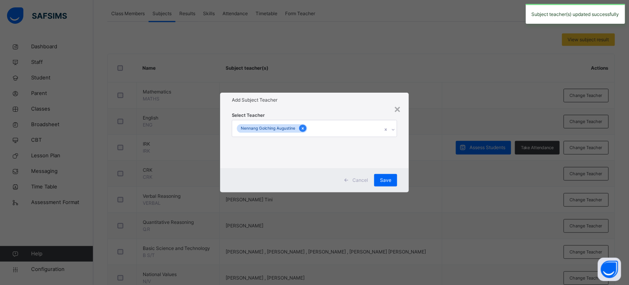
click at [303, 131] on div at bounding box center [302, 128] width 7 height 7
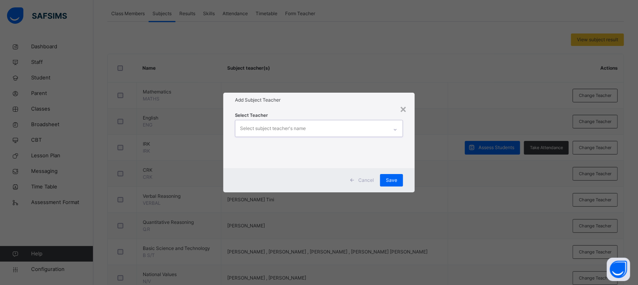
click at [303, 131] on div "Select subject teacher's name" at bounding box center [273, 128] width 66 height 15
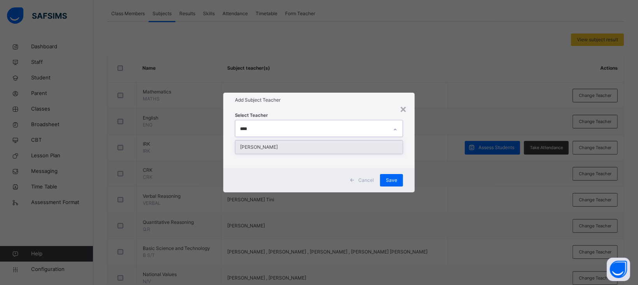
type input "*****"
click at [265, 147] on div "[PERSON_NAME]" at bounding box center [318, 146] width 167 height 13
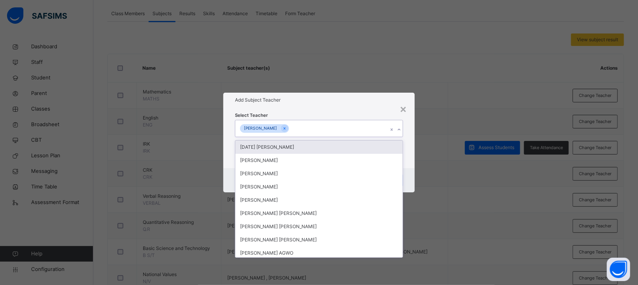
click at [325, 104] on div "Add Subject Teacher" at bounding box center [318, 100] width 191 height 15
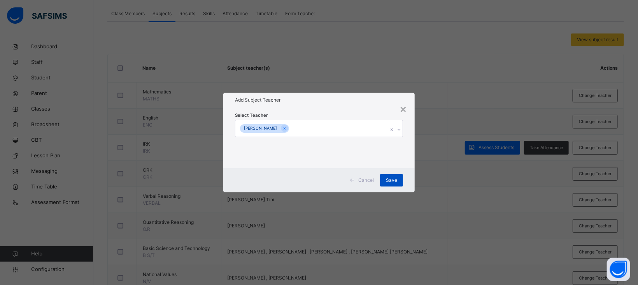
click at [396, 179] on span "Save" at bounding box center [391, 180] width 11 height 7
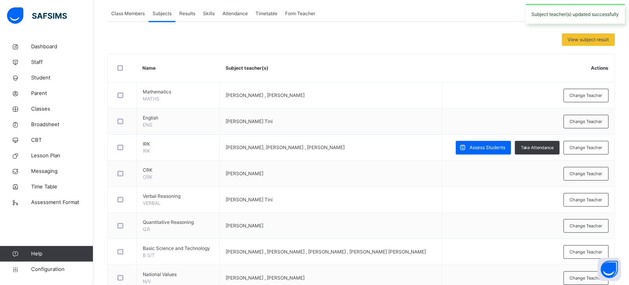
scroll to position [0, 0]
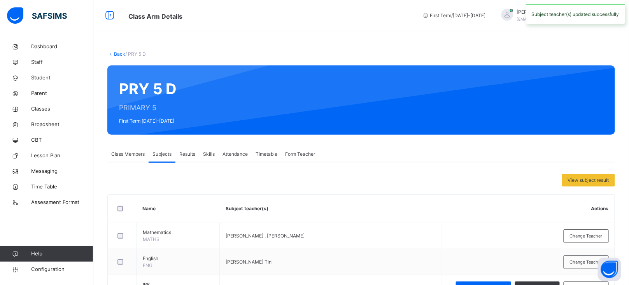
click at [118, 52] on link "Back" at bounding box center [119, 54] width 11 height 6
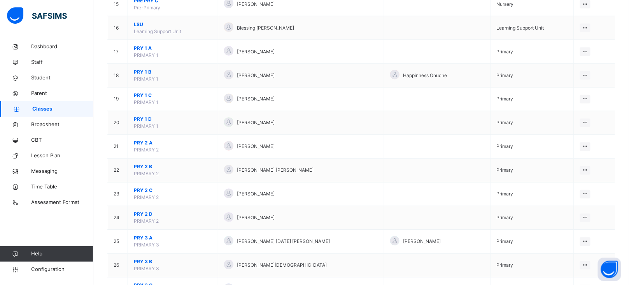
scroll to position [435, 0]
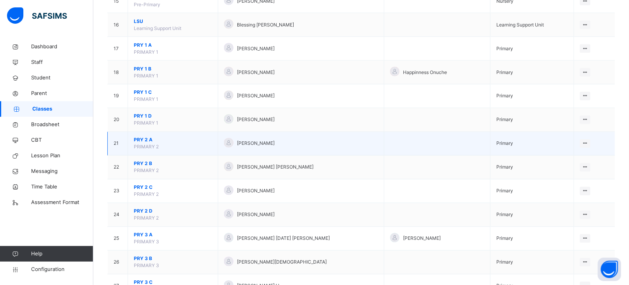
click at [143, 138] on span "PRY 2 A" at bounding box center [173, 140] width 78 height 7
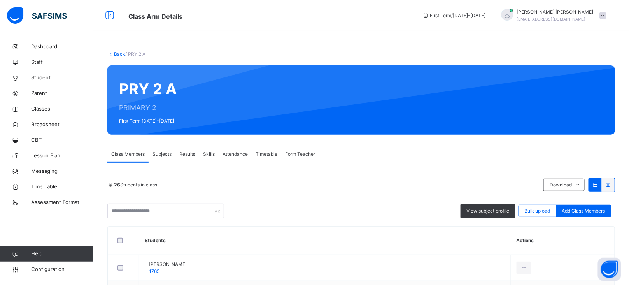
click at [162, 154] on span "Subjects" at bounding box center [162, 154] width 19 height 7
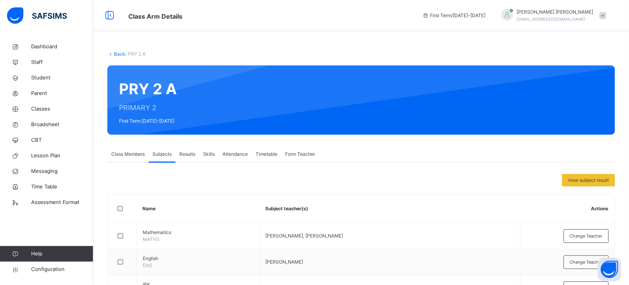
scroll to position [140, 0]
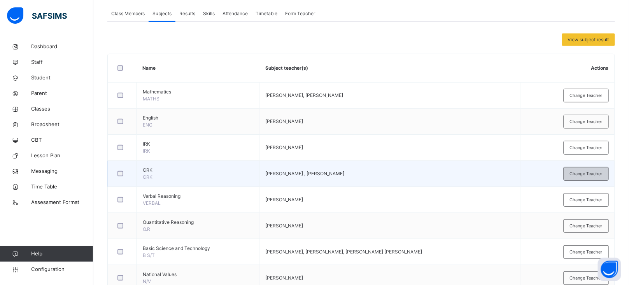
click at [589, 169] on div "Change Teacher" at bounding box center [586, 174] width 45 height 14
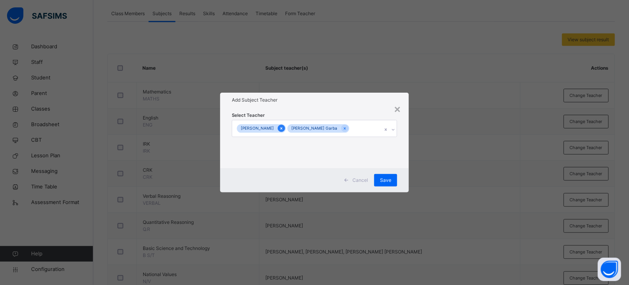
click at [279, 126] on icon at bounding box center [281, 128] width 4 height 5
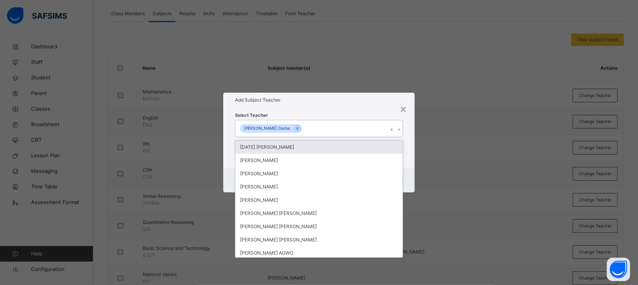
click at [302, 121] on div "[PERSON_NAME] Garba" at bounding box center [311, 128] width 153 height 16
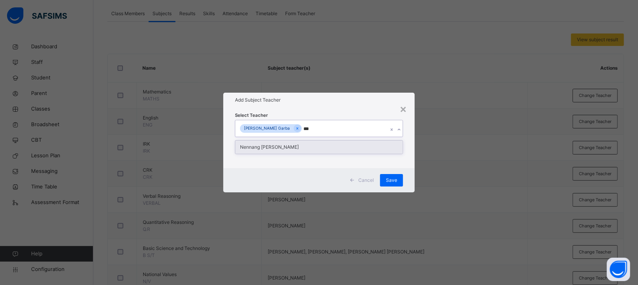
type input "****"
click at [288, 147] on div "Nennang [PERSON_NAME]" at bounding box center [318, 146] width 167 height 13
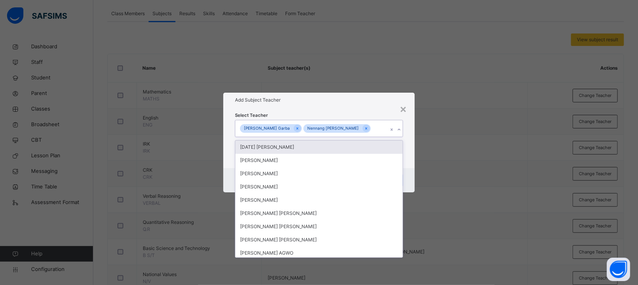
click at [318, 111] on div "Select Teacher option Nennang [PERSON_NAME], selected. option [DATE] [PERSON_NA…" at bounding box center [319, 137] width 168 height 53
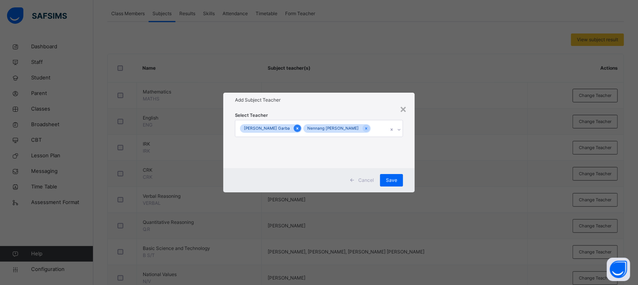
click at [295, 126] on icon at bounding box center [297, 128] width 4 height 5
click at [312, 104] on div "Add Subject Teacher" at bounding box center [318, 100] width 191 height 15
click at [392, 177] on span "Save" at bounding box center [391, 180] width 11 height 7
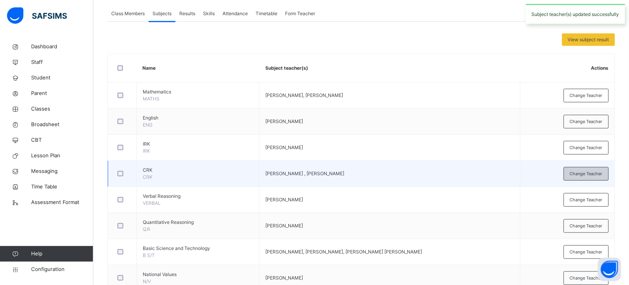
click at [603, 175] on span "Change Teacher" at bounding box center [586, 173] width 33 height 7
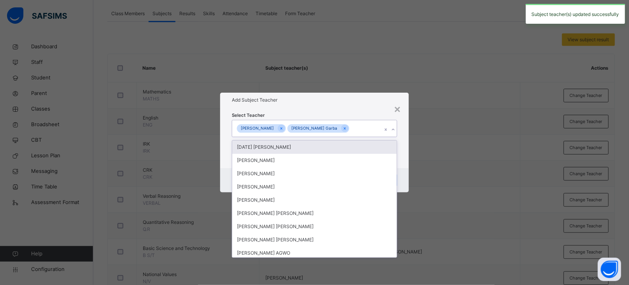
click at [342, 129] on div "[PERSON_NAME] [PERSON_NAME] Garba" at bounding box center [307, 128] width 150 height 16
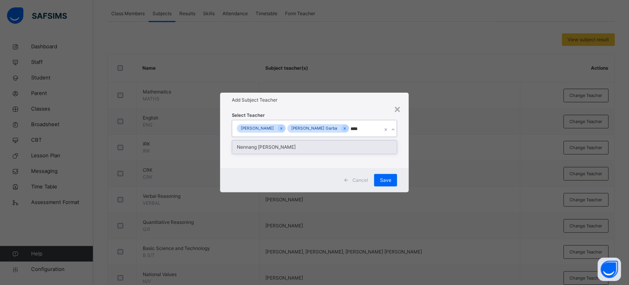
type input "*****"
click at [304, 144] on div "Nennang [PERSON_NAME]" at bounding box center [314, 146] width 165 height 13
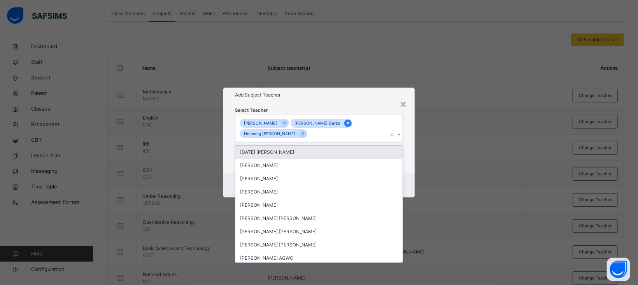
click at [346, 121] on icon at bounding box center [348, 122] width 4 height 5
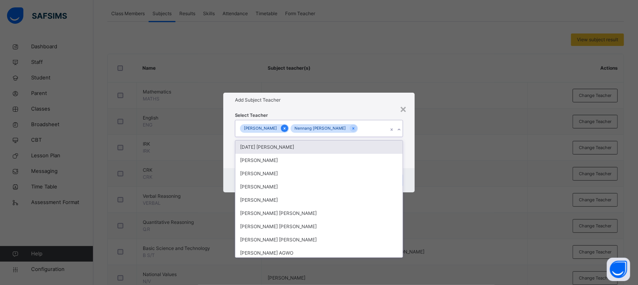
click at [284, 129] on icon at bounding box center [285, 128] width 2 height 2
click at [316, 109] on div "Select Teacher option [PERSON_NAME] , deselected. option [DATE] [PERSON_NAME] f…" at bounding box center [318, 137] width 191 height 61
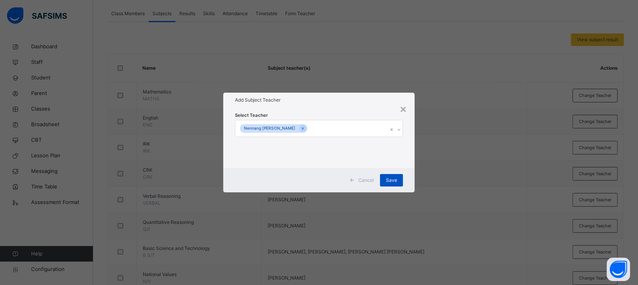
click at [394, 181] on span "Save" at bounding box center [391, 180] width 11 height 7
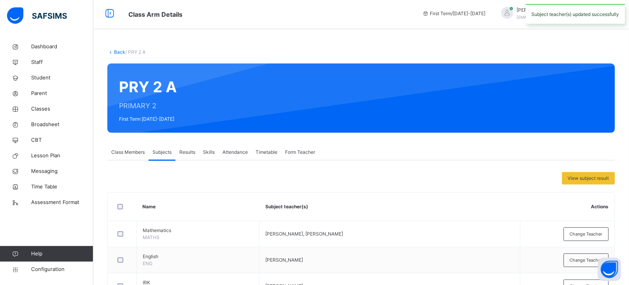
scroll to position [0, 0]
